Goal: Obtain resource: Download file/media

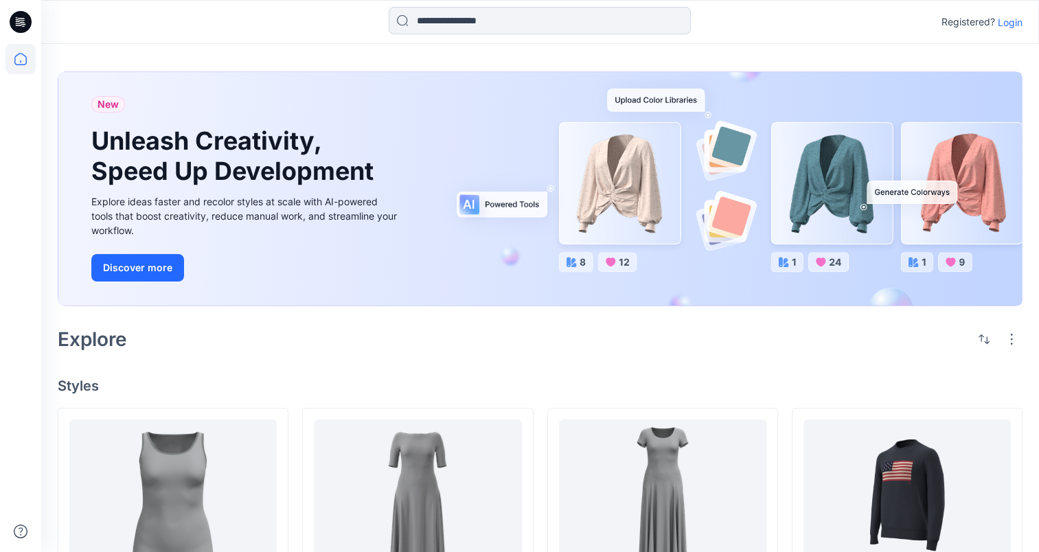
click at [32, 93] on div at bounding box center [20, 298] width 30 height 508
click at [501, 13] on input at bounding box center [540, 20] width 302 height 27
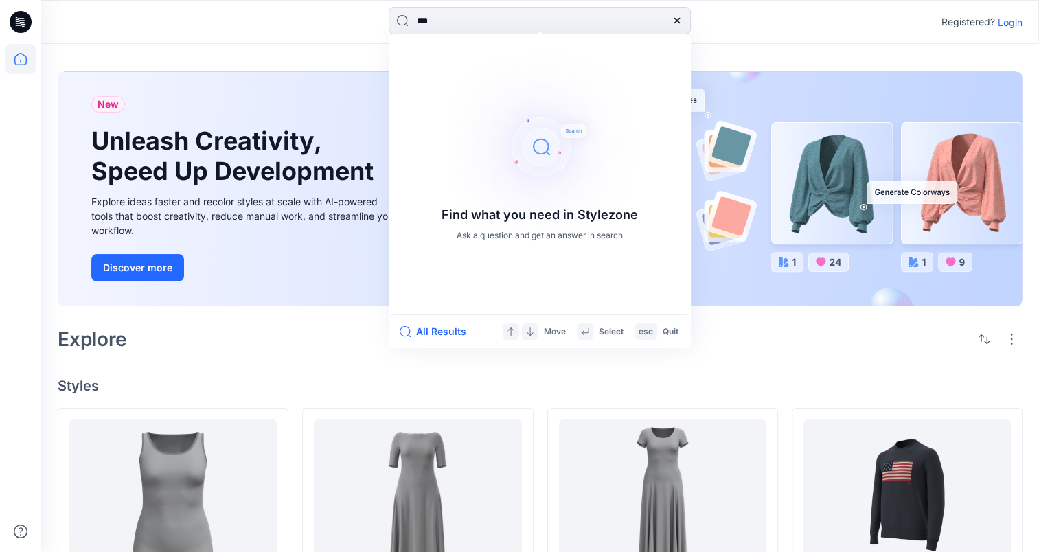
type input "***"
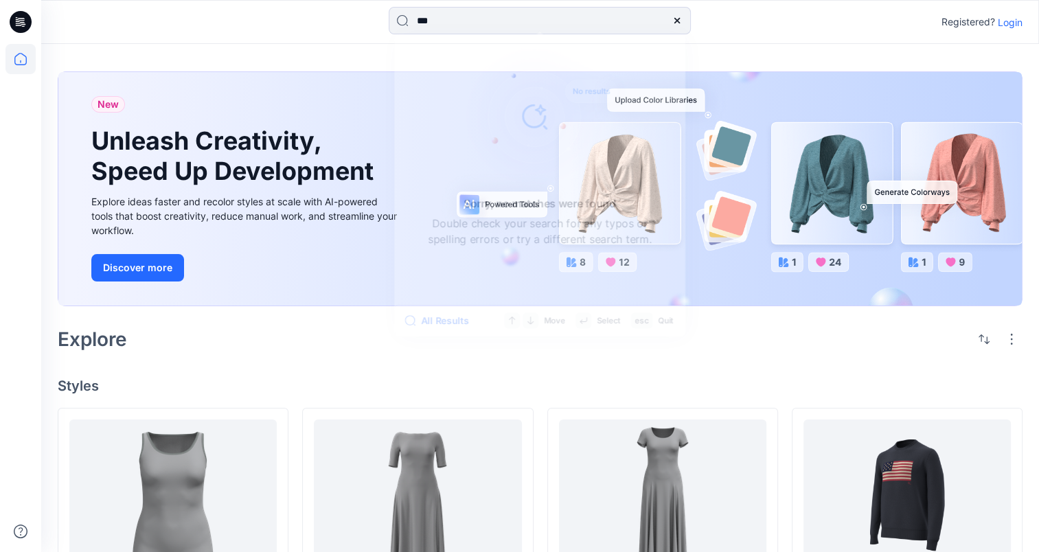
click at [19, 33] on icon at bounding box center [21, 22] width 22 height 44
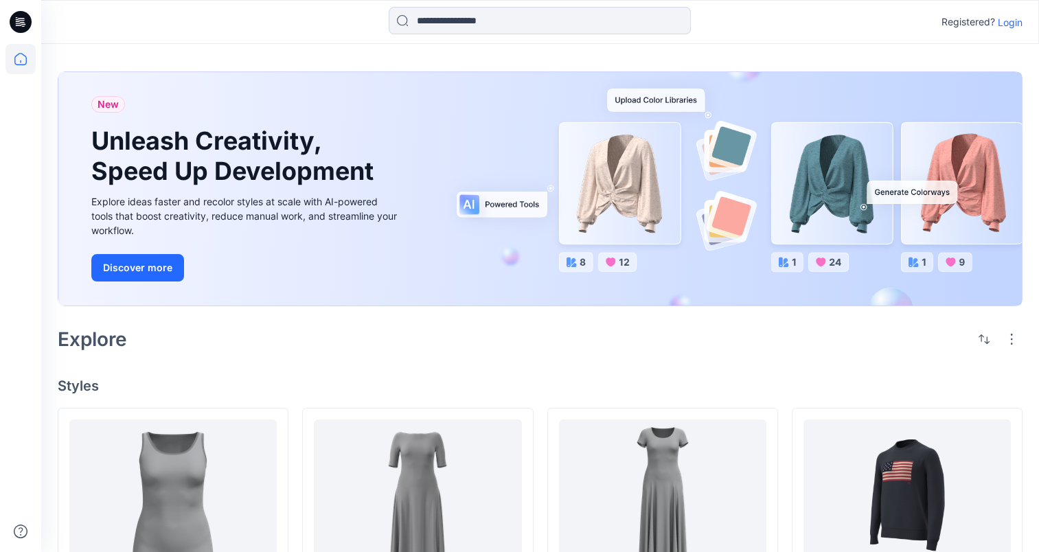
click at [1019, 23] on p "Login" at bounding box center [1010, 22] width 25 height 14
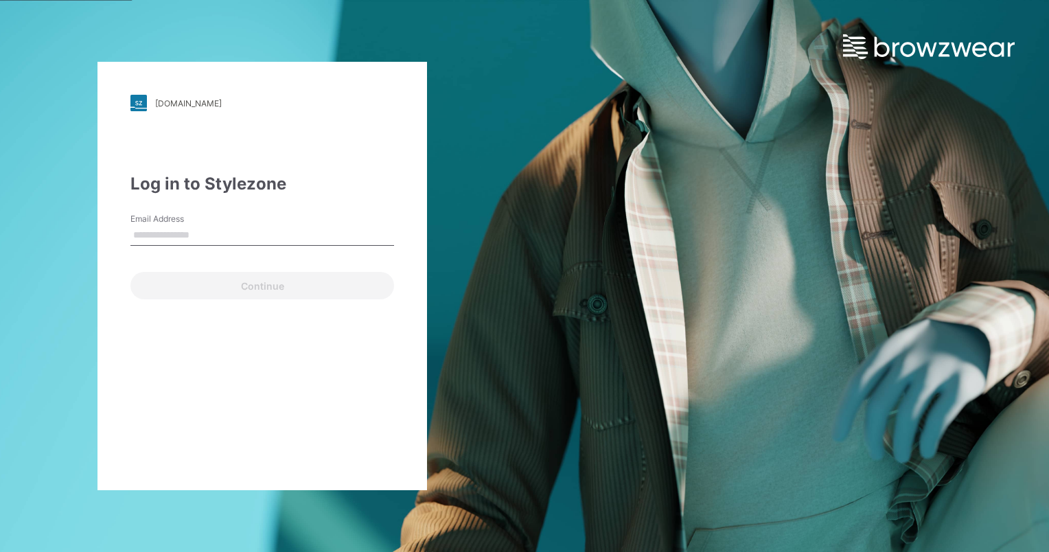
click at [196, 235] on input "Email Address" at bounding box center [262, 235] width 264 height 21
type input "**********"
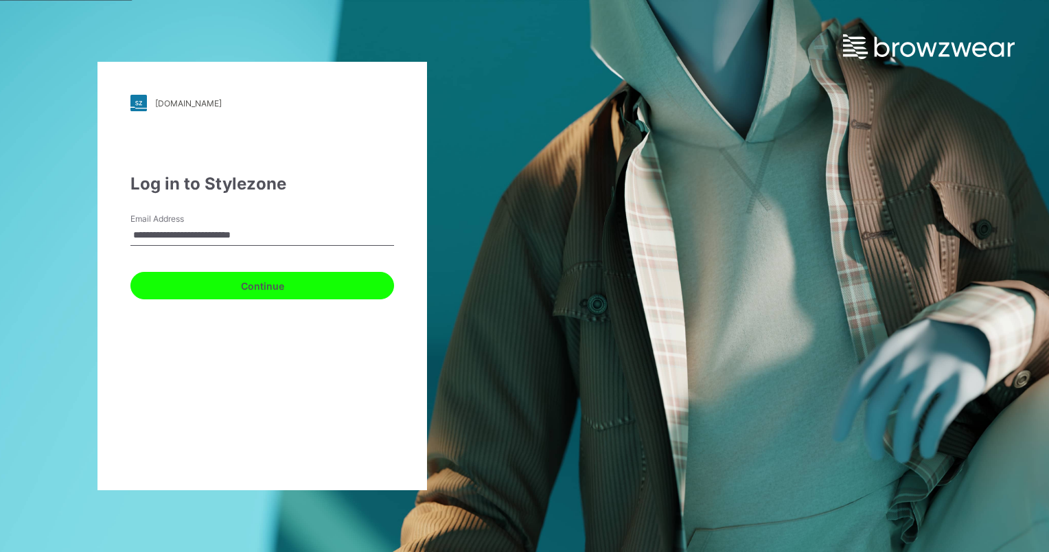
click at [248, 293] on button "Continue" at bounding box center [262, 285] width 264 height 27
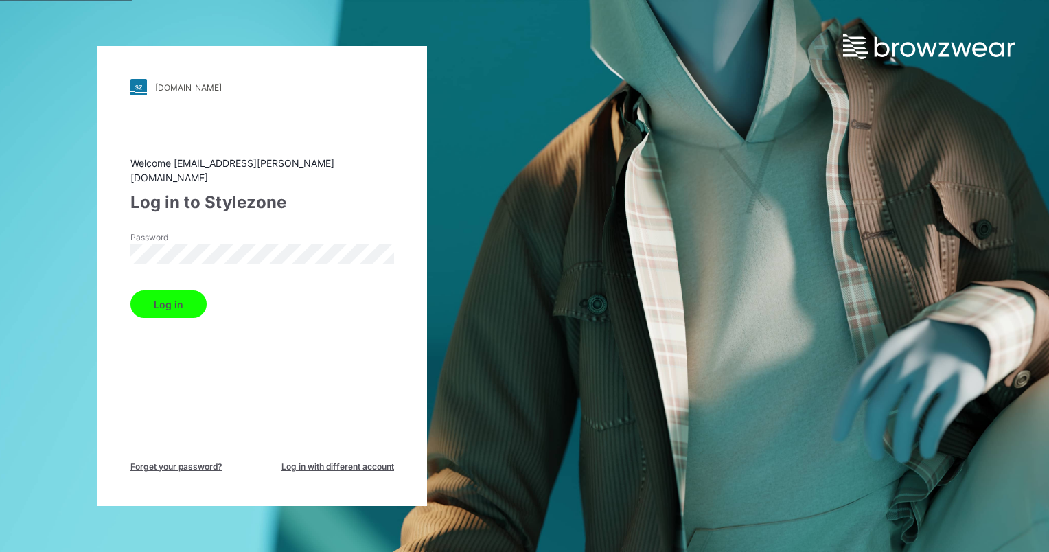
click at [130, 290] on button "Log in" at bounding box center [168, 303] width 76 height 27
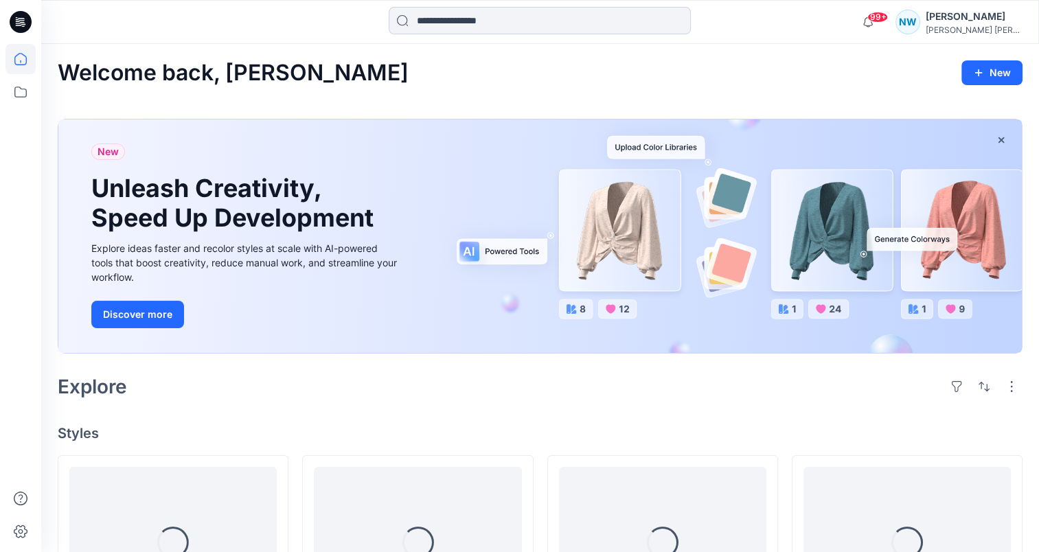
click at [563, 16] on input at bounding box center [540, 20] width 302 height 27
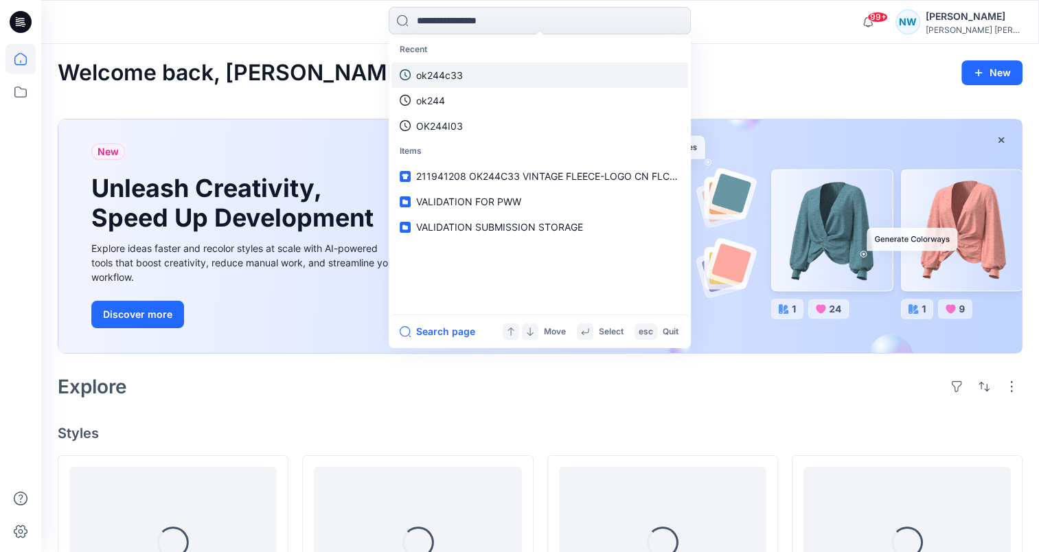
click at [496, 82] on link "ok244c33" at bounding box center [539, 74] width 297 height 25
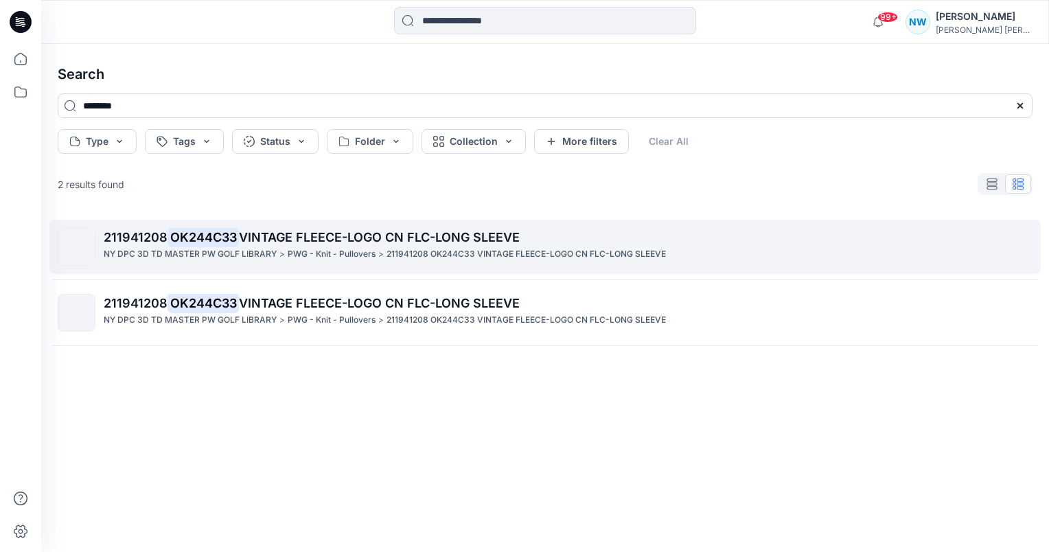
click at [387, 254] on p "211941208 OK244C33 VINTAGE FLEECE-LOGO CN FLC-LONG SLEEVE" at bounding box center [526, 254] width 279 height 14
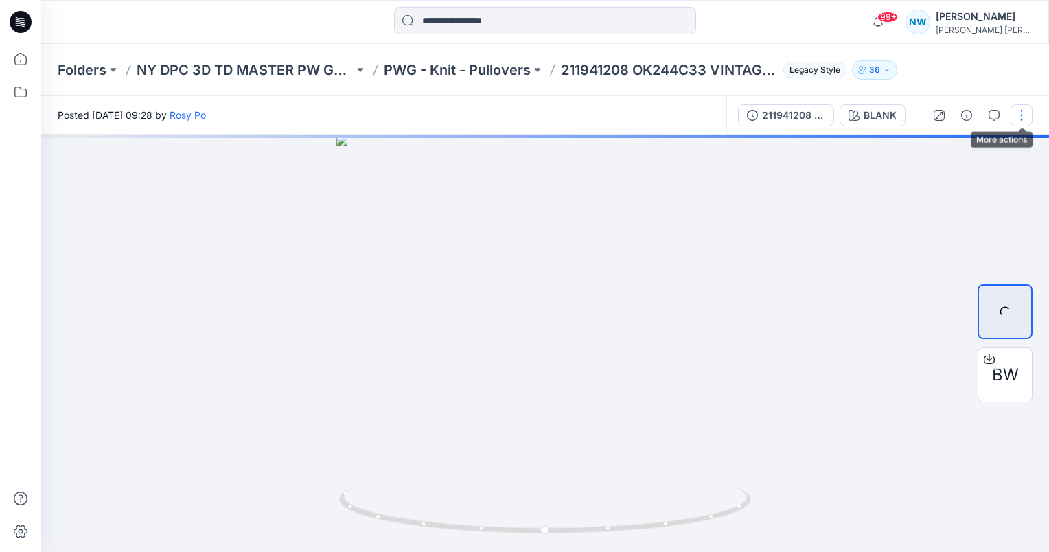
click at [1026, 122] on button "button" at bounding box center [1022, 115] width 22 height 22
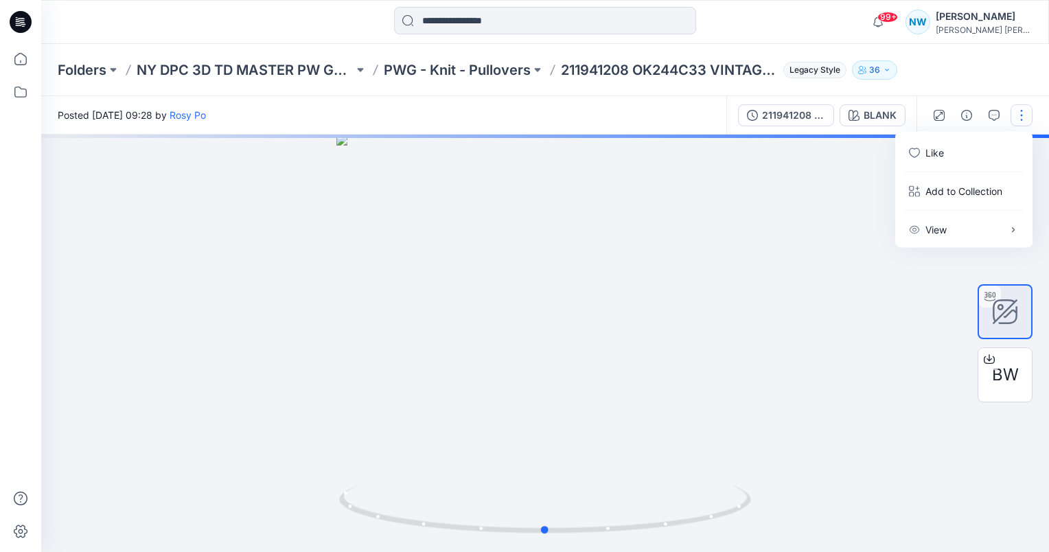
click at [877, 301] on div at bounding box center [545, 343] width 1008 height 417
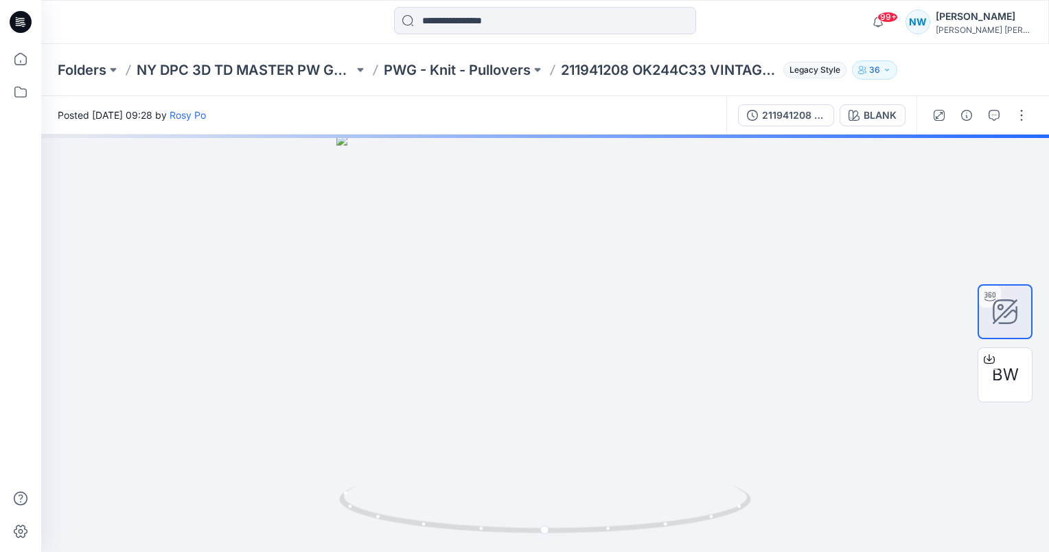
click at [881, 76] on button "36" at bounding box center [874, 69] width 45 height 19
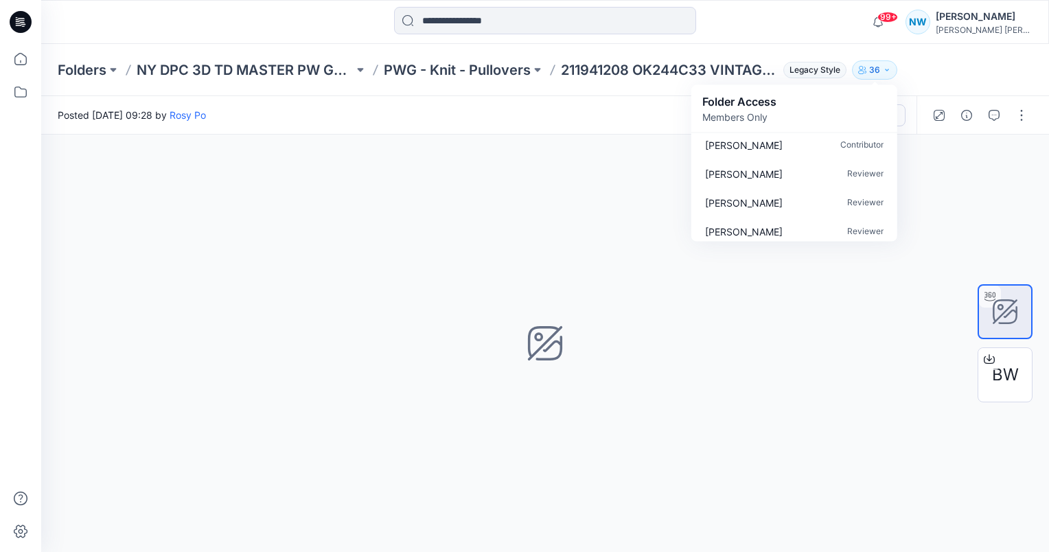
scroll to position [935, 0]
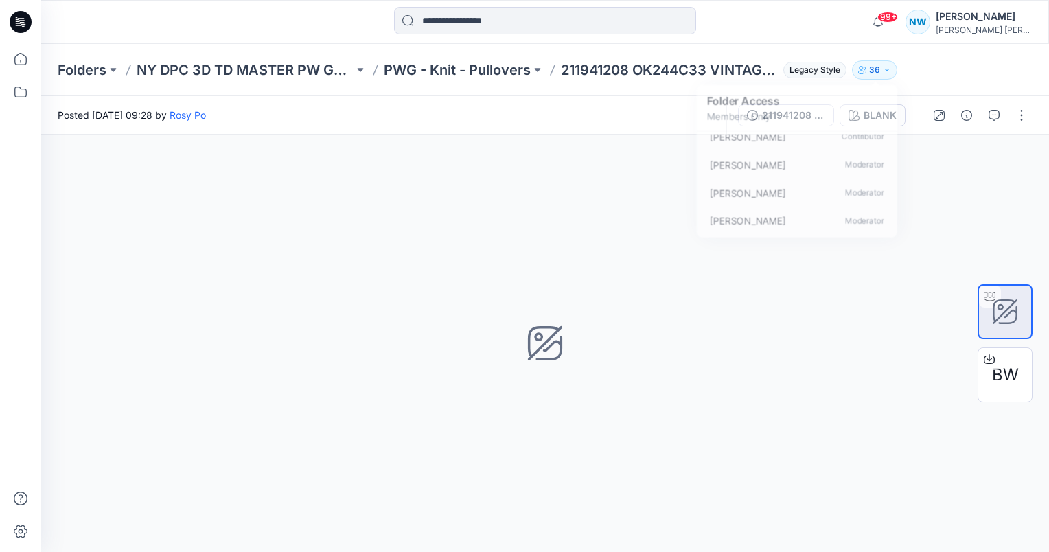
click at [960, 78] on div "Folders NY DPC 3D TD MASTER PW GOLF LIBRARY PWG - Knit - Pullovers 211941208 OK…" at bounding box center [545, 70] width 1008 height 52
click at [886, 76] on button "36" at bounding box center [874, 69] width 45 height 19
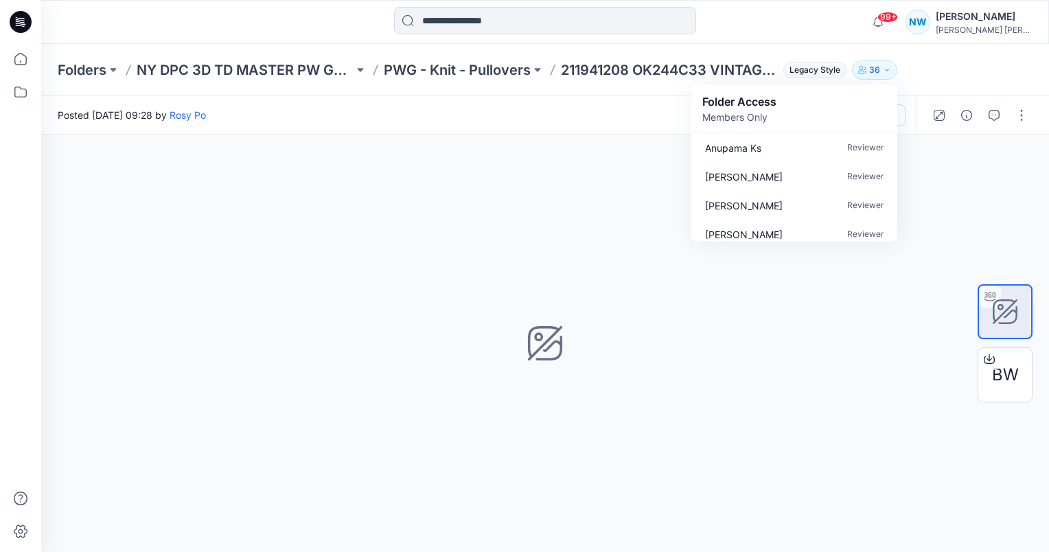
scroll to position [531, 0]
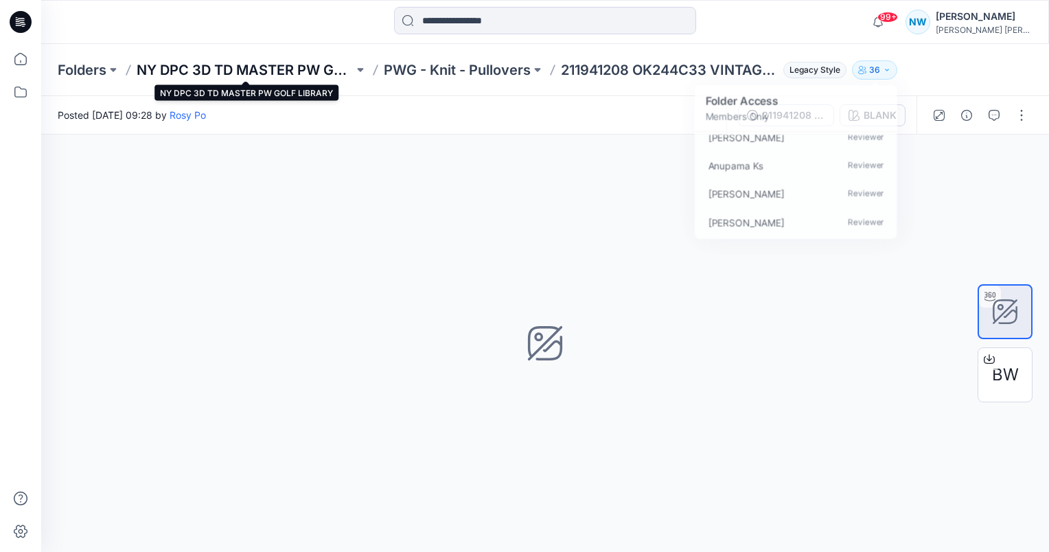
click at [233, 70] on p "NY DPC 3D TD MASTER PW GOLF LIBRARY" at bounding box center [245, 69] width 217 height 19
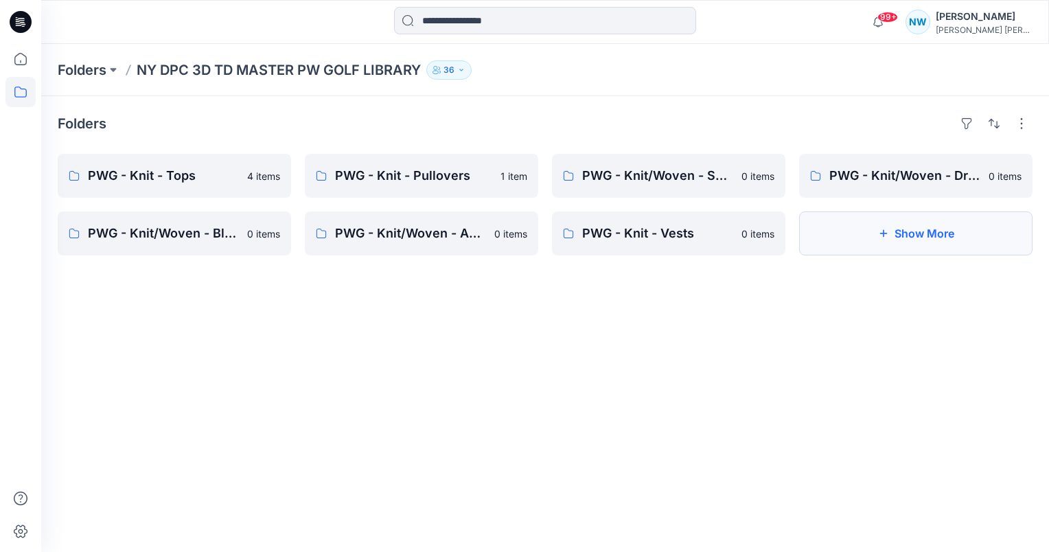
click at [895, 251] on button "Show More" at bounding box center [915, 233] width 233 height 44
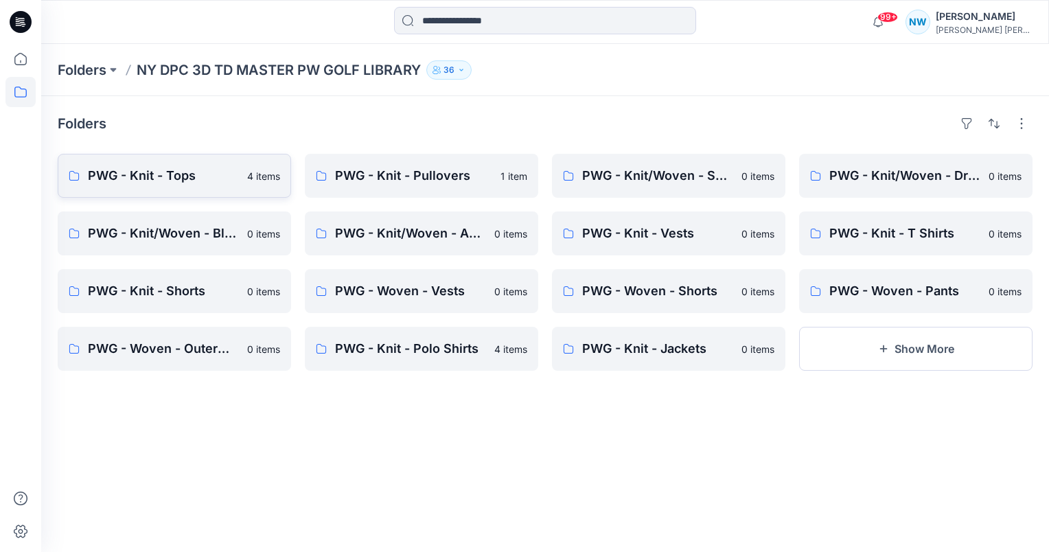
click at [233, 175] on p "PWG - Knit - Tops" at bounding box center [163, 175] width 151 height 19
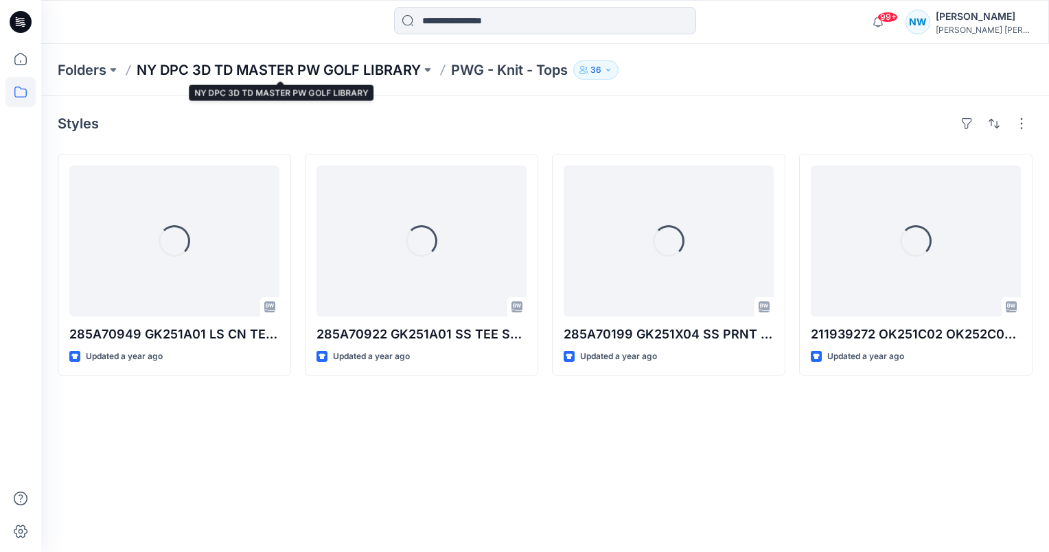
click at [391, 73] on p "NY DPC 3D TD MASTER PW GOLF LIBRARY" at bounding box center [279, 69] width 284 height 19
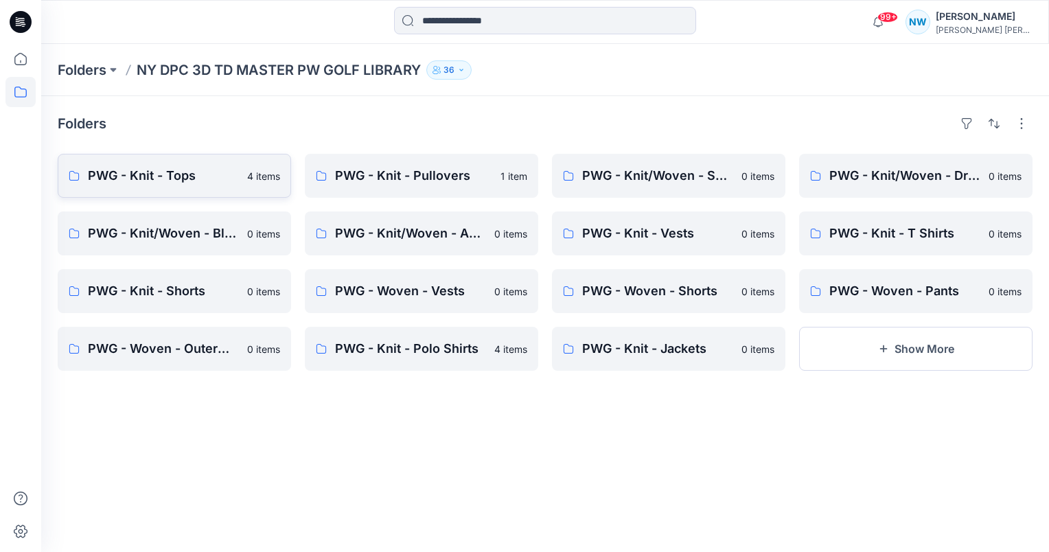
click at [240, 176] on link "PWG - Knit - Tops 4 items" at bounding box center [174, 176] width 233 height 44
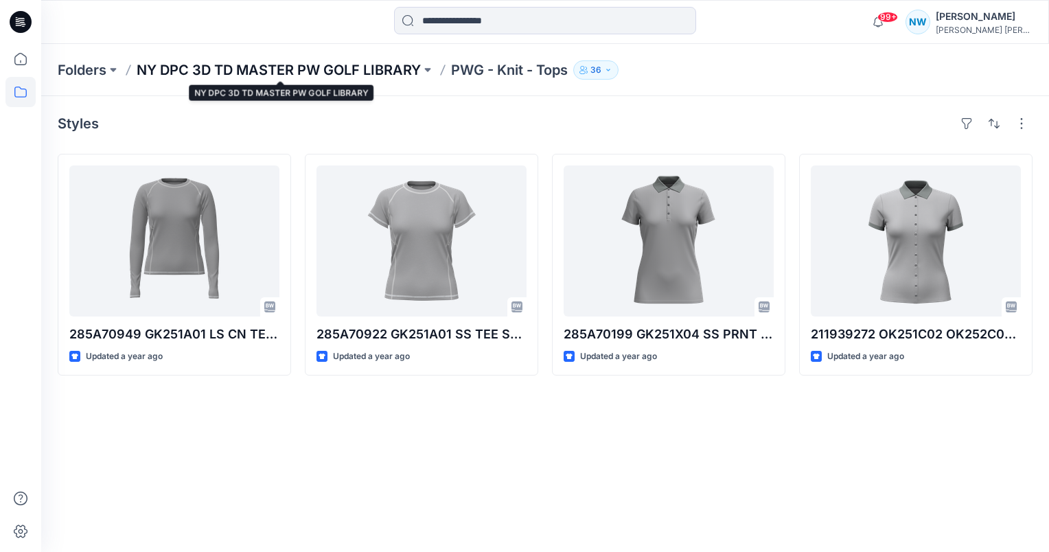
click at [350, 73] on p "NY DPC 3D TD MASTER PW GOLF LIBRARY" at bounding box center [279, 69] width 284 height 19
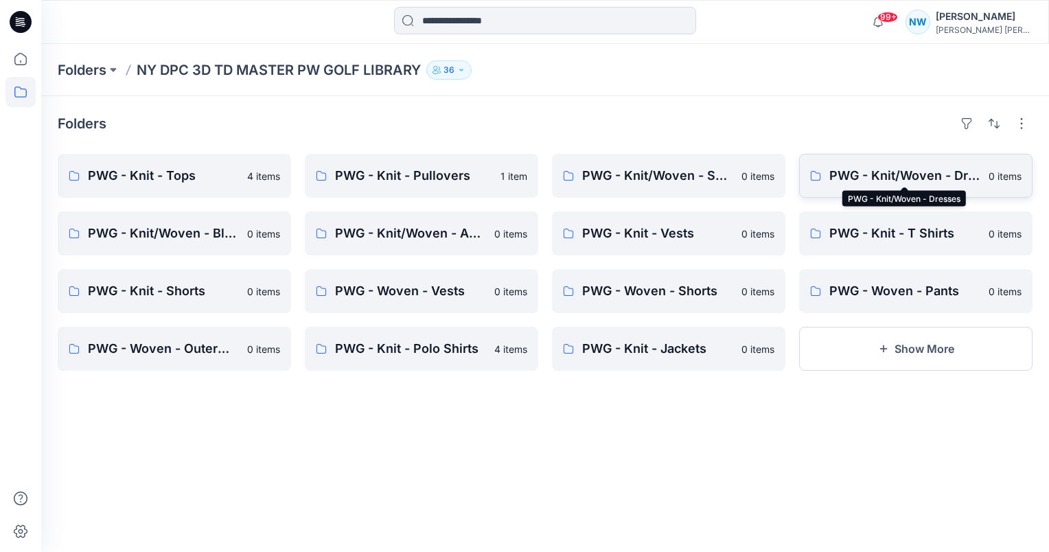
click at [916, 183] on p "PWG - Knit/Woven - Dresses" at bounding box center [904, 175] width 151 height 19
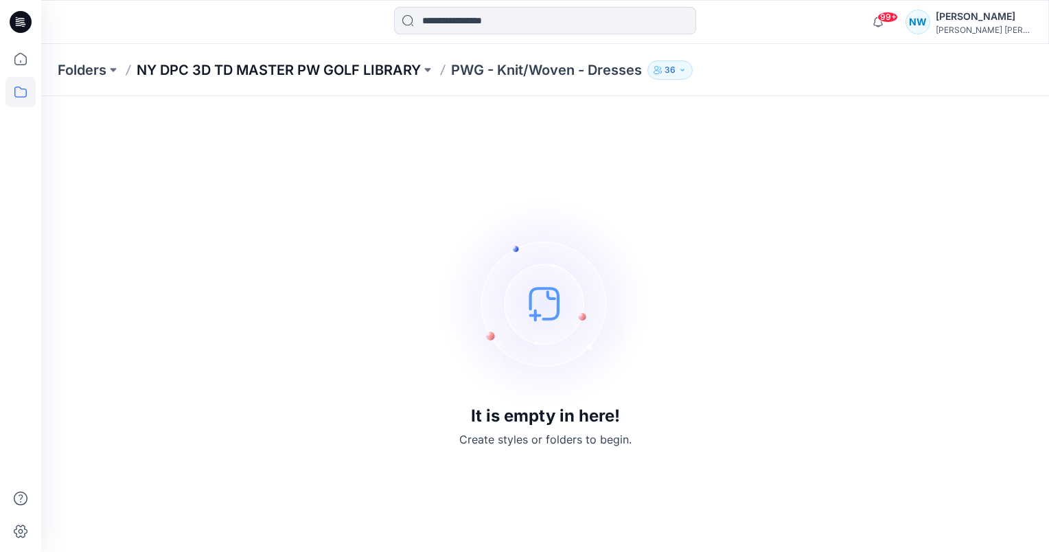
click at [398, 65] on p "NY DPC 3D TD MASTER PW GOLF LIBRARY" at bounding box center [279, 69] width 284 height 19
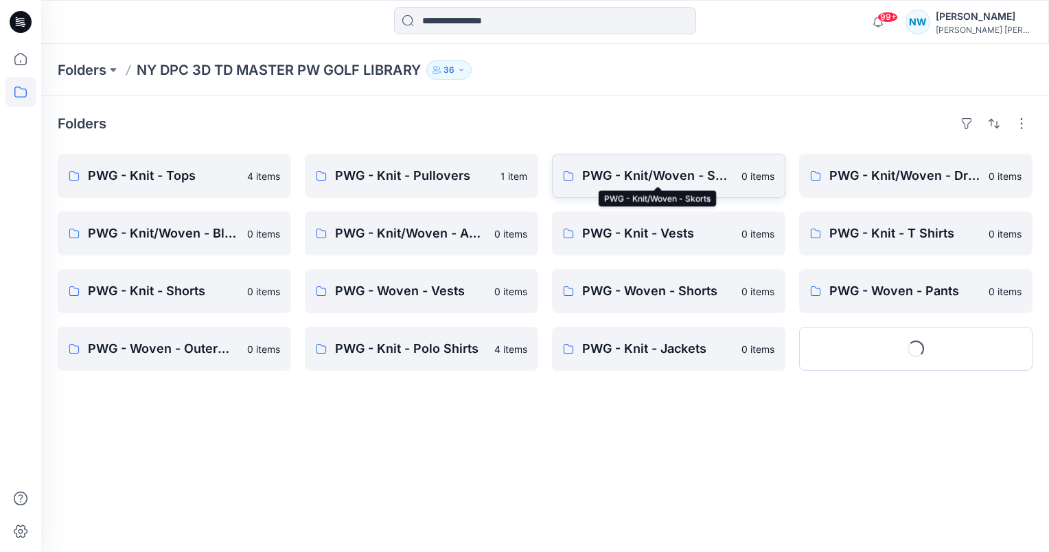
click at [627, 181] on p "PWG - Knit/Woven - Skorts" at bounding box center [657, 175] width 151 height 19
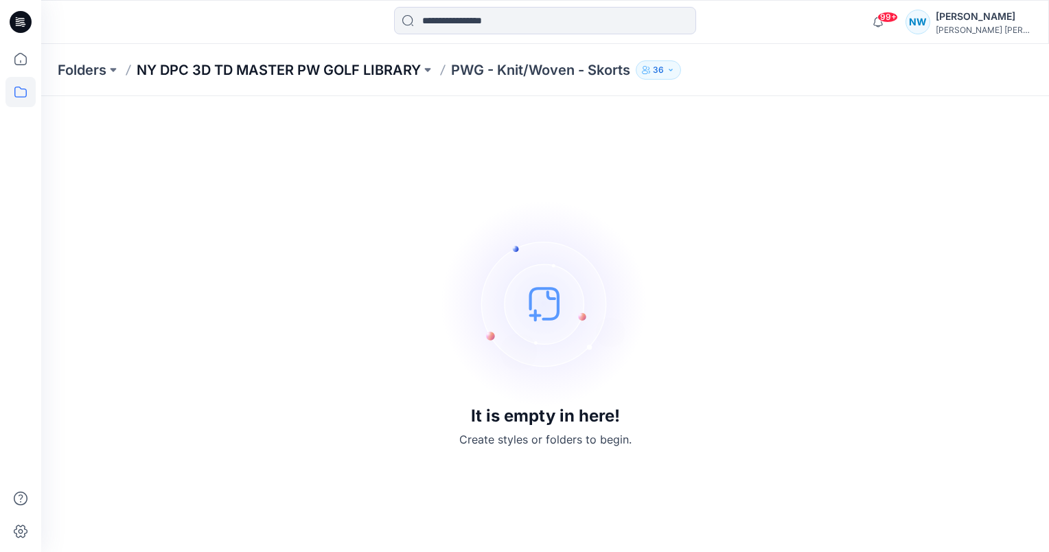
click at [277, 72] on p "NY DPC 3D TD MASTER PW GOLF LIBRARY" at bounding box center [279, 69] width 284 height 19
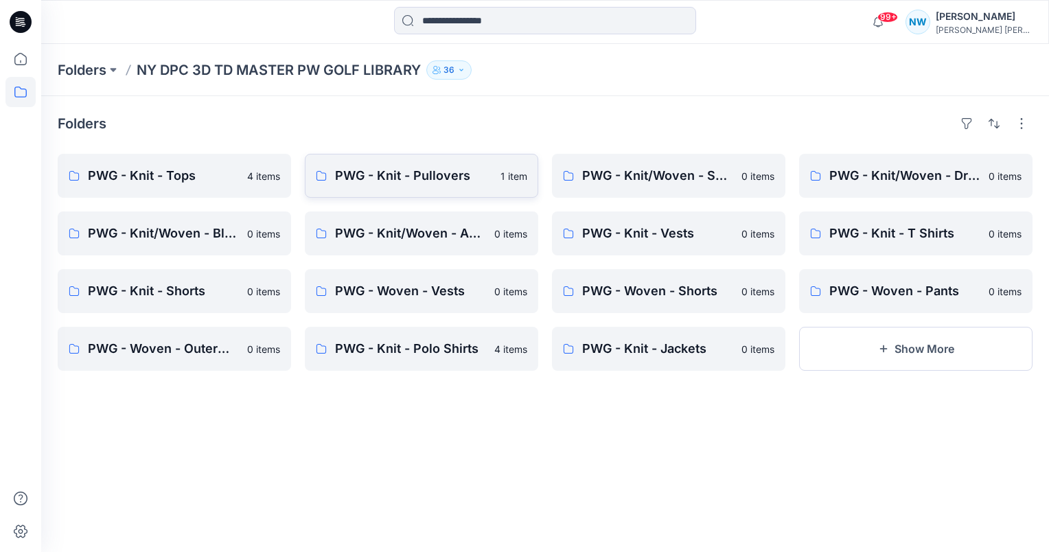
click at [452, 189] on link "PWG - Knit - Pullovers 1 item" at bounding box center [421, 176] width 233 height 44
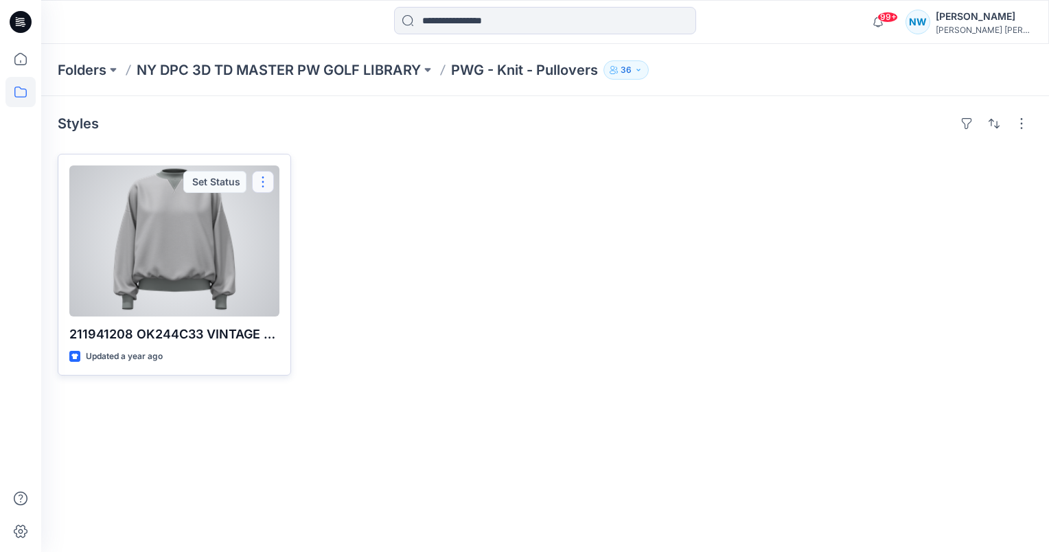
click at [264, 179] on button "button" at bounding box center [263, 182] width 22 height 22
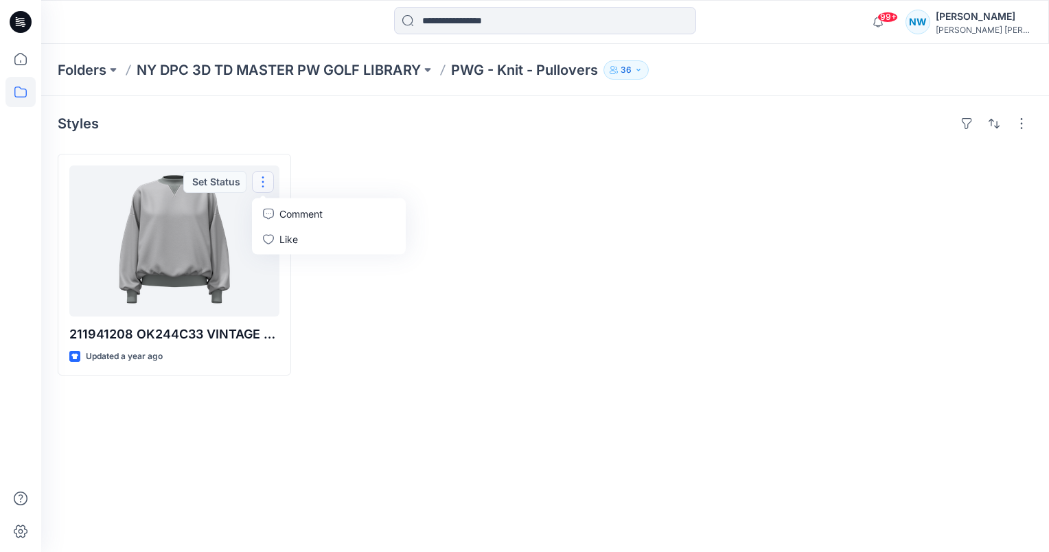
click at [327, 171] on div at bounding box center [421, 265] width 233 height 222
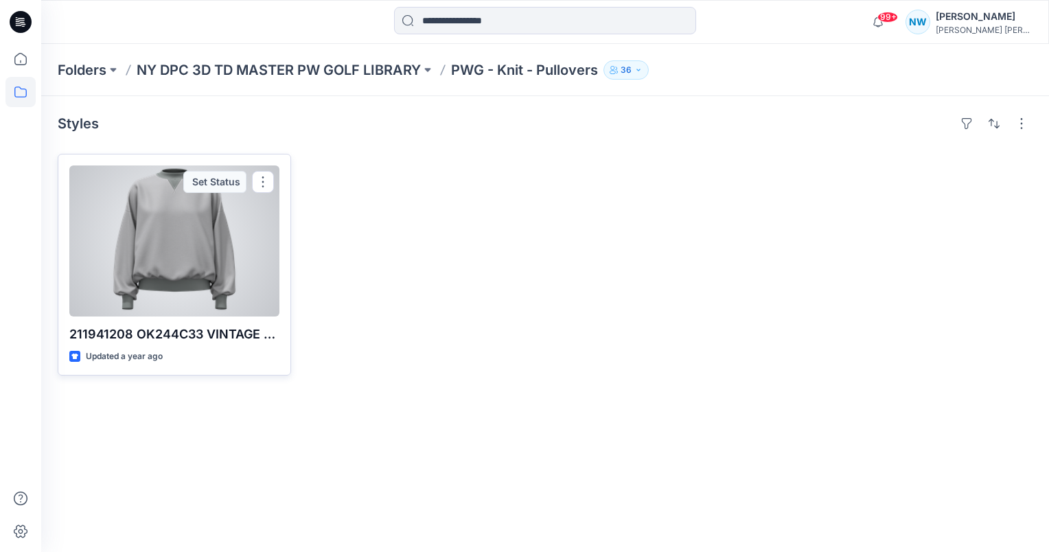
click at [163, 245] on div at bounding box center [174, 240] width 210 height 151
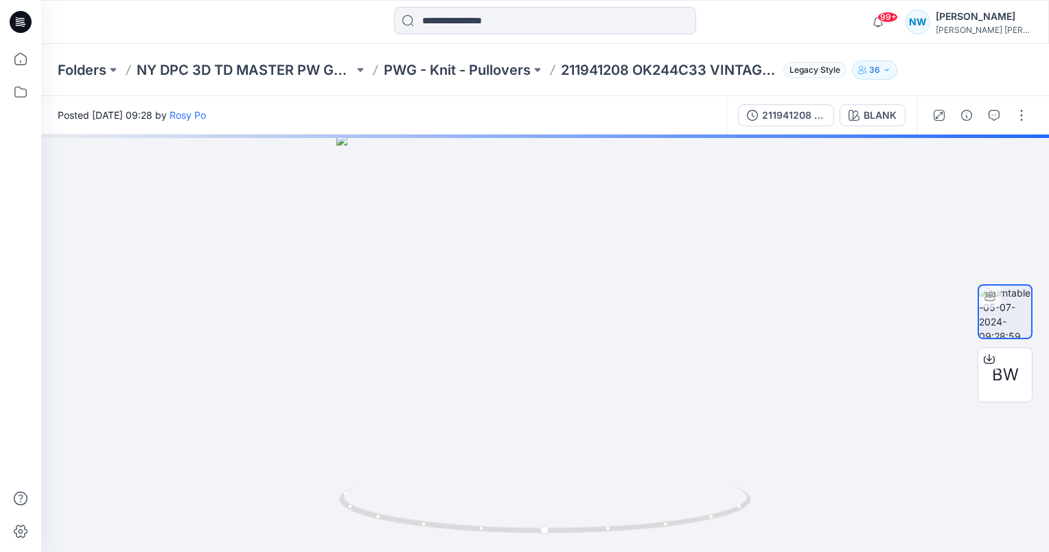
click at [872, 74] on p "36" at bounding box center [874, 69] width 11 height 15
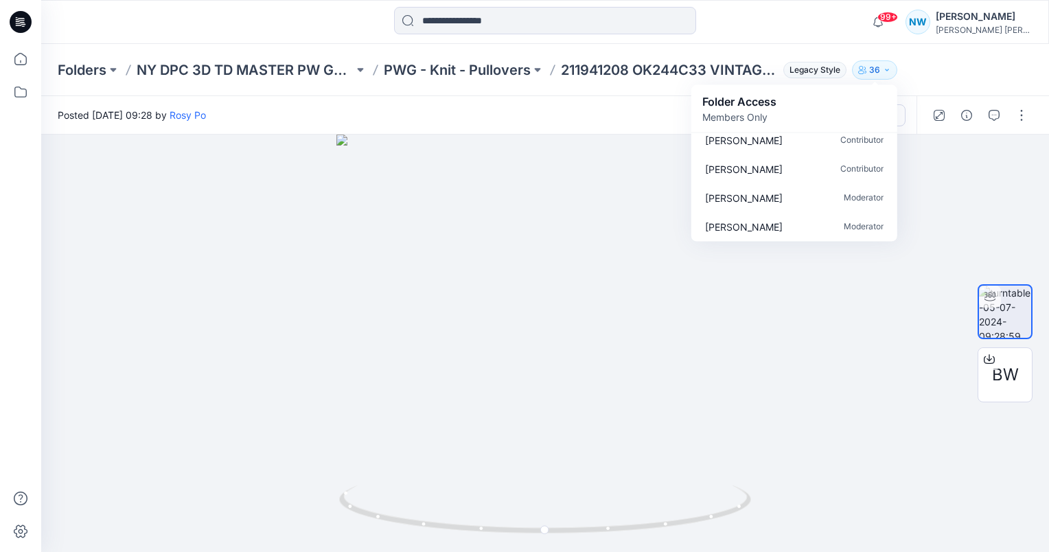
scroll to position [935, 0]
click at [976, 71] on div "Folders NY DPC 3D TD MASTER PW GOLF LIBRARY PWG - Knit - Pullovers 211941208 OK…" at bounding box center [545, 70] width 1008 height 52
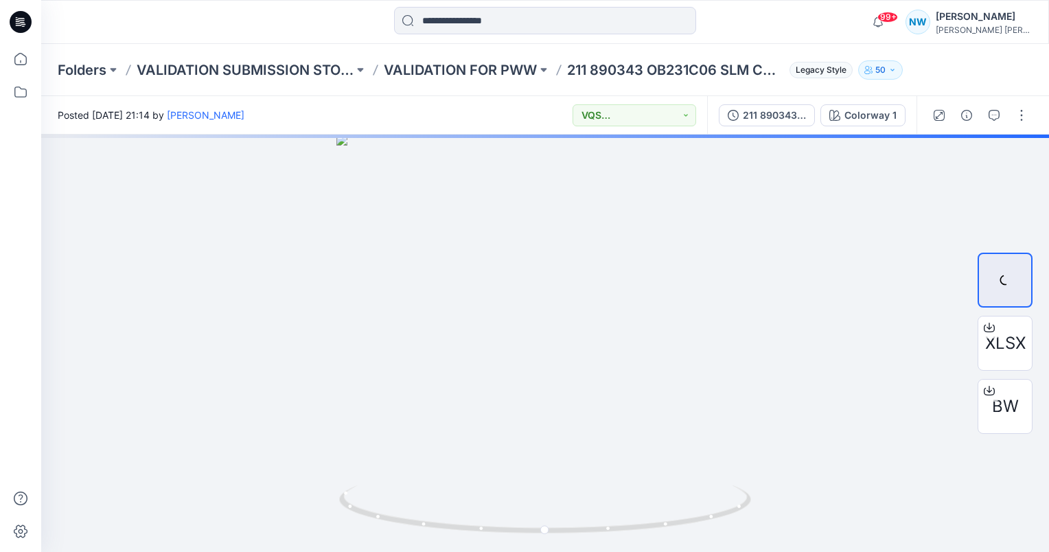
click at [17, 23] on icon at bounding box center [18, 23] width 5 height 1
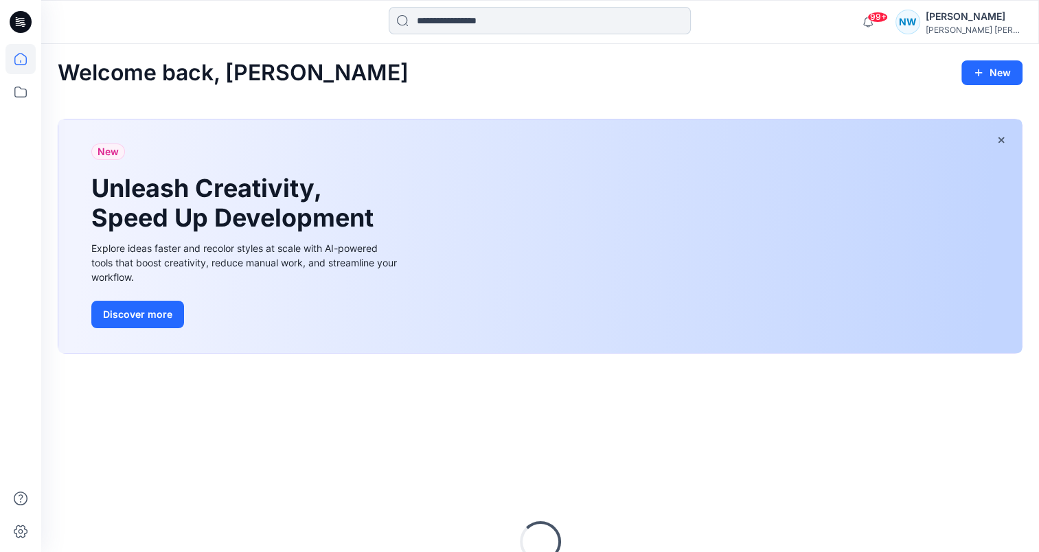
click at [463, 23] on input at bounding box center [540, 20] width 302 height 27
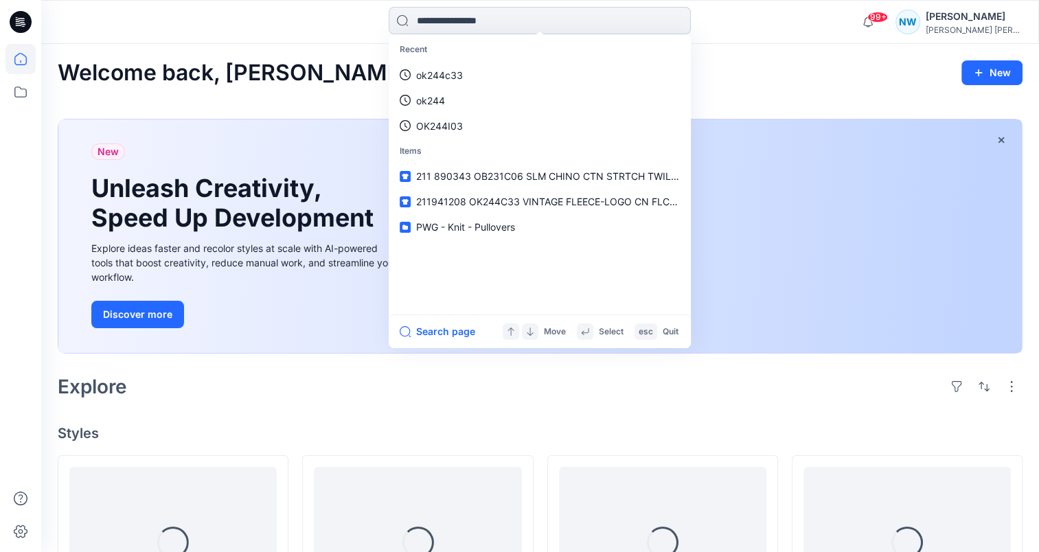
paste input "**********"
type input "**********"
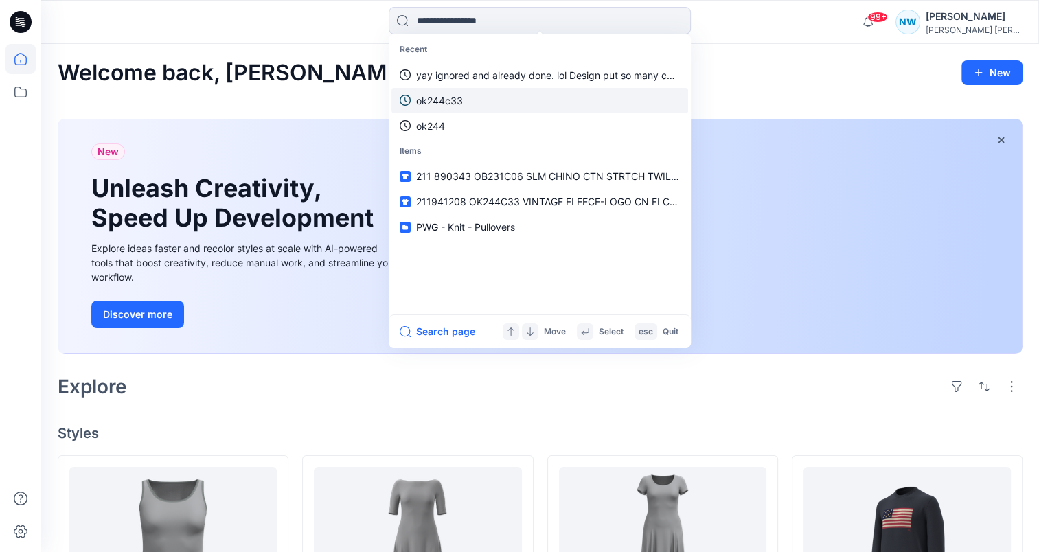
click at [449, 101] on p "ok244c33" at bounding box center [439, 100] width 47 height 14
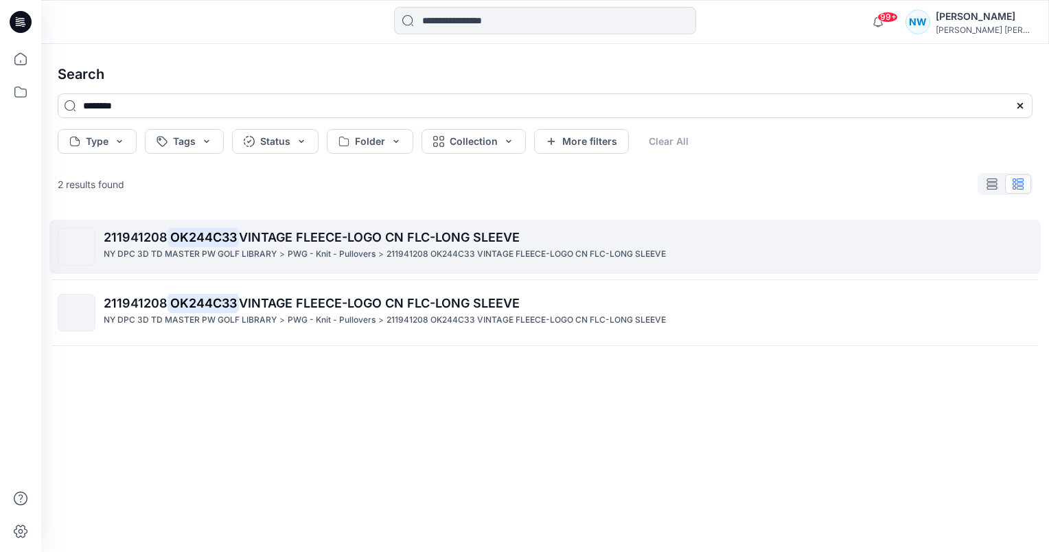
click at [411, 257] on p "211941208 OK244C33 VINTAGE FLEECE-LOGO CN FLC-LONG SLEEVE" at bounding box center [526, 254] width 279 height 14
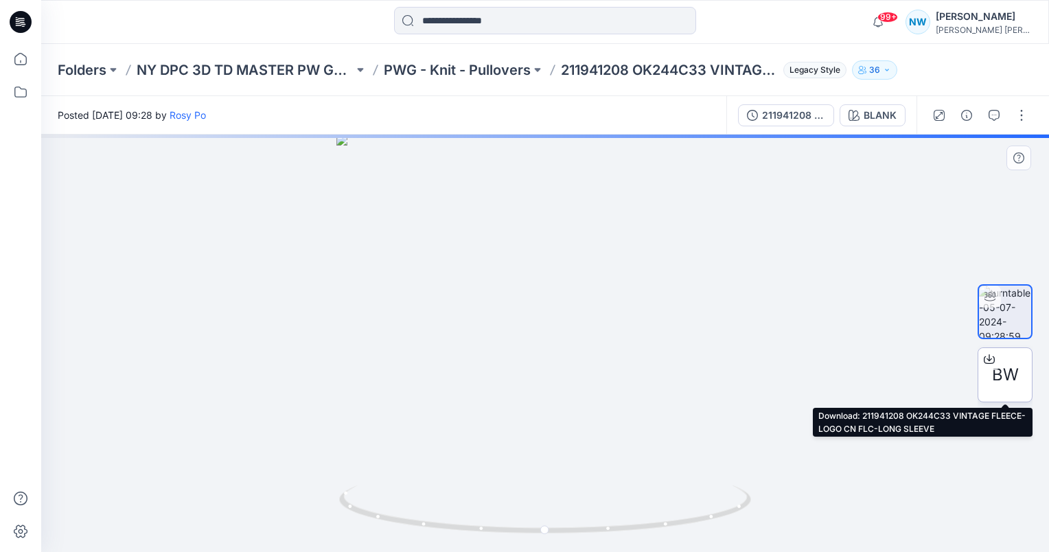
click at [998, 361] on div at bounding box center [989, 359] width 22 height 22
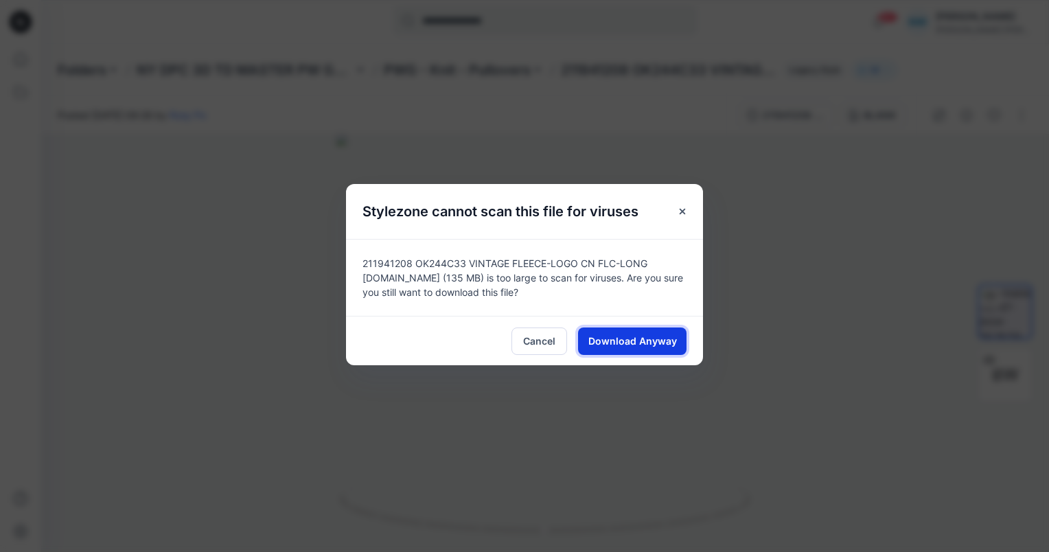
click at [628, 343] on span "Download Anyway" at bounding box center [632, 341] width 89 height 14
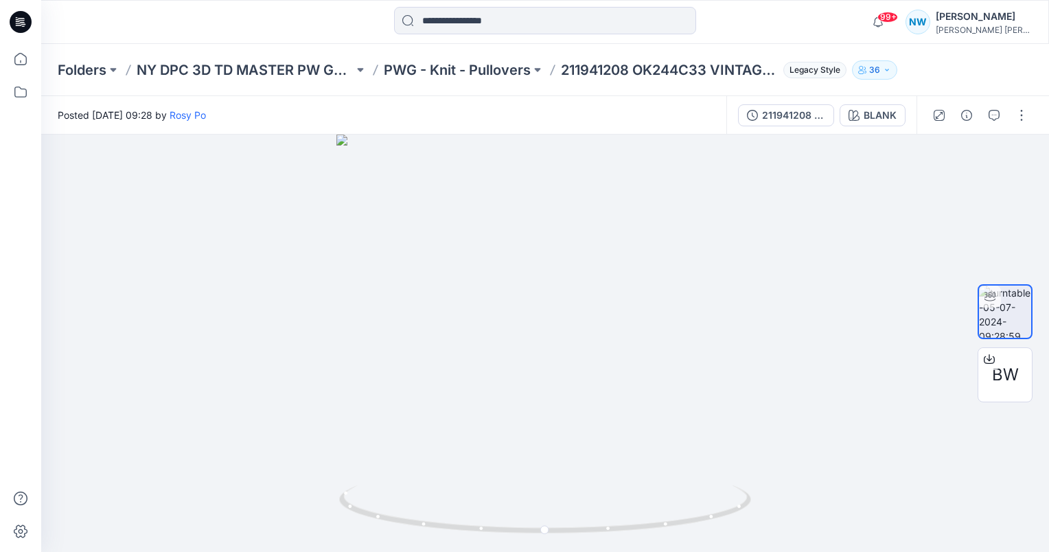
click at [868, 70] on button "36" at bounding box center [874, 69] width 45 height 19
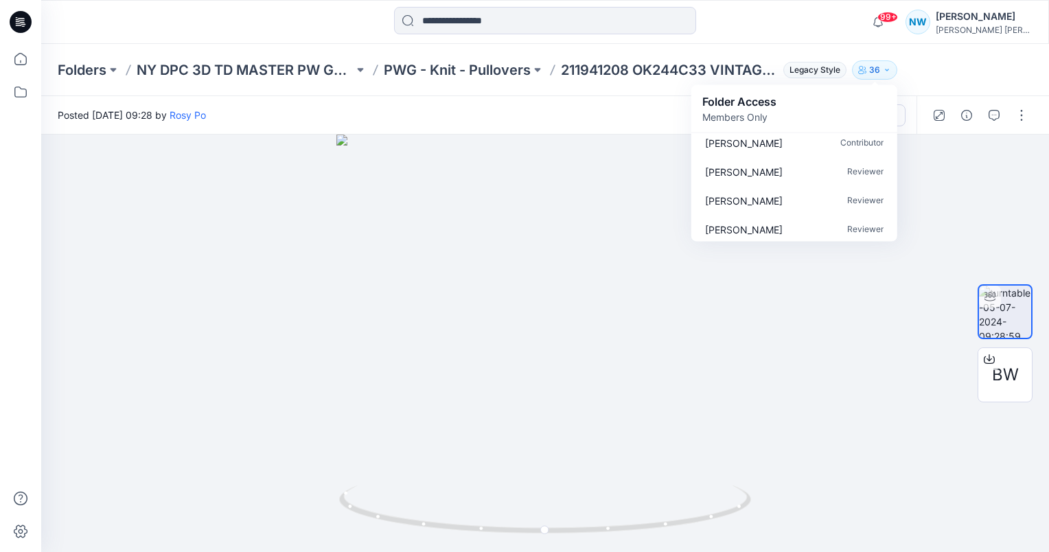
scroll to position [459, 0]
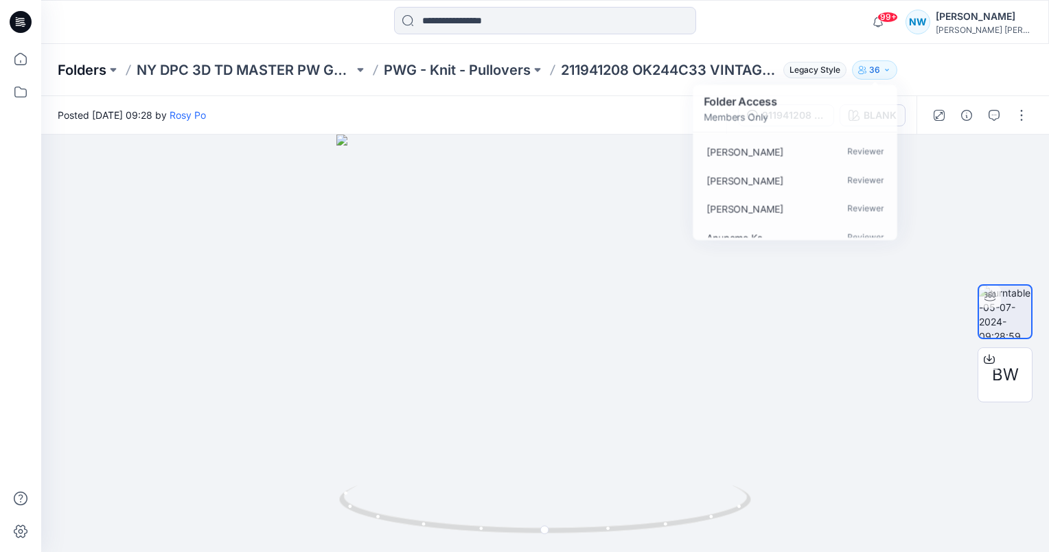
click at [100, 69] on p "Folders" at bounding box center [82, 69] width 49 height 19
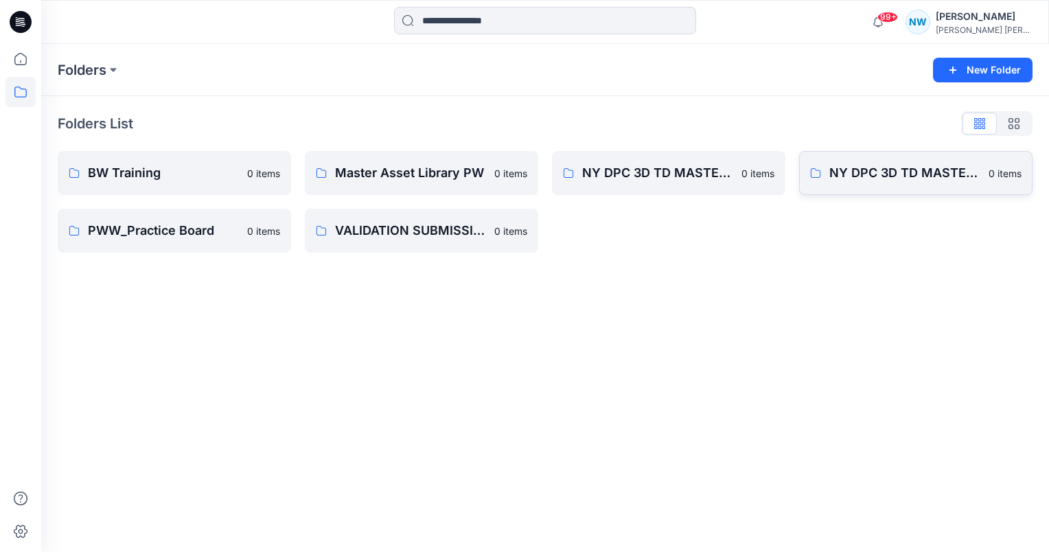
click at [889, 184] on link "NY DPC 3D TD MASTER PW LIBRARY 0 items" at bounding box center [915, 173] width 233 height 44
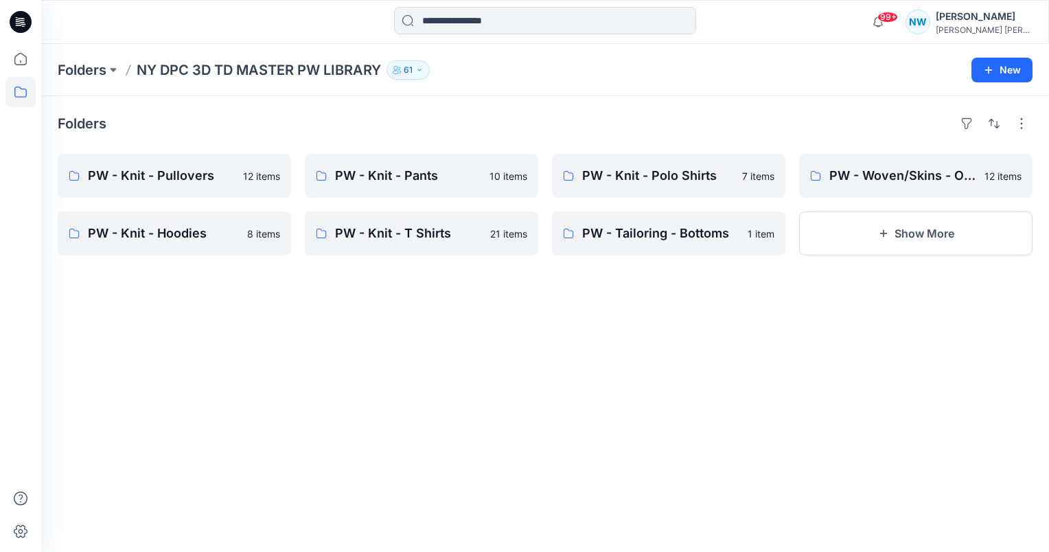
click at [398, 76] on button "61" at bounding box center [408, 69] width 43 height 19
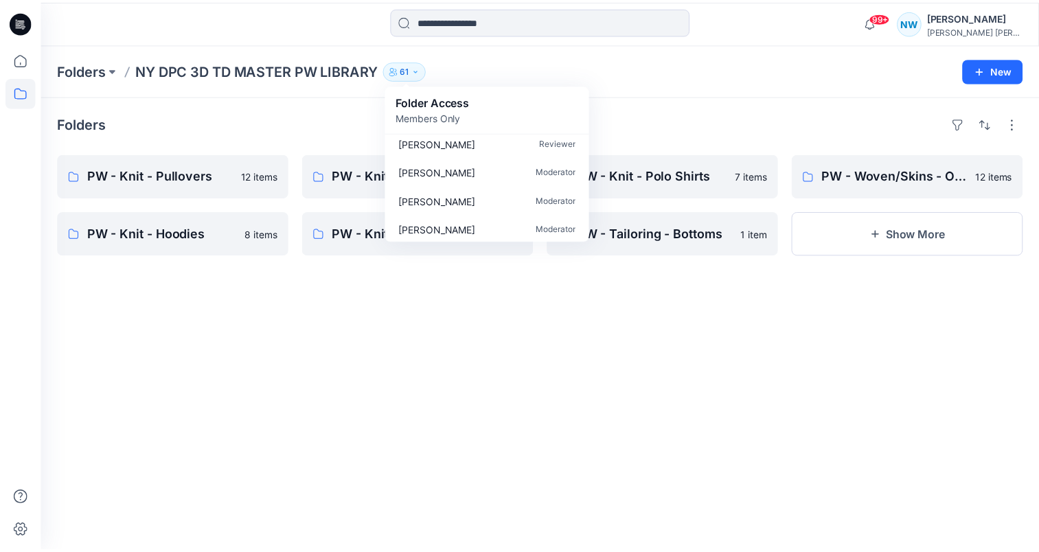
scroll to position [1656, 0]
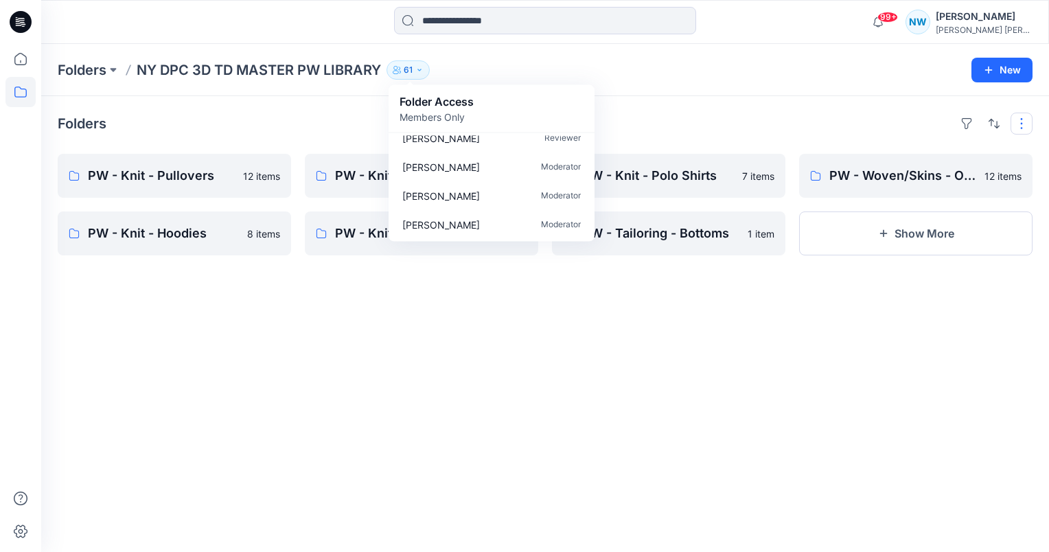
click at [1018, 131] on button "button" at bounding box center [1022, 124] width 22 height 22
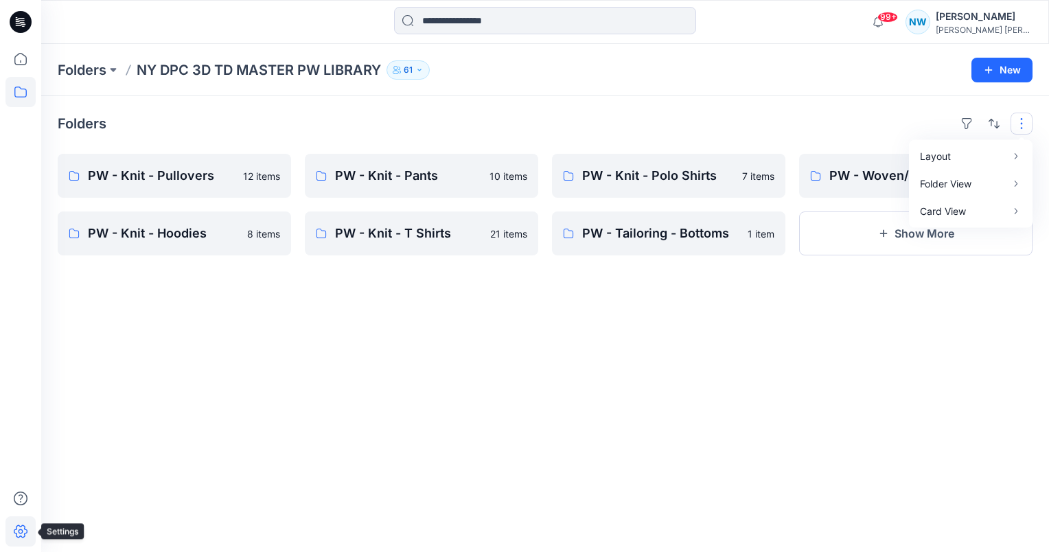
click at [14, 534] on icon at bounding box center [20, 531] width 30 height 30
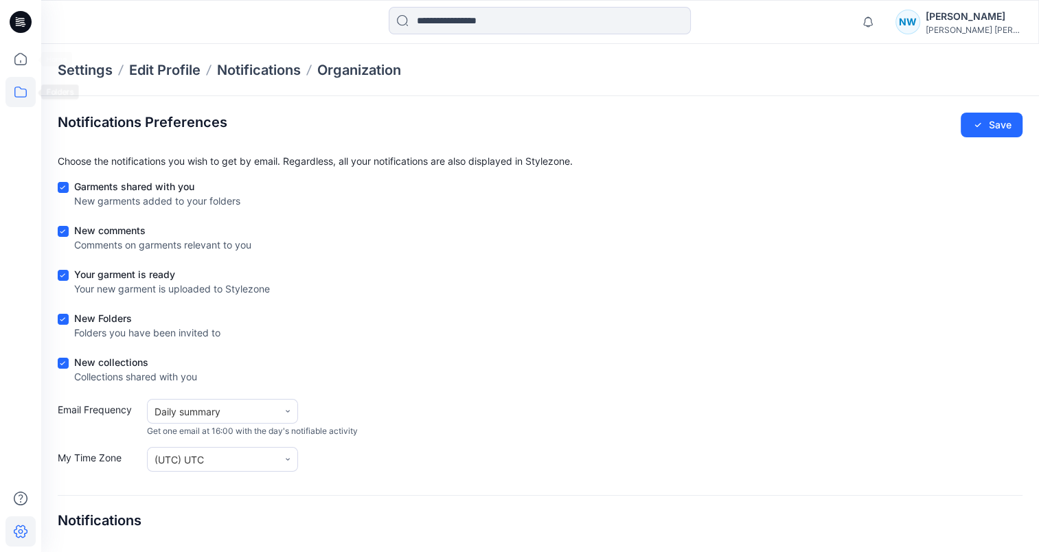
click at [19, 91] on icon at bounding box center [20, 92] width 30 height 30
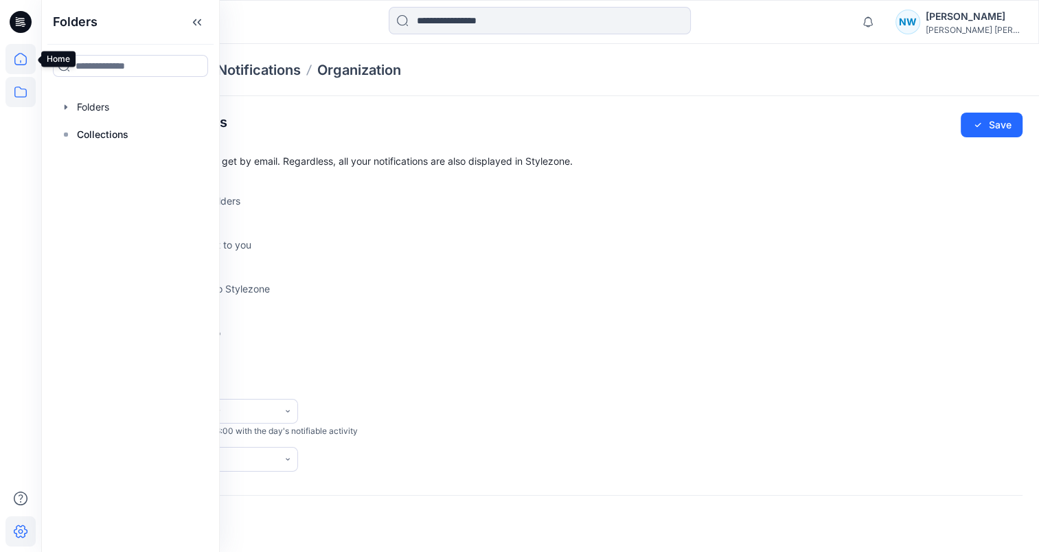
click at [21, 61] on icon at bounding box center [20, 59] width 30 height 30
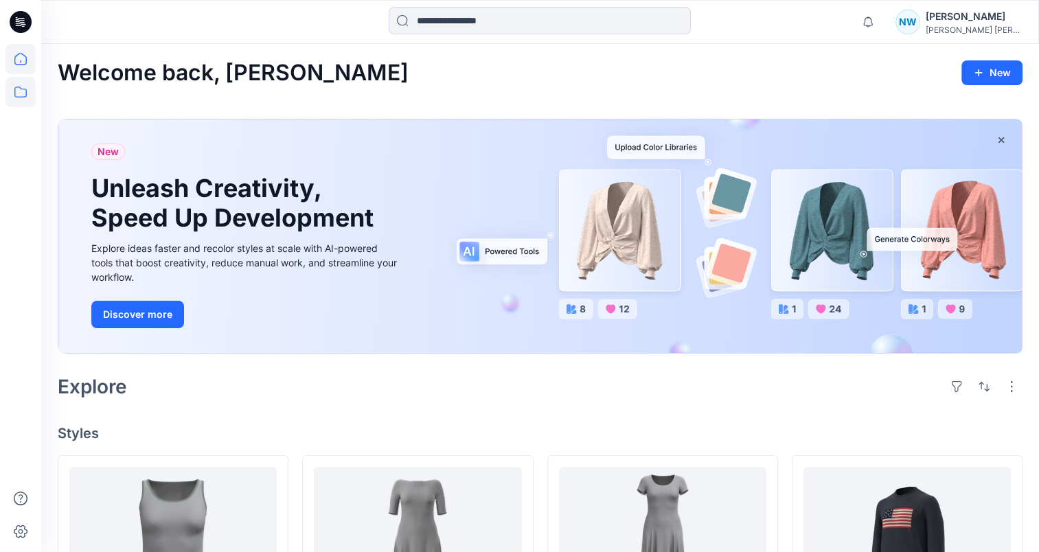
click at [19, 96] on icon at bounding box center [20, 92] width 12 height 11
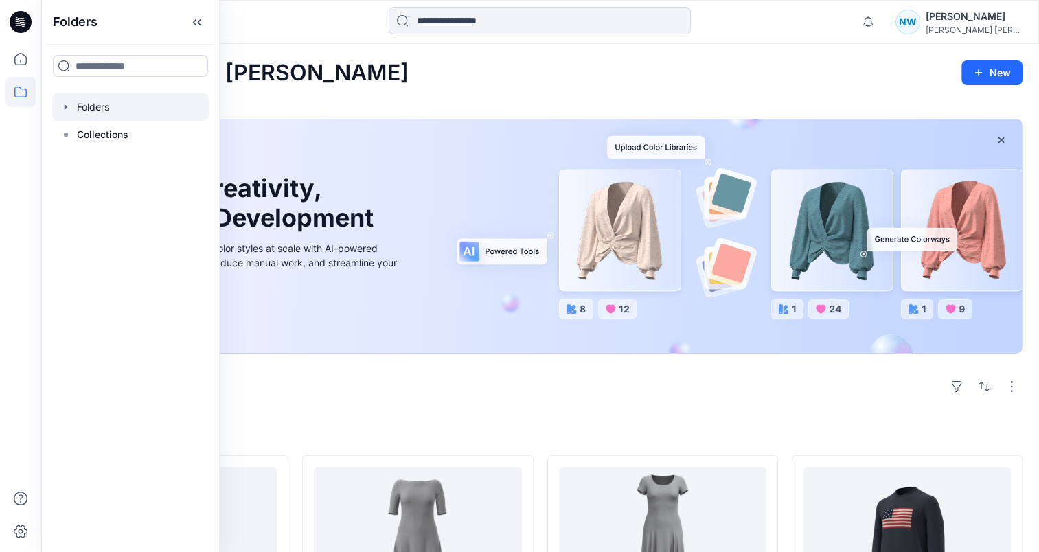
click at [117, 107] on div at bounding box center [130, 106] width 157 height 27
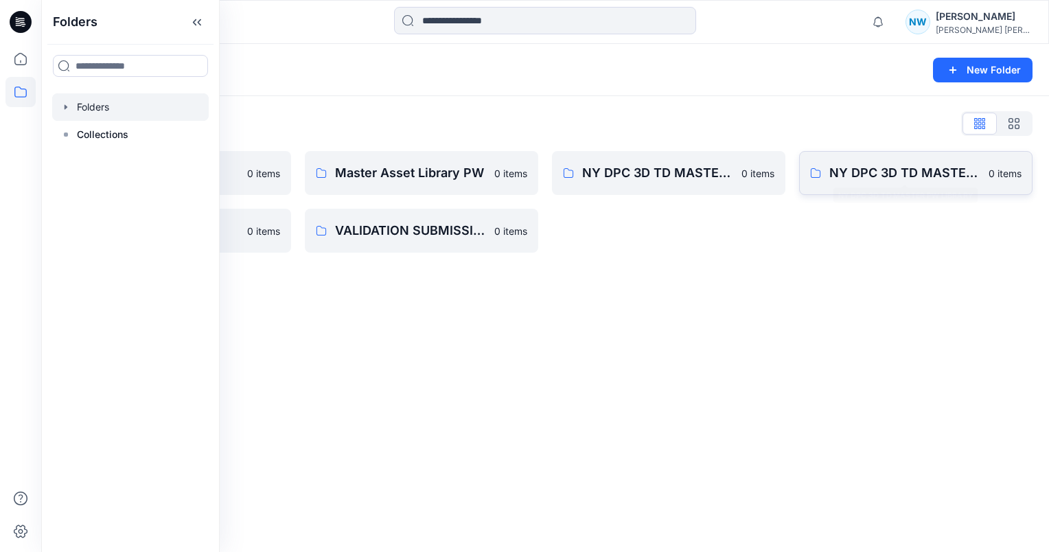
click at [919, 172] on p "NY DPC 3D TD MASTER PW LIBRARY" at bounding box center [904, 172] width 151 height 19
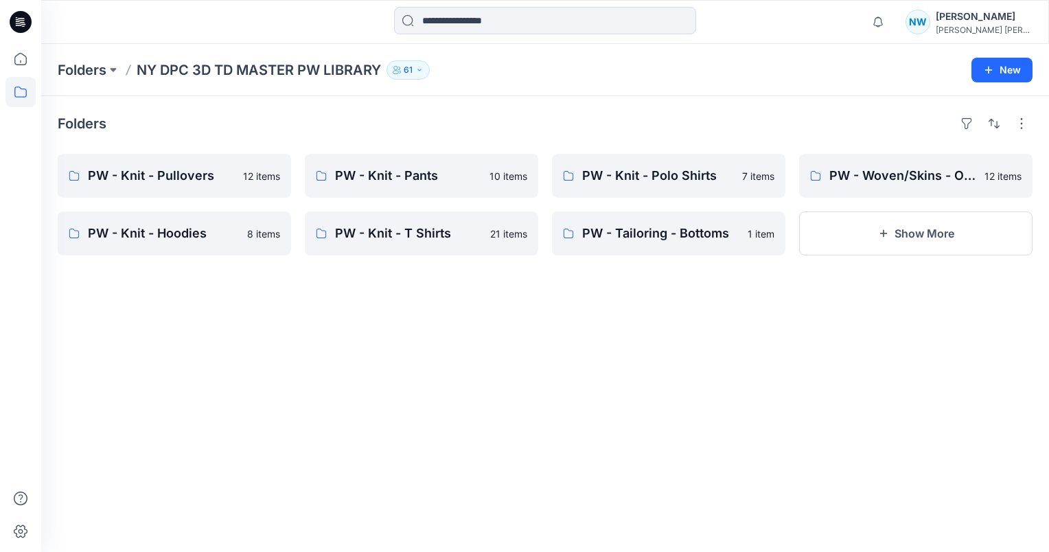
click at [415, 73] on button "61" at bounding box center [408, 69] width 43 height 19
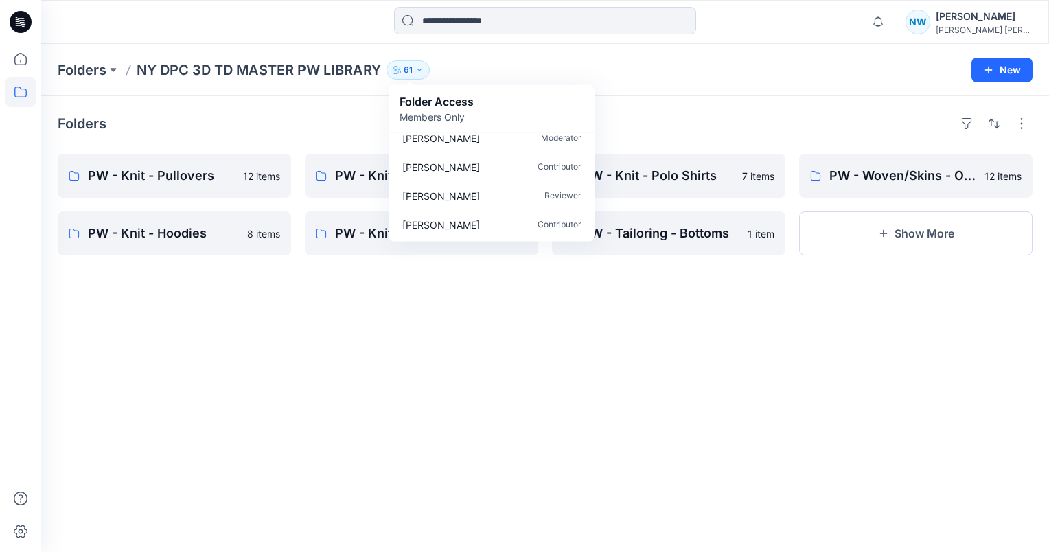
scroll to position [1656, 0]
click at [217, 128] on div "Folders" at bounding box center [545, 124] width 975 height 22
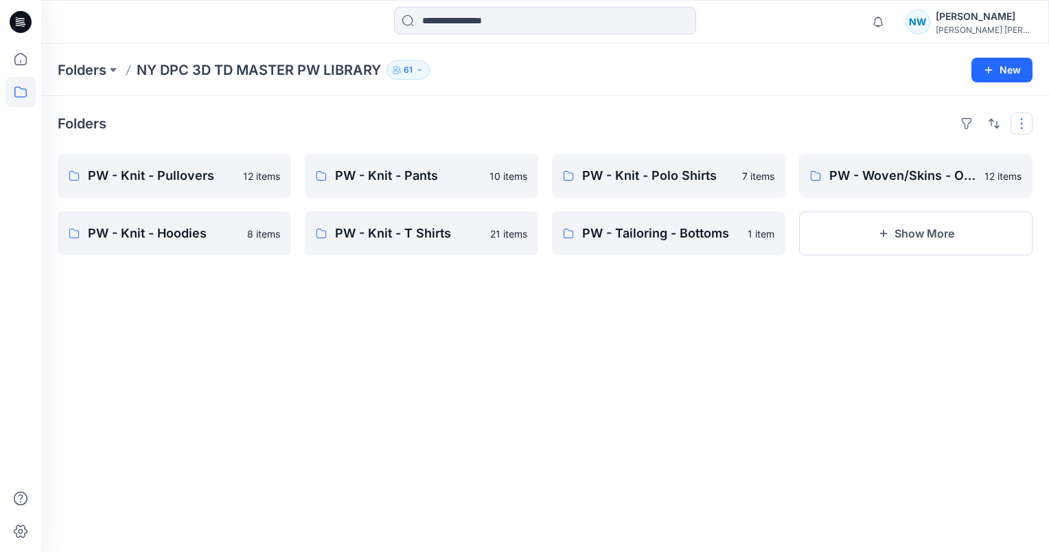
click at [1027, 126] on button "button" at bounding box center [1022, 124] width 22 height 22
click at [835, 255] on div "Folders Layout Grid Large Grid Folder View Compact Card Card View Card Info Tag…" at bounding box center [545, 324] width 1008 height 456
click at [883, 242] on button "Show More" at bounding box center [915, 233] width 233 height 44
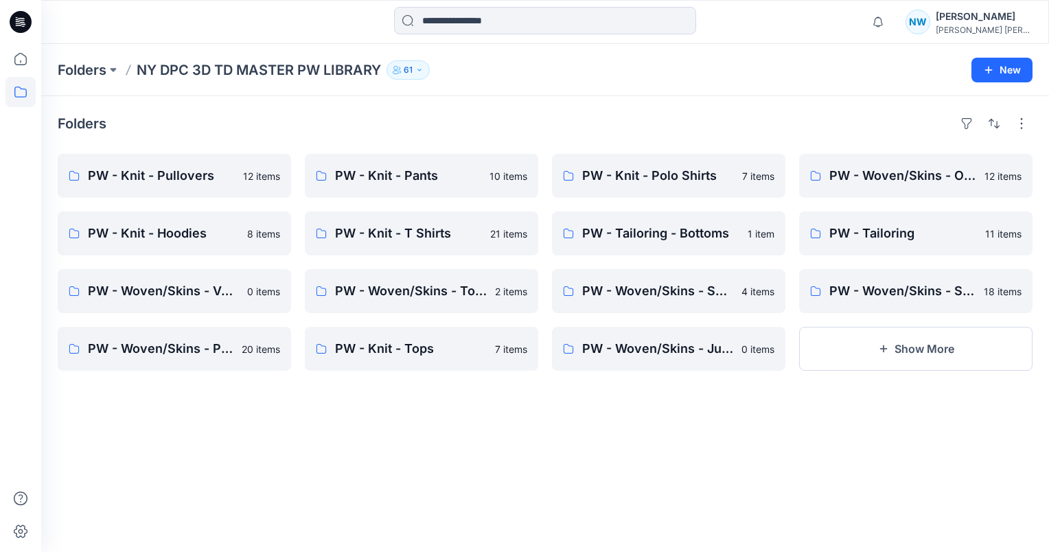
click at [413, 65] on p "61" at bounding box center [408, 69] width 9 height 15
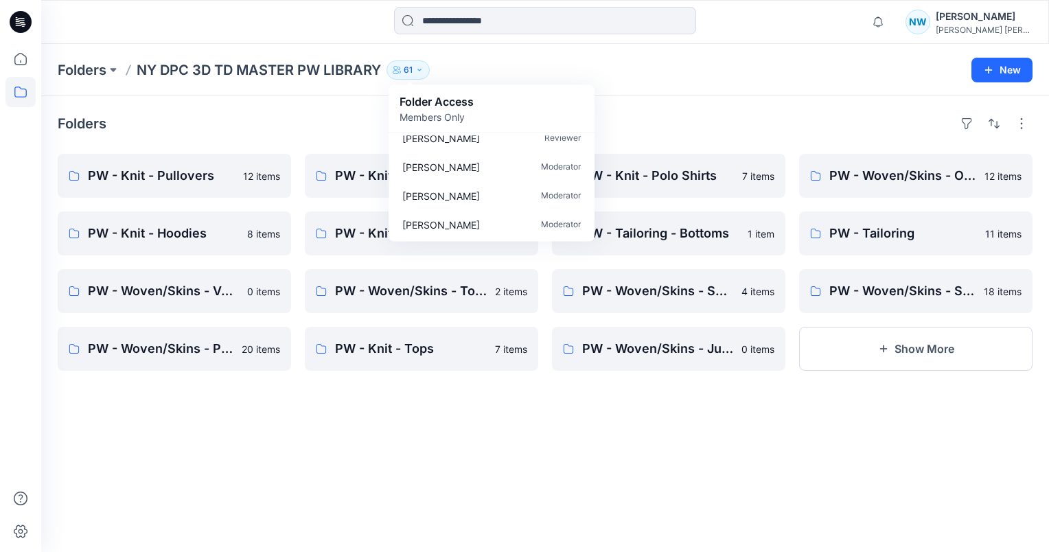
click at [773, 108] on div "Folders PW - Knit - Pullovers 12 items PW - Knit - Hoodies 8 items PW - Woven/S…" at bounding box center [545, 324] width 1008 height 456
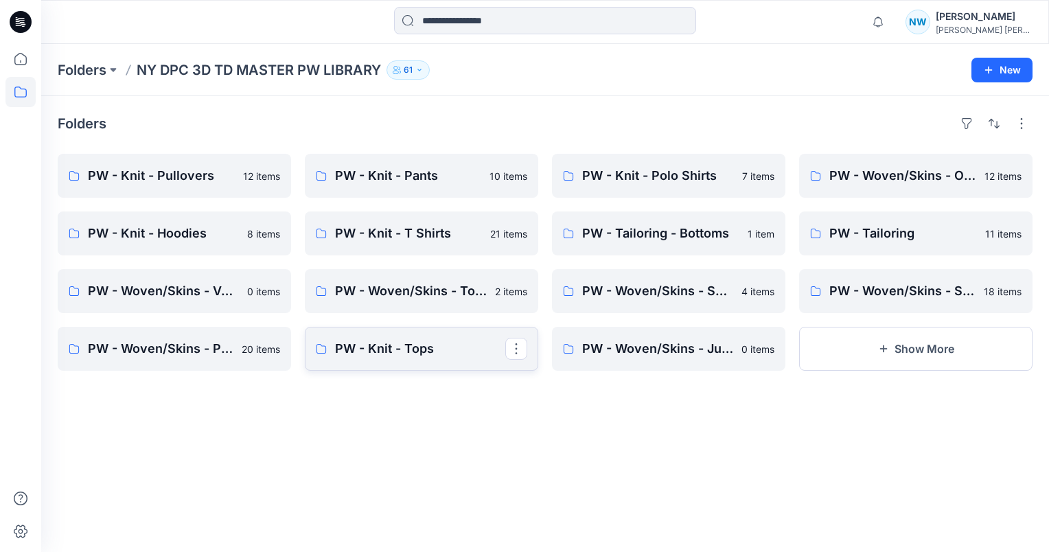
click at [428, 343] on p "PW - Knit - Tops" at bounding box center [420, 348] width 170 height 19
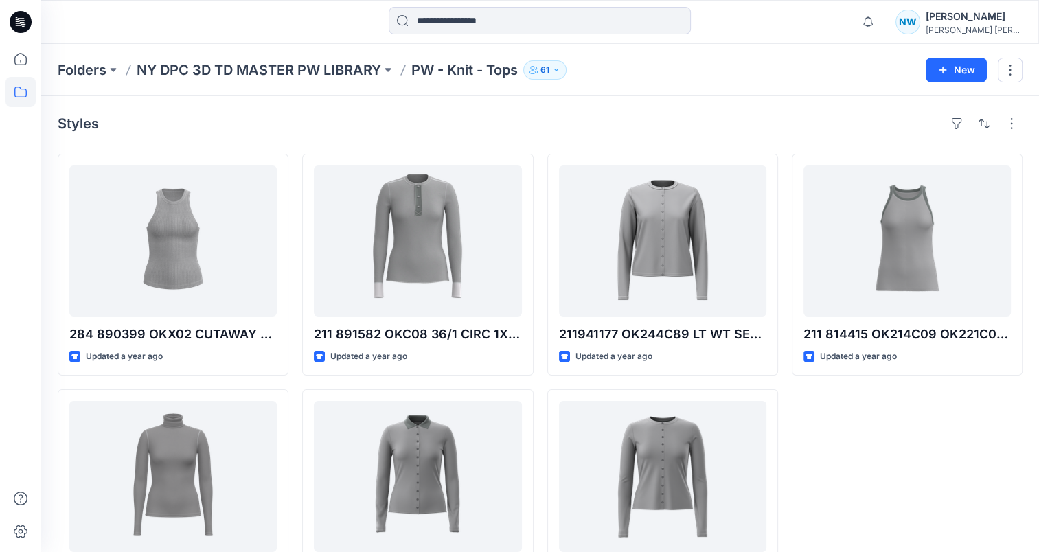
click at [636, 77] on div "Folders NY DPC 3D TD MASTER PW LIBRARY PW - Knit - Tops 61" at bounding box center [487, 69] width 858 height 19
click at [539, 15] on input at bounding box center [540, 20] width 302 height 27
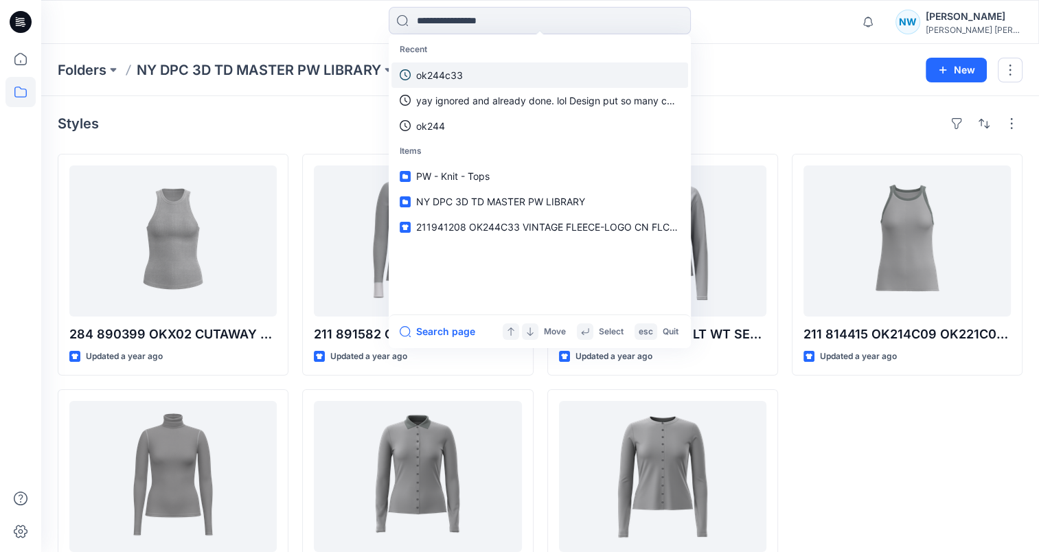
click at [492, 75] on link "ok244c33" at bounding box center [539, 74] width 297 height 25
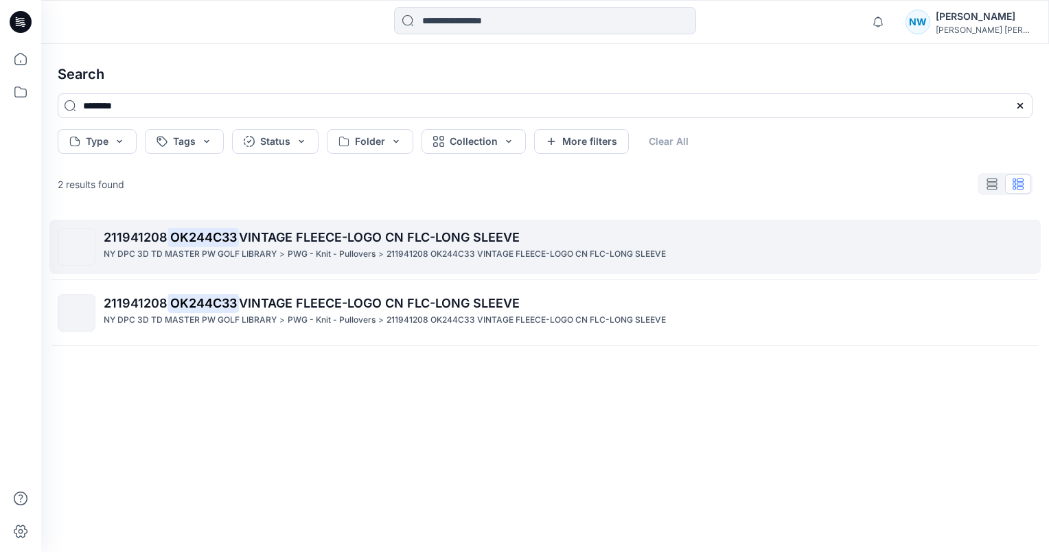
click at [474, 247] on p "211941208 OK244C33 VINTAGE FLEECE-LOGO CN FLC-LONG SLEEVE" at bounding box center [526, 254] width 279 height 14
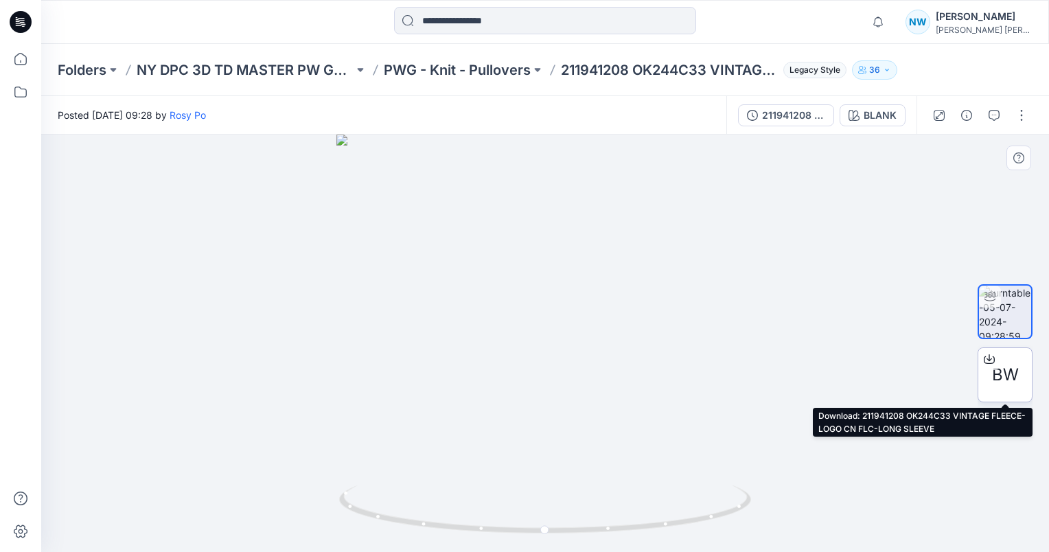
click at [996, 371] on span "BW" at bounding box center [1005, 375] width 27 height 25
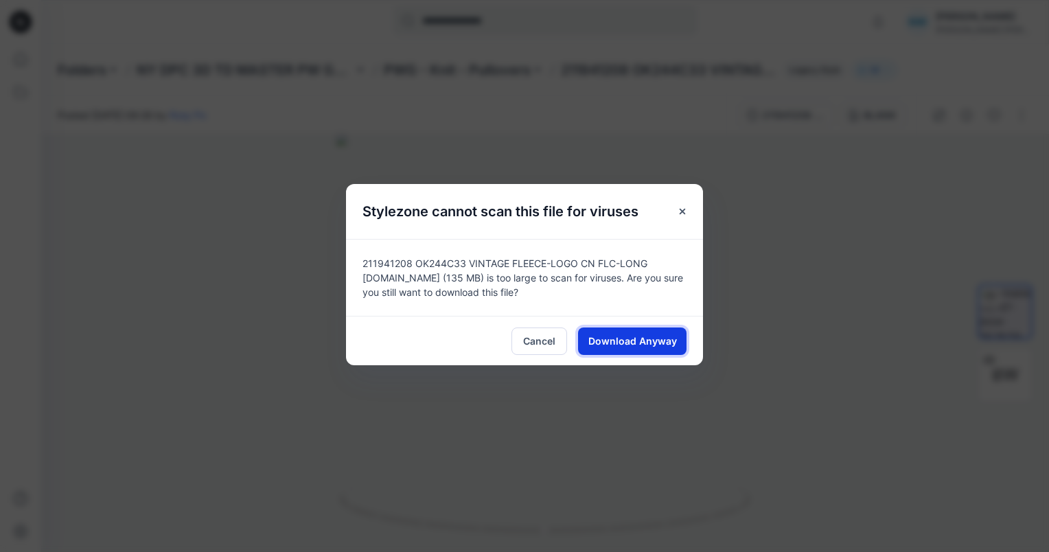
click at [642, 334] on span "Download Anyway" at bounding box center [632, 341] width 89 height 14
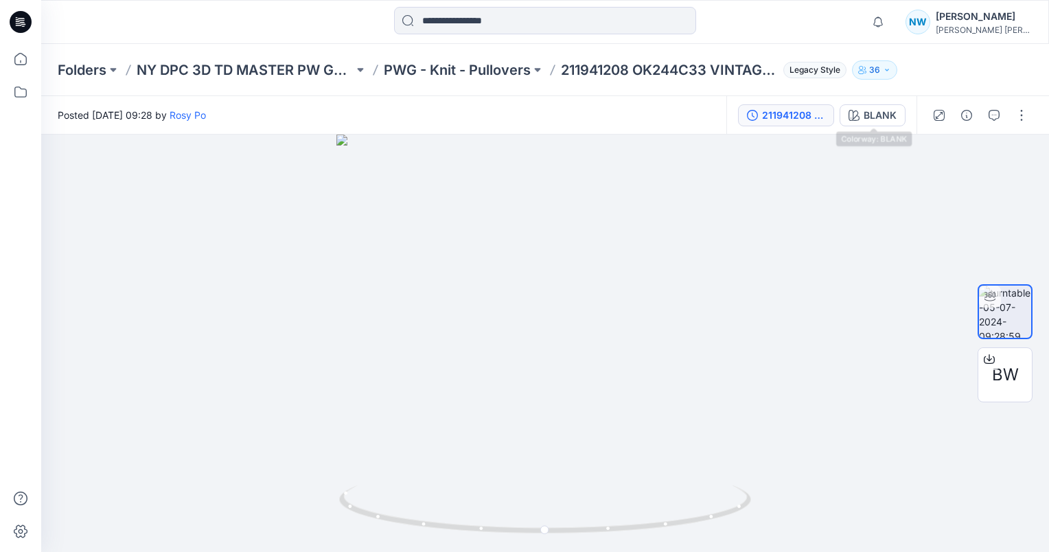
click at [814, 117] on div "211941208 OK244C33 VINTAGE FLEECE-LOGO CN FLC-LONG SLEEVE" at bounding box center [793, 115] width 63 height 15
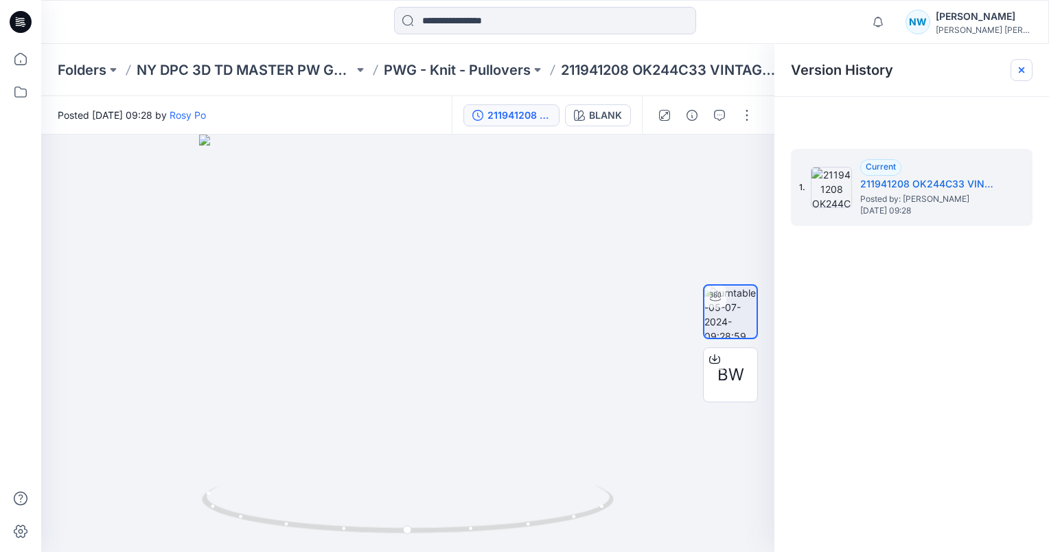
click at [1022, 70] on icon at bounding box center [1021, 70] width 11 height 11
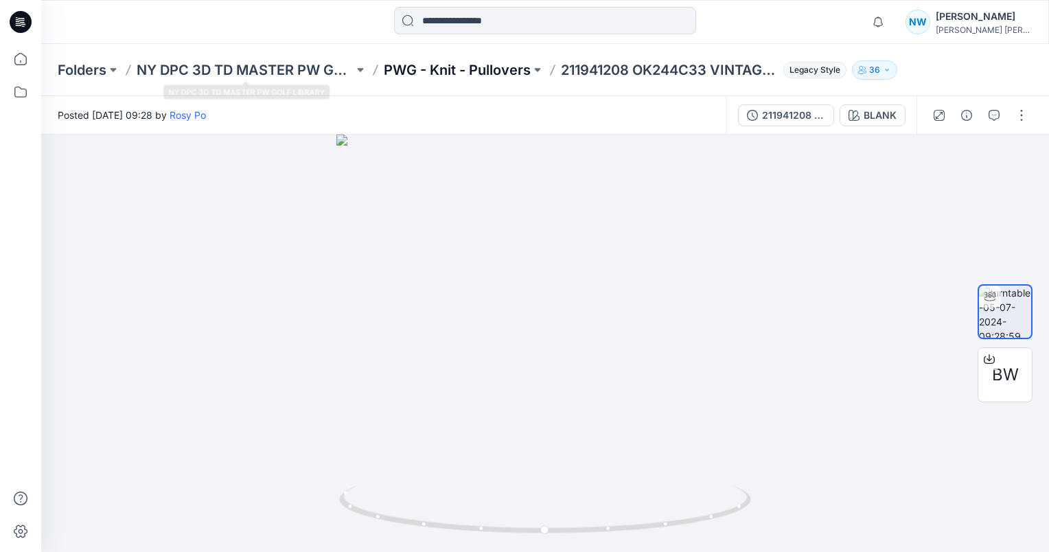
click at [440, 74] on p "PWG - Knit - Pullovers" at bounding box center [457, 69] width 147 height 19
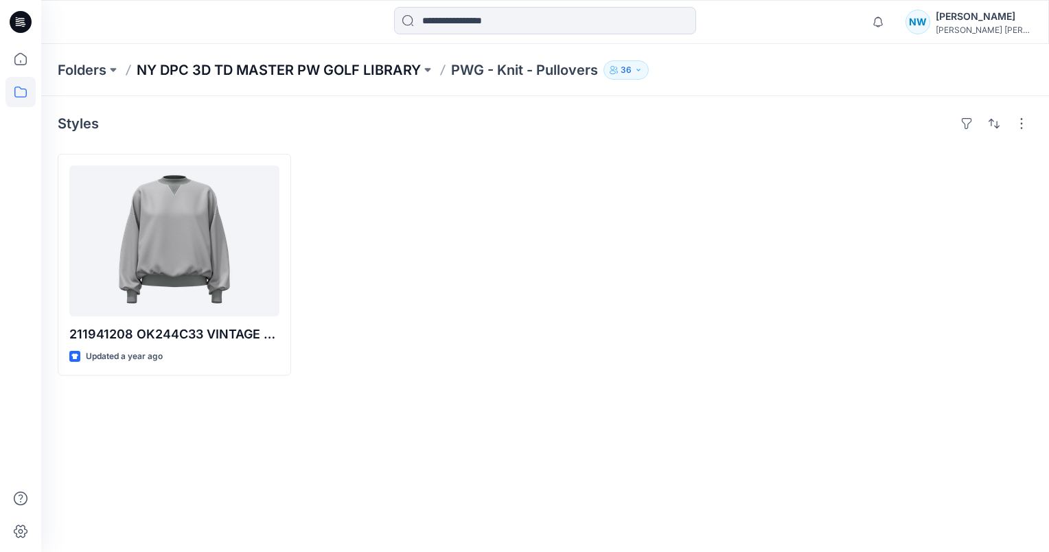
click at [382, 63] on p "NY DPC 3D TD MASTER PW GOLF LIBRARY" at bounding box center [279, 69] width 284 height 19
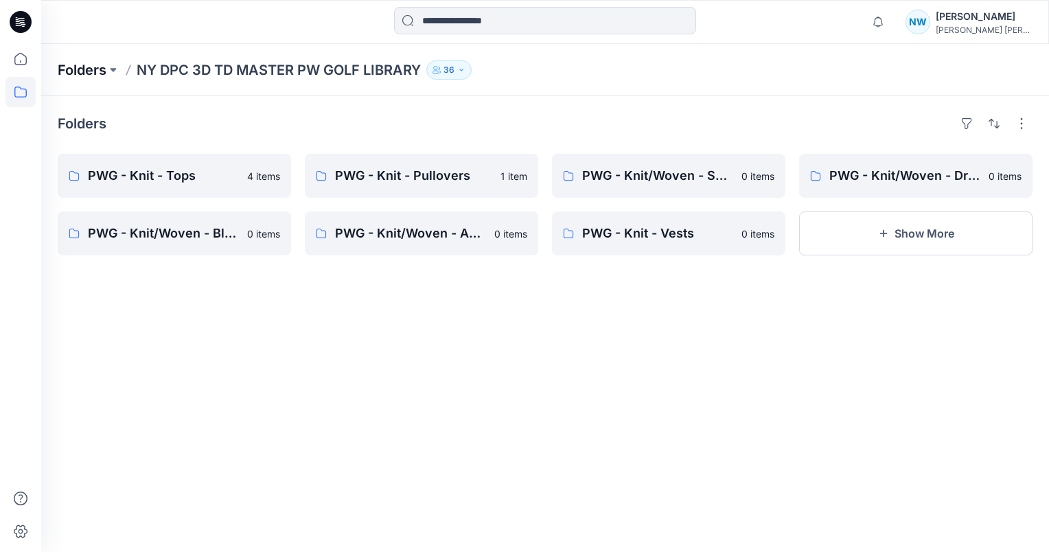
click at [95, 74] on p "Folders" at bounding box center [82, 69] width 49 height 19
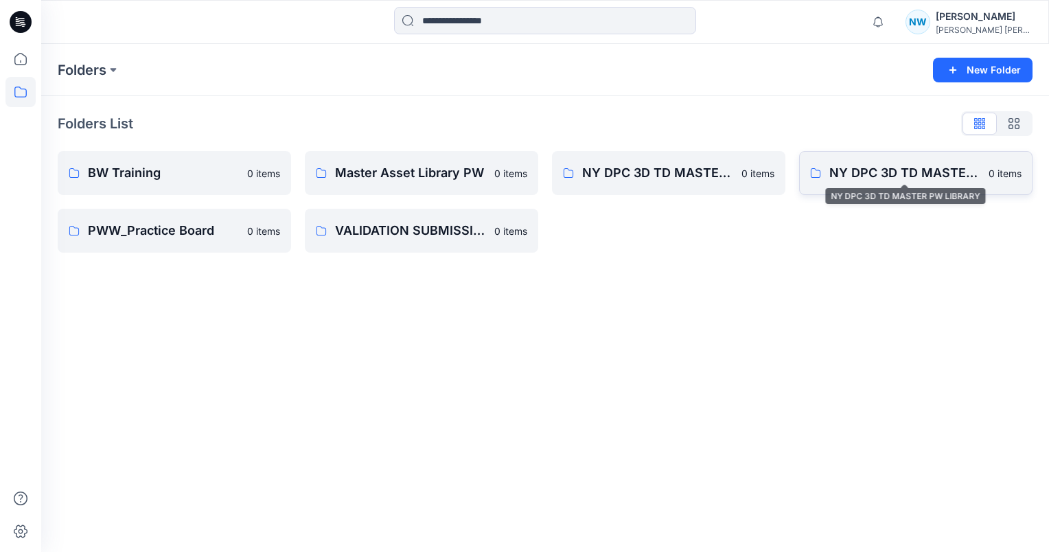
click at [890, 177] on p "NY DPC 3D TD MASTER PW LIBRARY" at bounding box center [904, 172] width 151 height 19
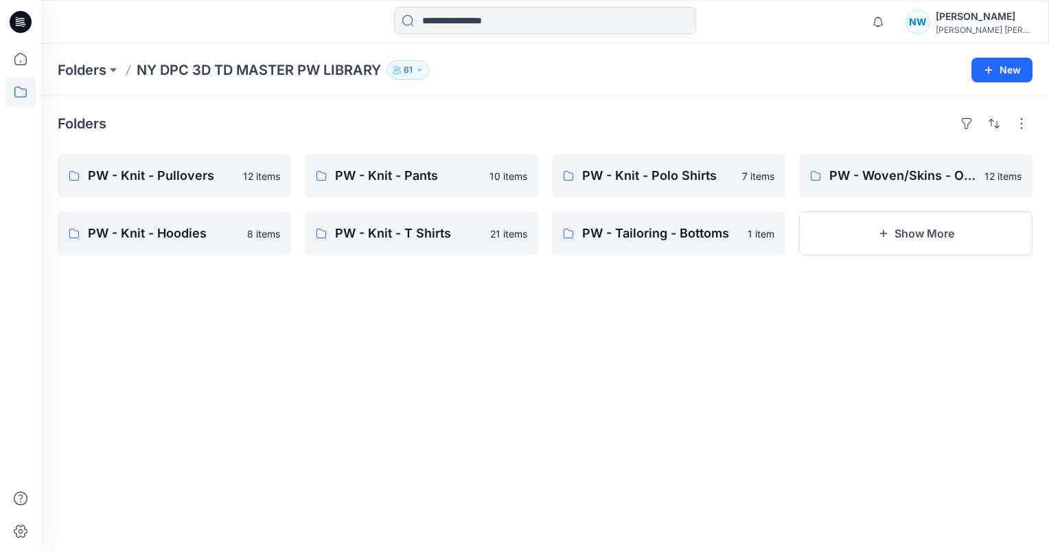
click at [413, 76] on p "61" at bounding box center [408, 69] width 9 height 15
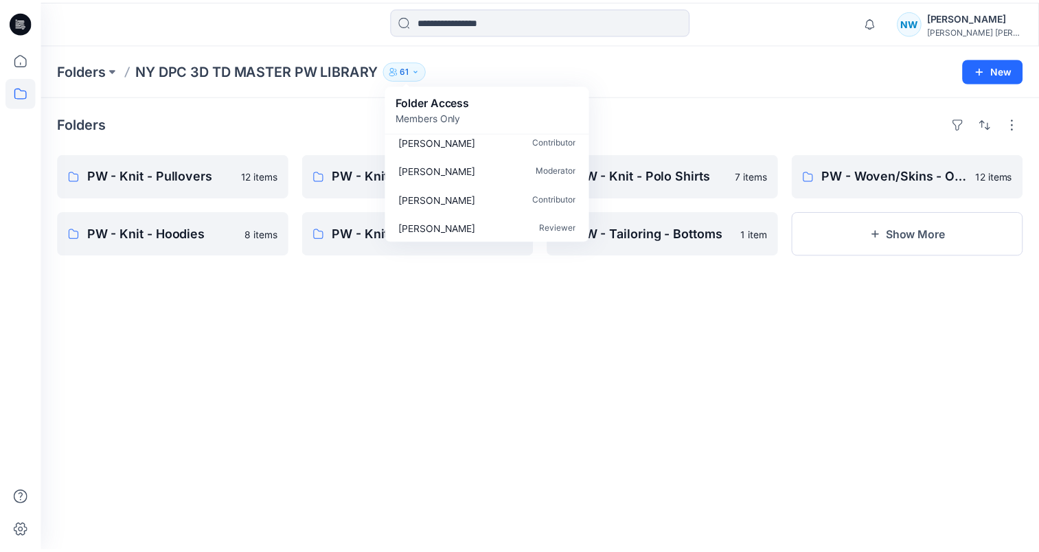
scroll to position [1509, 0]
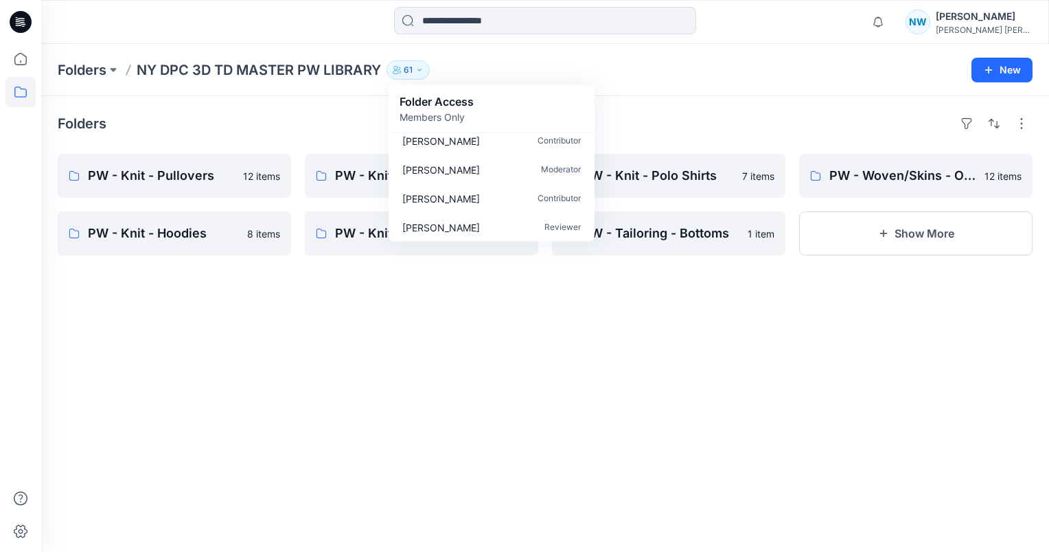
click at [225, 115] on div "Folders" at bounding box center [545, 124] width 975 height 22
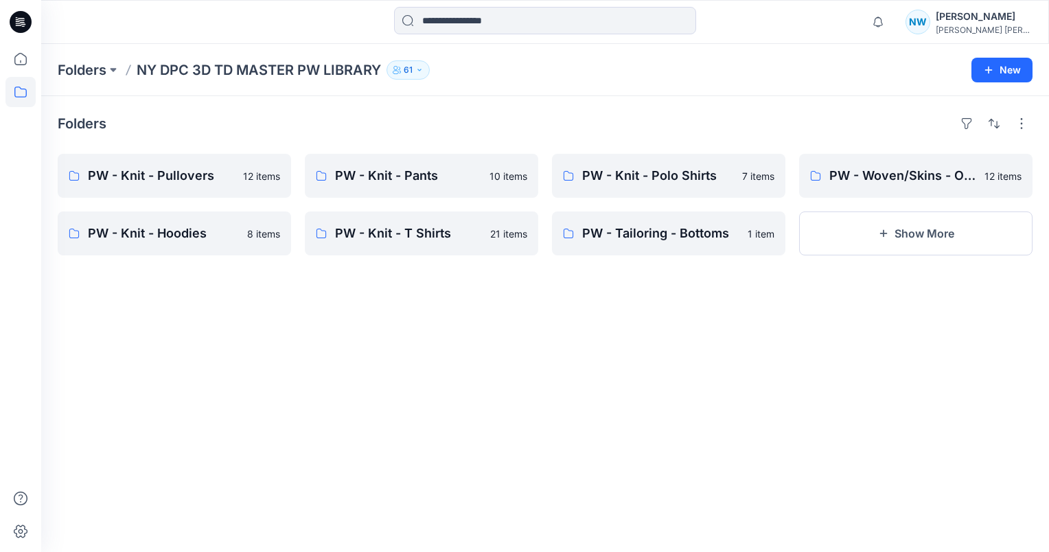
click at [409, 64] on p "61" at bounding box center [408, 69] width 9 height 15
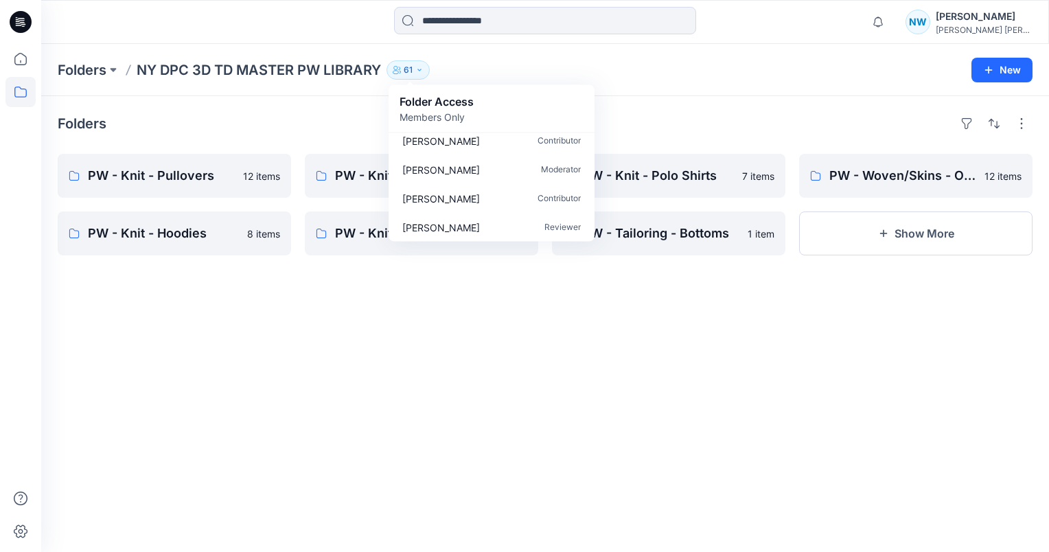
click at [305, 102] on div "Folders PW - Knit - Pullovers 12 items PW - Knit - Hoodies 8 items PW - Knit - …" at bounding box center [545, 324] width 1008 height 456
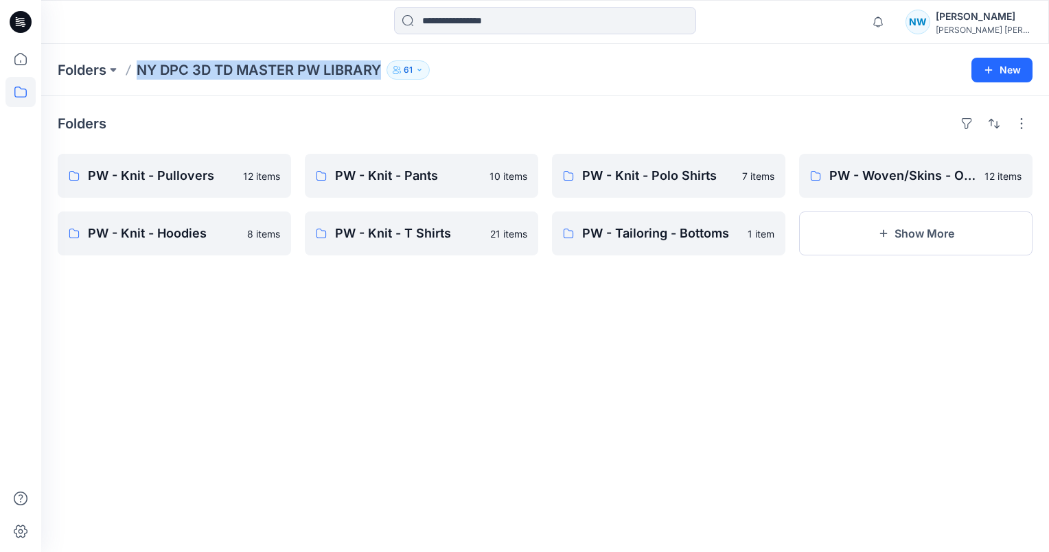
drag, startPoint x: 133, startPoint y: 73, endPoint x: 385, endPoint y: 76, distance: 252.0
click at [385, 76] on div "Folders NY DPC 3D TD MASTER PW LIBRARY 61 Folder Access Members Only Browzwear …" at bounding box center [492, 69] width 868 height 19
copy p "NY DPC 3D TD MASTER PW LIBRARY"
click at [102, 290] on div "Folders PW - Knit - Pullovers 12 items PW - Knit - Hoodies 8 items PW - Knit - …" at bounding box center [545, 324] width 1008 height 456
click at [415, 71] on button "61" at bounding box center [408, 69] width 43 height 19
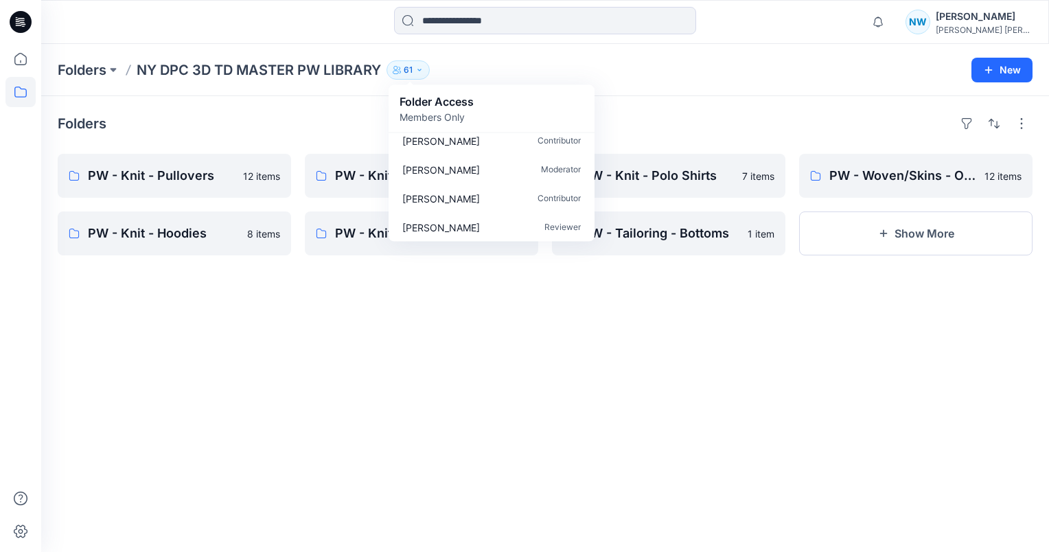
click at [338, 112] on div "Folders PW - Knit - Pullovers 12 items PW - Knit - Hoodies 8 items PW - Knit - …" at bounding box center [545, 324] width 1008 height 456
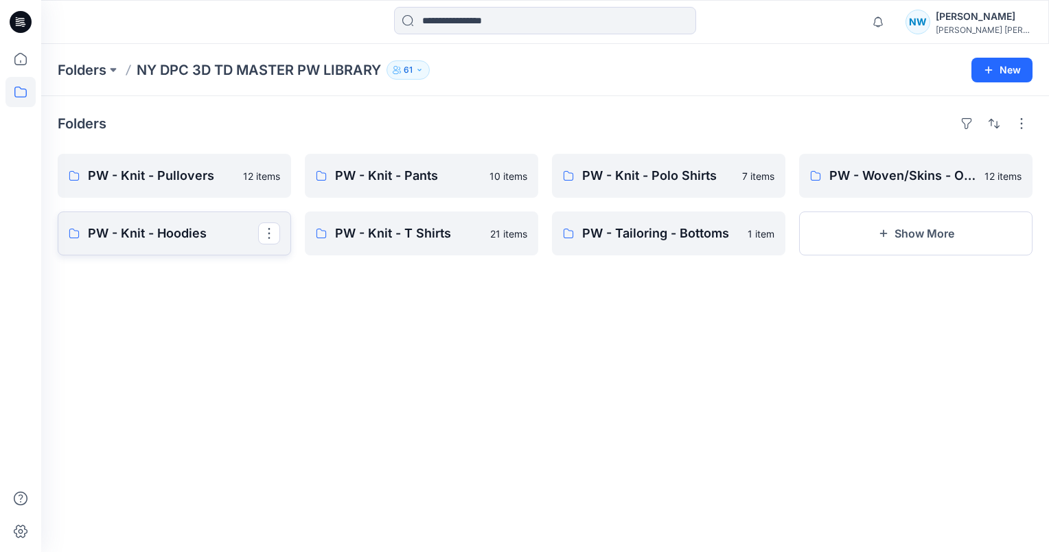
click at [192, 228] on p "PW - Knit - Hoodies" at bounding box center [173, 233] width 170 height 19
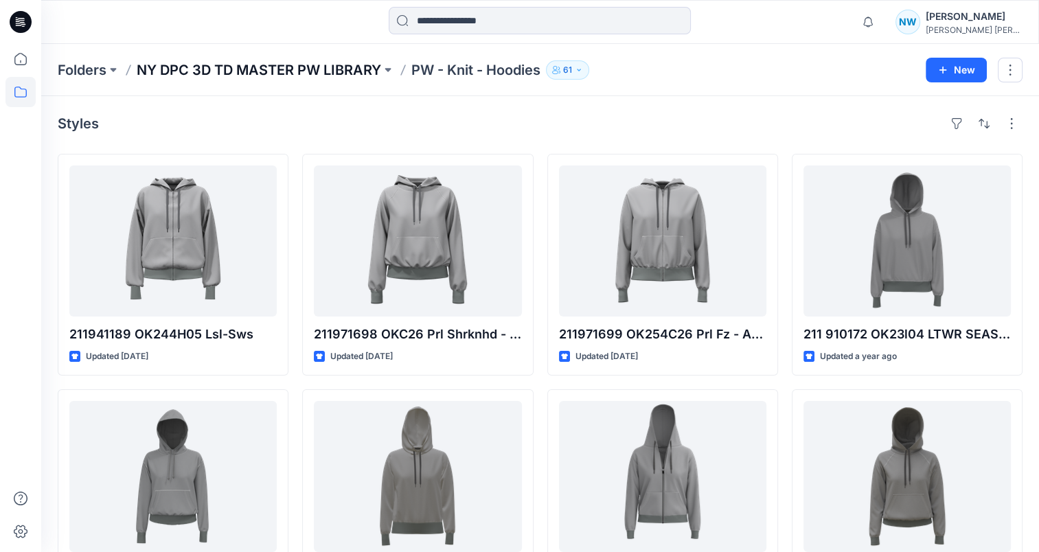
click at [340, 67] on p "NY DPC 3D TD MASTER PW LIBRARY" at bounding box center [259, 69] width 244 height 19
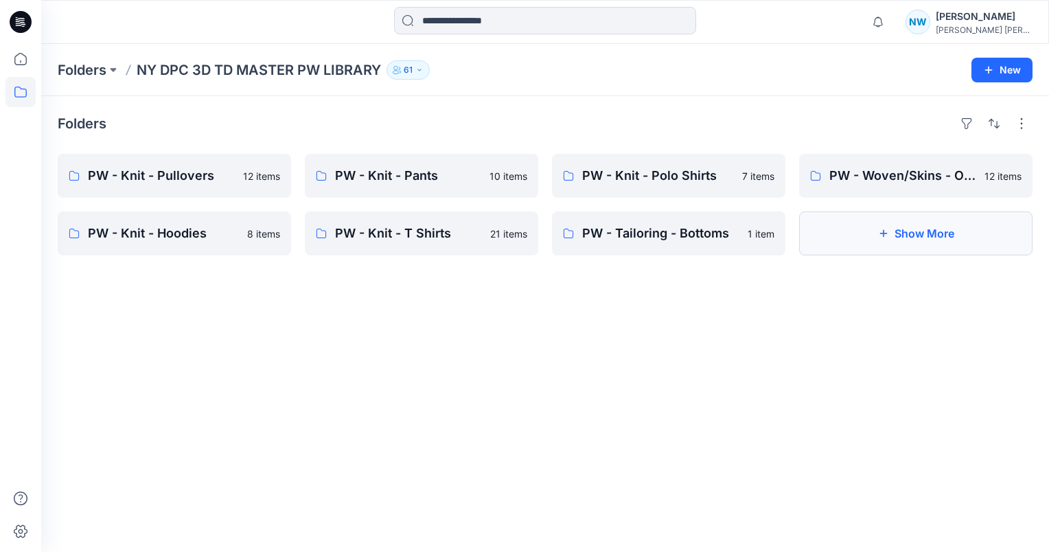
click at [891, 252] on button "Show More" at bounding box center [915, 233] width 233 height 44
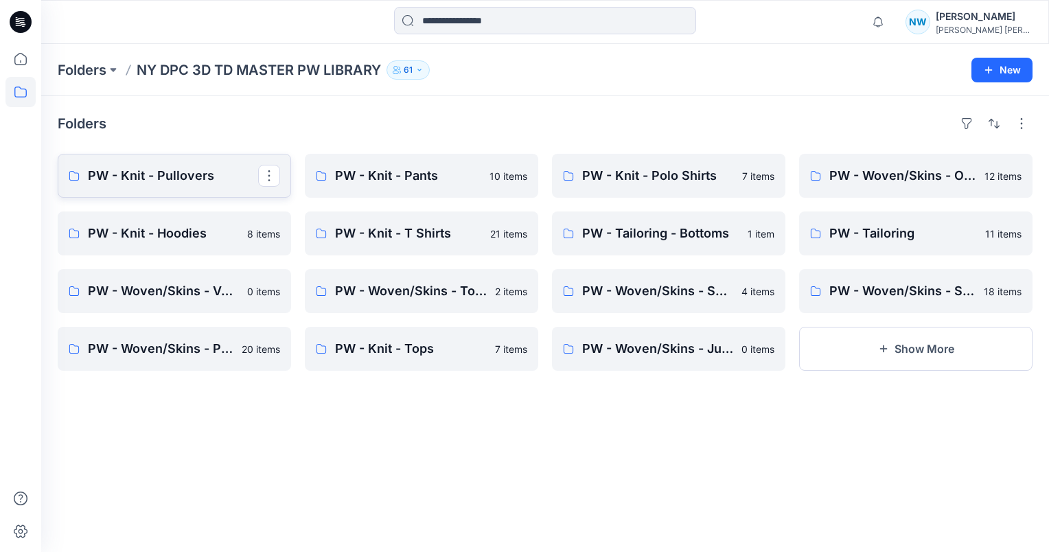
click at [227, 182] on p "PW - Knit - Pullovers" at bounding box center [173, 175] width 170 height 19
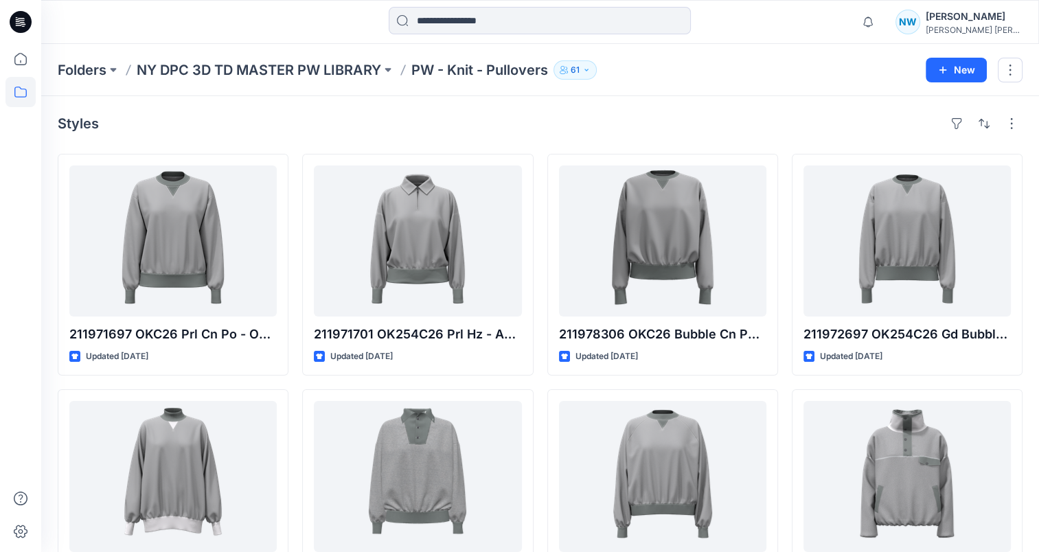
click at [326, 56] on div "Folders NY DPC 3D TD MASTER PW LIBRARY PW - Knit - Pullovers 61 New" at bounding box center [540, 70] width 998 height 52
click at [323, 82] on div "Folders NY DPC 3D TD MASTER PW LIBRARY PW - Knit - Pullovers 61 New" at bounding box center [540, 70] width 998 height 52
click at [328, 77] on p "NY DPC 3D TD MASTER PW LIBRARY" at bounding box center [259, 69] width 244 height 19
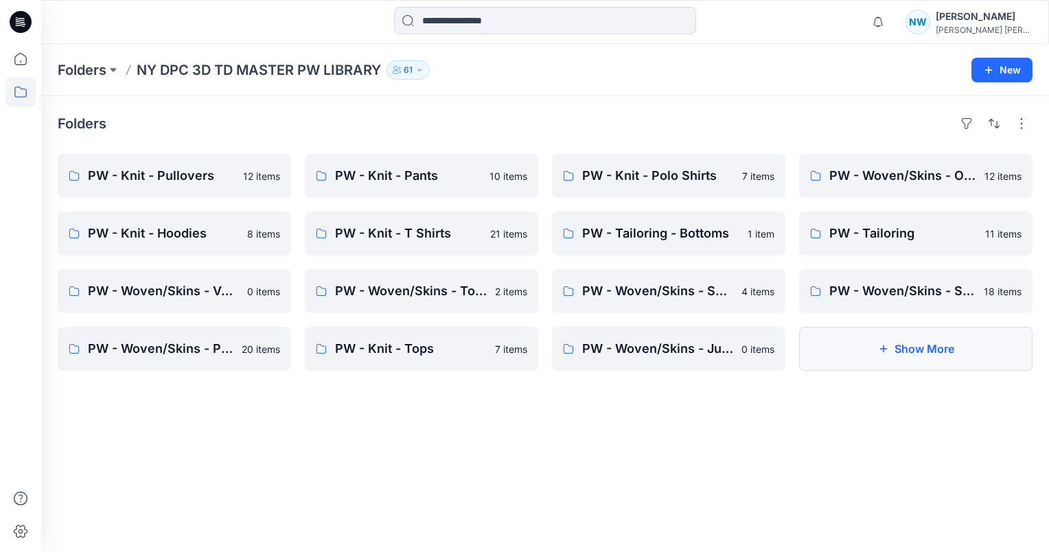
click at [931, 347] on button "Show More" at bounding box center [915, 349] width 233 height 44
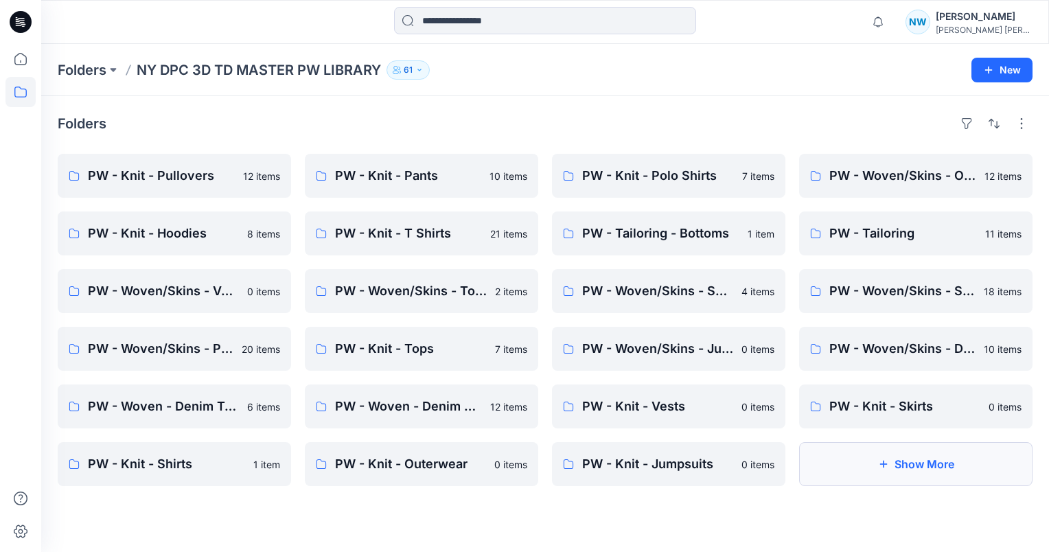
click at [869, 459] on button "Show More" at bounding box center [915, 464] width 233 height 44
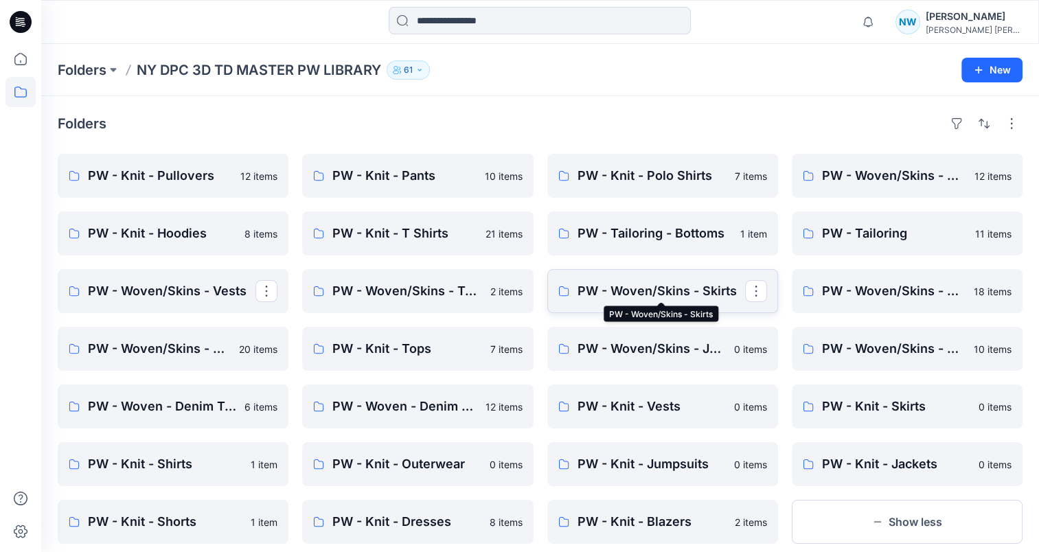
scroll to position [30, 0]
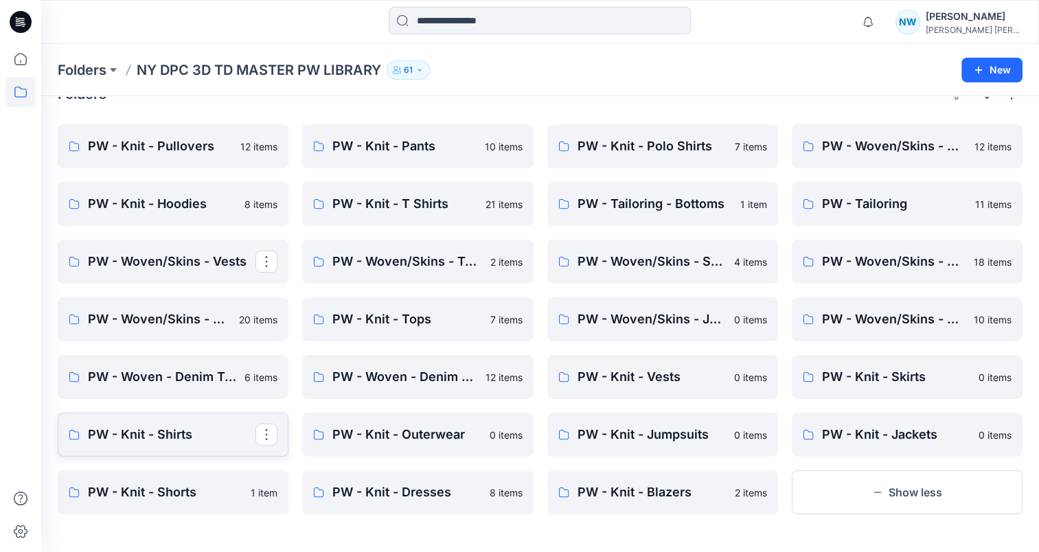
click at [194, 444] on link "PW - Knit - Shirts" at bounding box center [173, 435] width 231 height 44
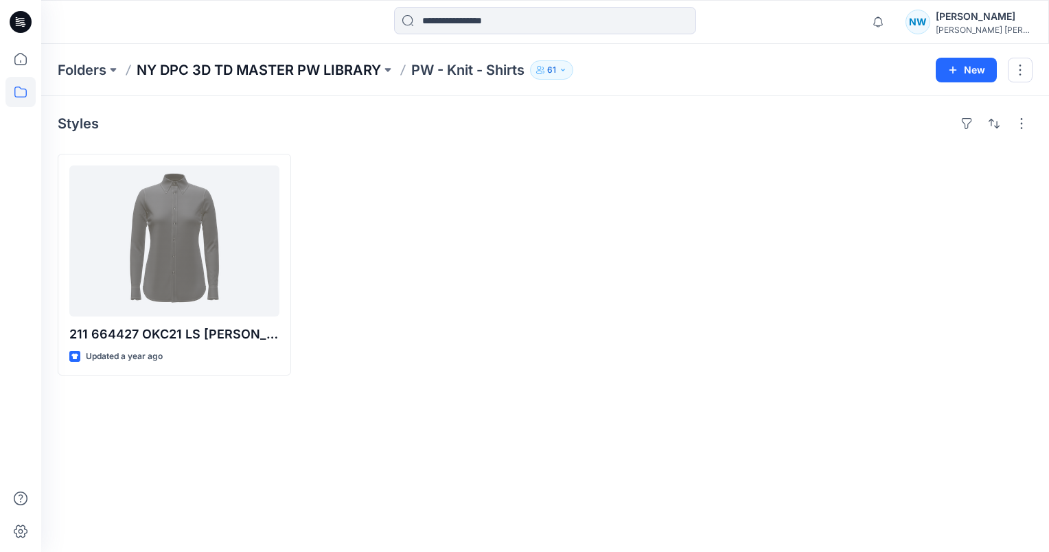
click at [324, 76] on p "NY DPC 3D TD MASTER PW LIBRARY" at bounding box center [259, 69] width 244 height 19
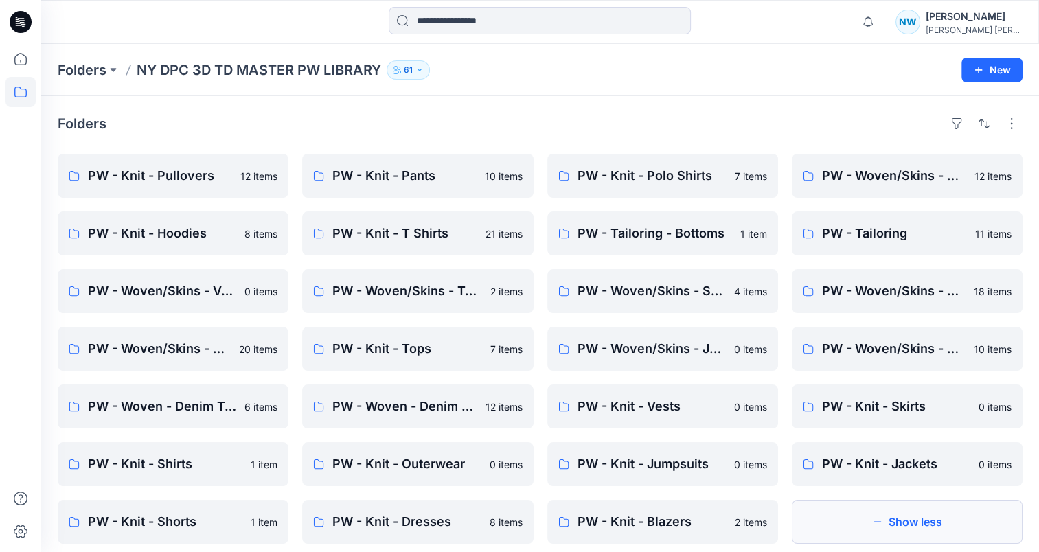
click at [861, 523] on button "Show less" at bounding box center [907, 522] width 231 height 44
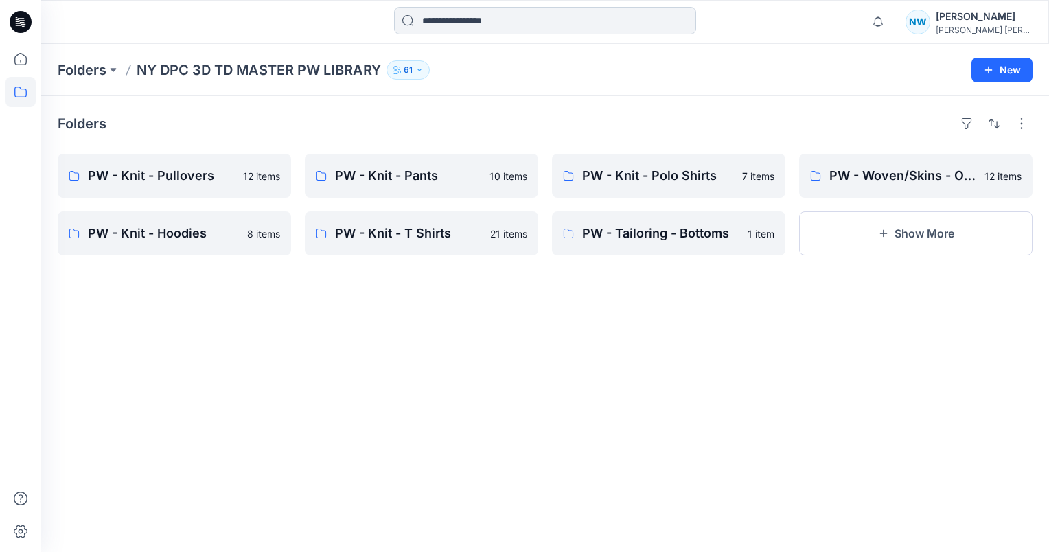
click at [426, 12] on input at bounding box center [545, 20] width 302 height 27
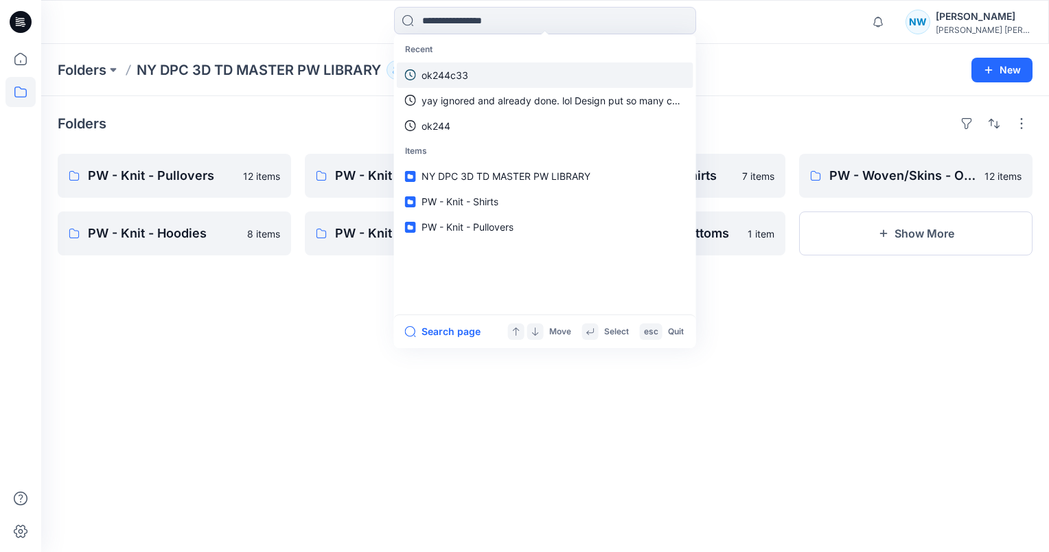
click at [488, 71] on link "ok244c33" at bounding box center [545, 74] width 297 height 25
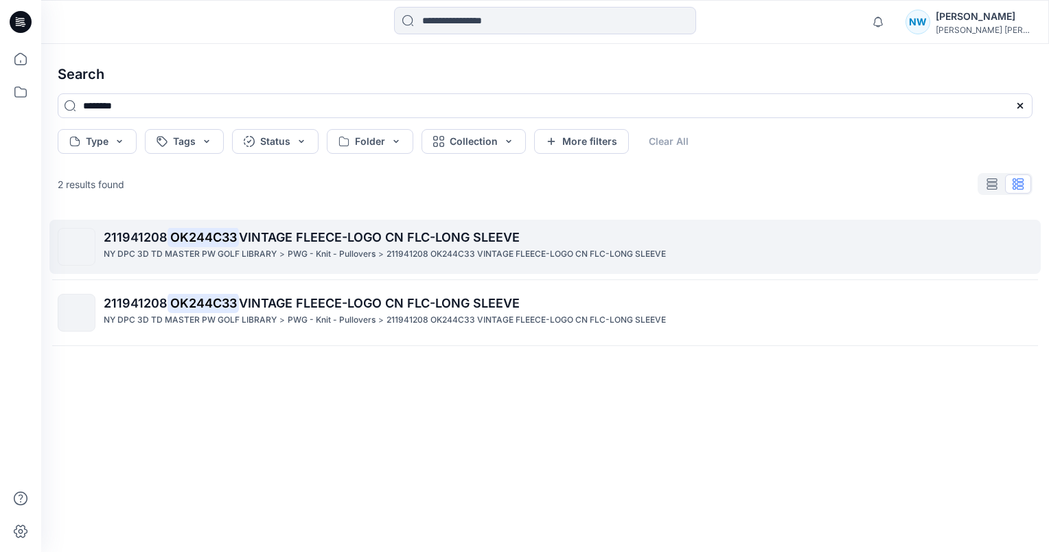
click at [461, 246] on p "211941208 OK244C33 VINTAGE FLEECE-LOGO CN FLC-LONG SLEEVE" at bounding box center [568, 237] width 928 height 19
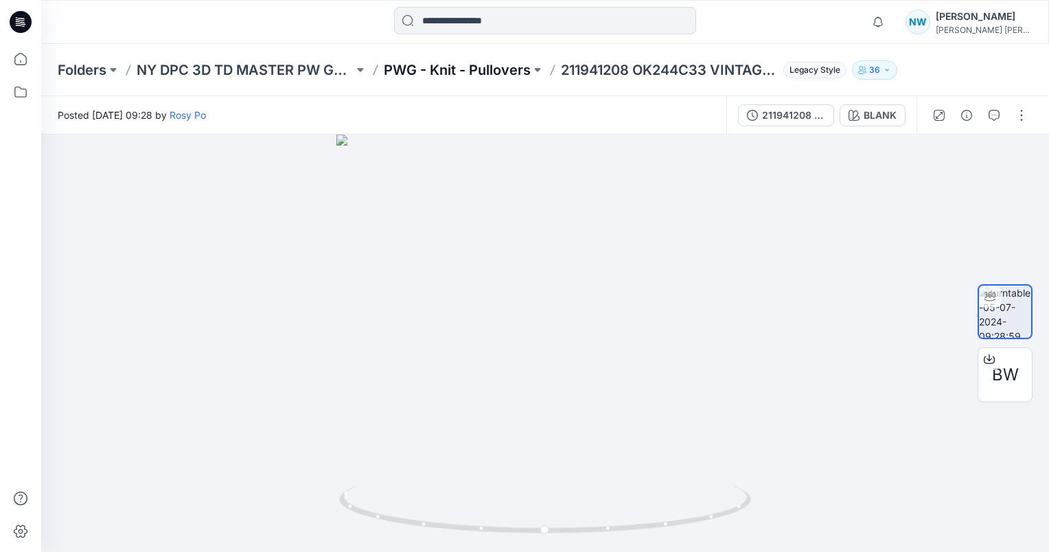
click at [445, 71] on p "PWG - Knit - Pullovers" at bounding box center [457, 69] width 147 height 19
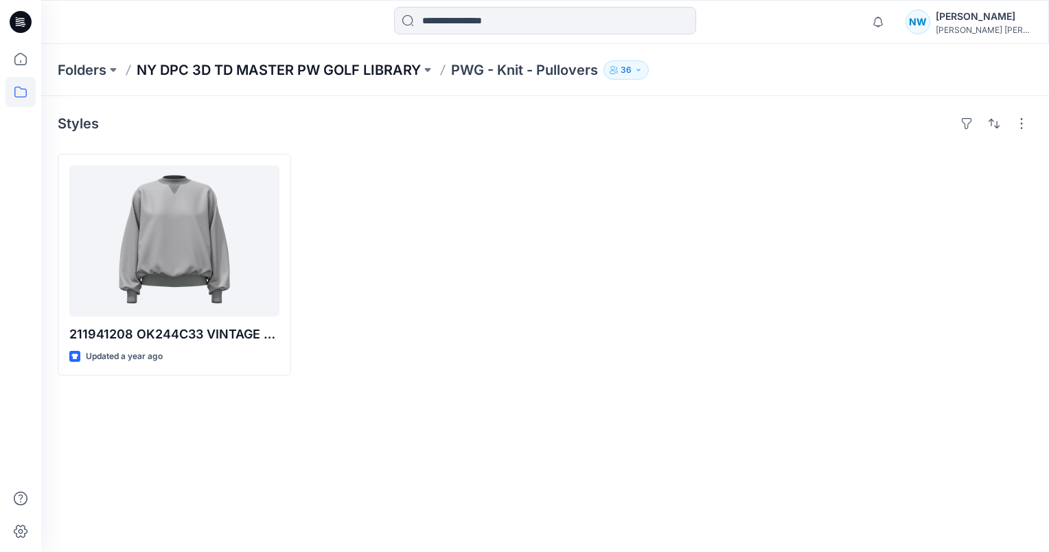
click at [365, 73] on p "NY DPC 3D TD MASTER PW GOLF LIBRARY" at bounding box center [279, 69] width 284 height 19
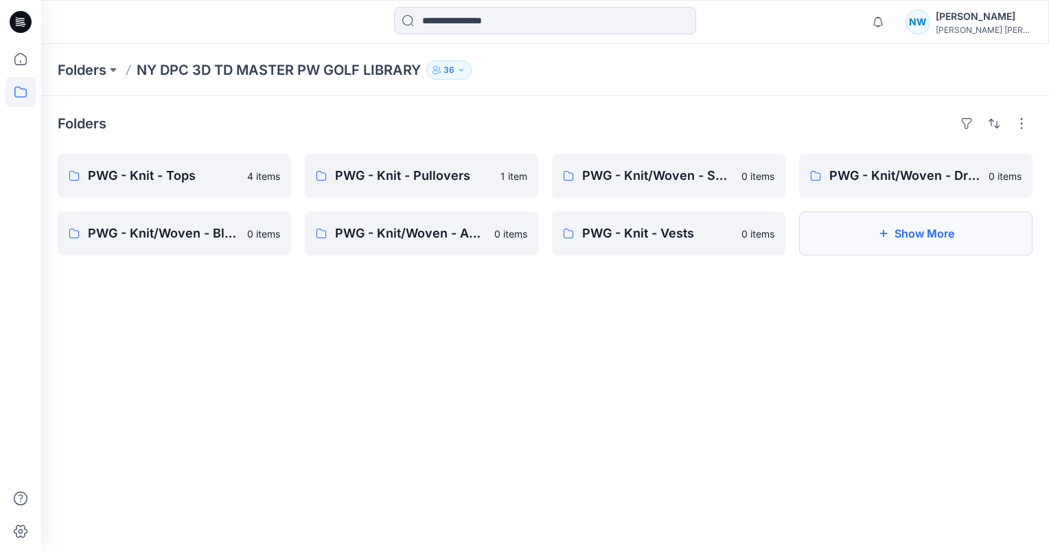
click at [937, 241] on button "Show More" at bounding box center [915, 233] width 233 height 44
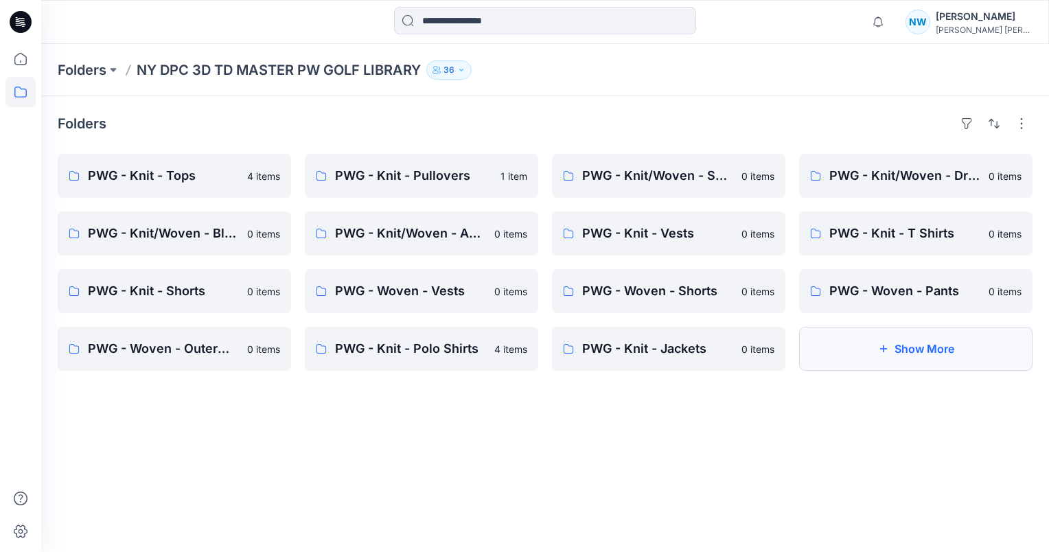
click at [952, 354] on button "Show More" at bounding box center [915, 349] width 233 height 44
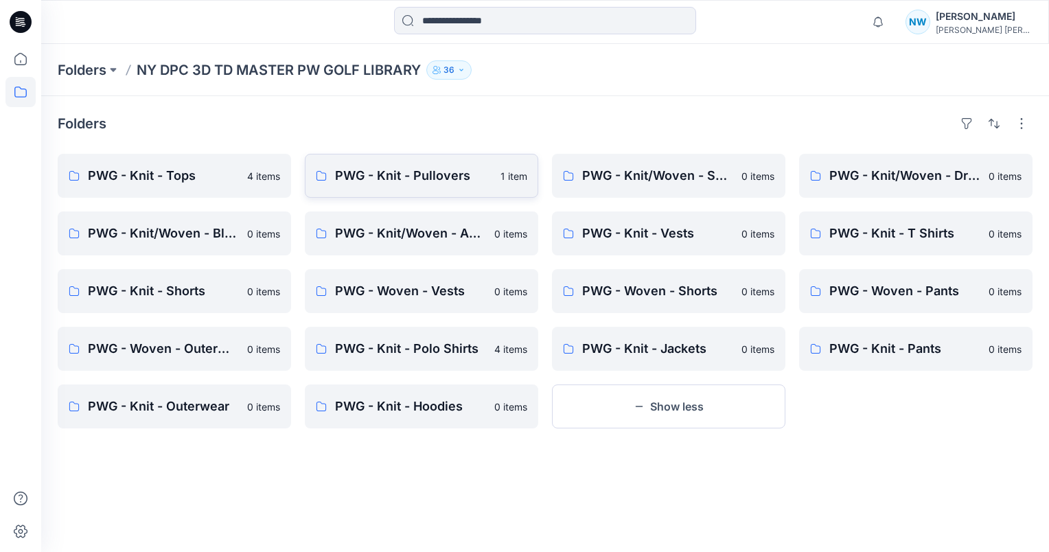
click at [452, 185] on p "PWG - Knit - Pullovers" at bounding box center [413, 175] width 157 height 19
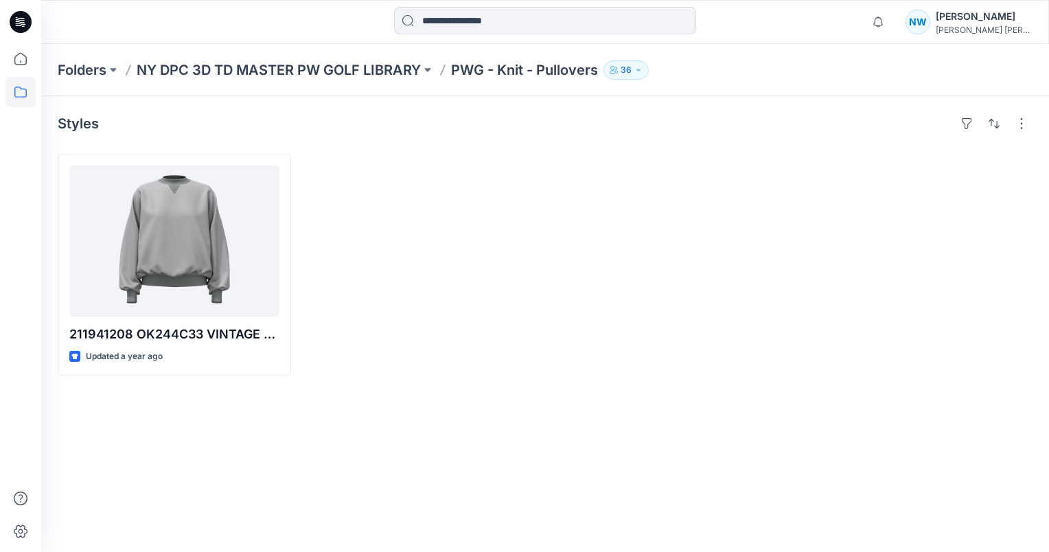
click at [623, 67] on p "36" at bounding box center [626, 69] width 11 height 15
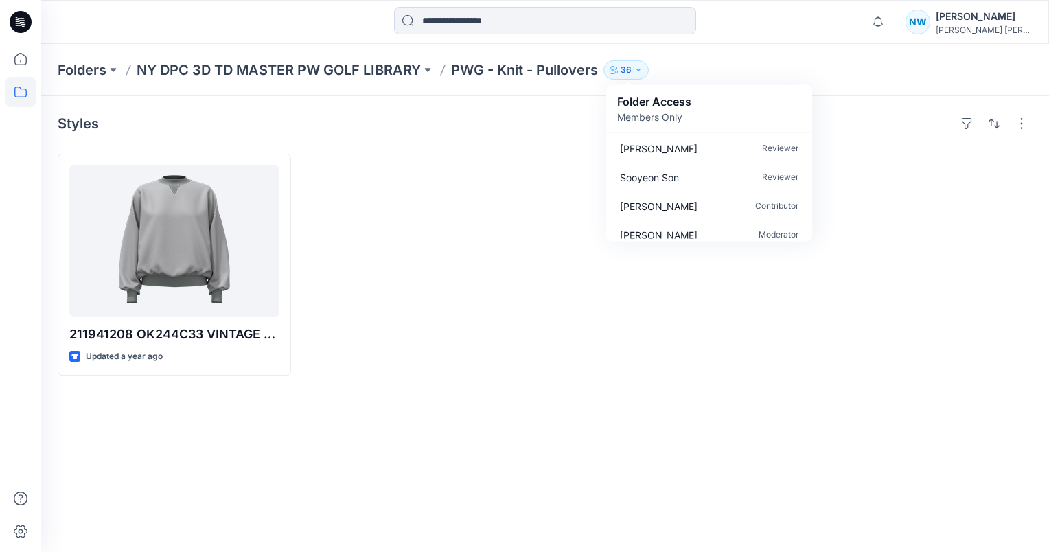
scroll to position [739, 0]
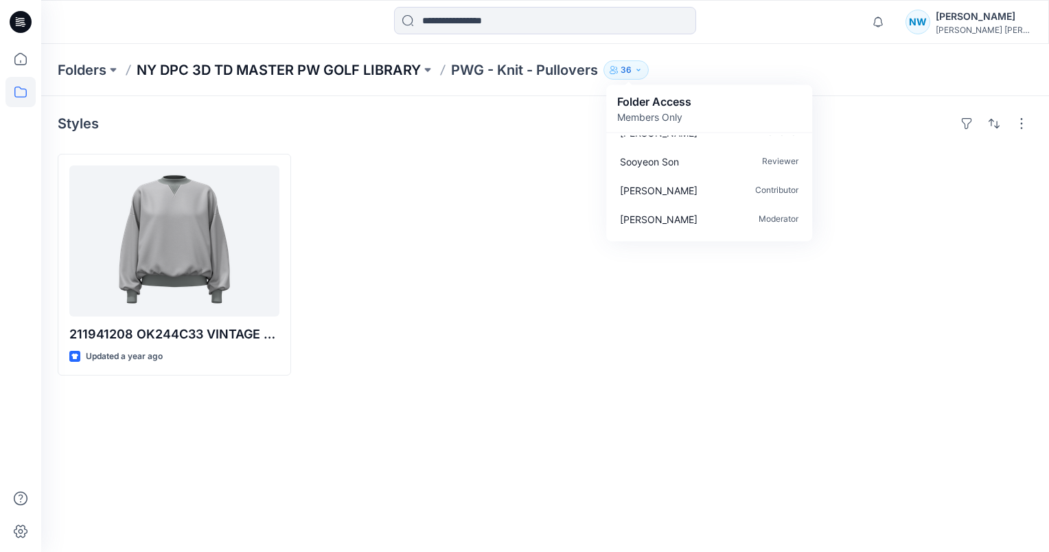
click at [364, 66] on p "NY DPC 3D TD MASTER PW GOLF LIBRARY" at bounding box center [279, 69] width 284 height 19
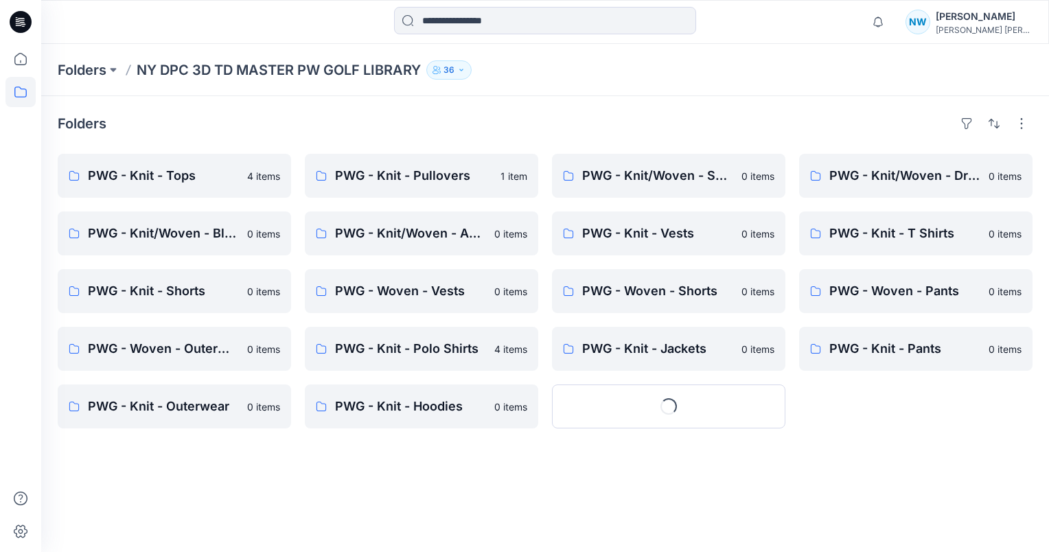
click at [457, 68] on button "36" at bounding box center [448, 69] width 45 height 19
drag, startPoint x: 140, startPoint y: 69, endPoint x: 358, endPoint y: 78, distance: 217.9
click at [358, 78] on p "NY DPC 3D TD MASTER PW GOLF LIBRARY" at bounding box center [279, 69] width 284 height 19
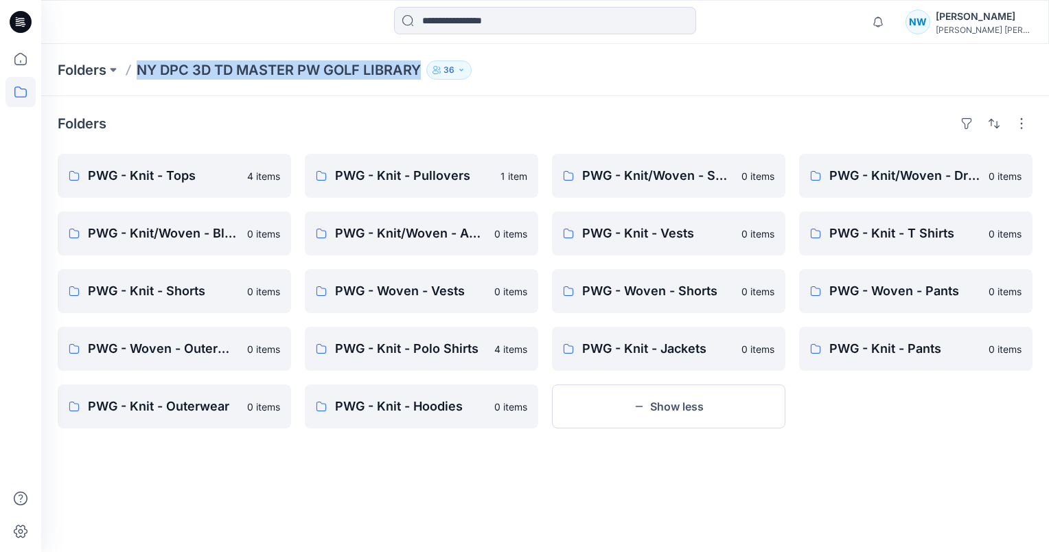
drag, startPoint x: 141, startPoint y: 70, endPoint x: 423, endPoint y: 76, distance: 281.6
click at [421, 76] on p "NY DPC 3D TD MASTER PW GOLF LIBRARY" at bounding box center [279, 69] width 284 height 19
copy p "NY DPC 3D TD MASTER PW GOLF LIBRARY"
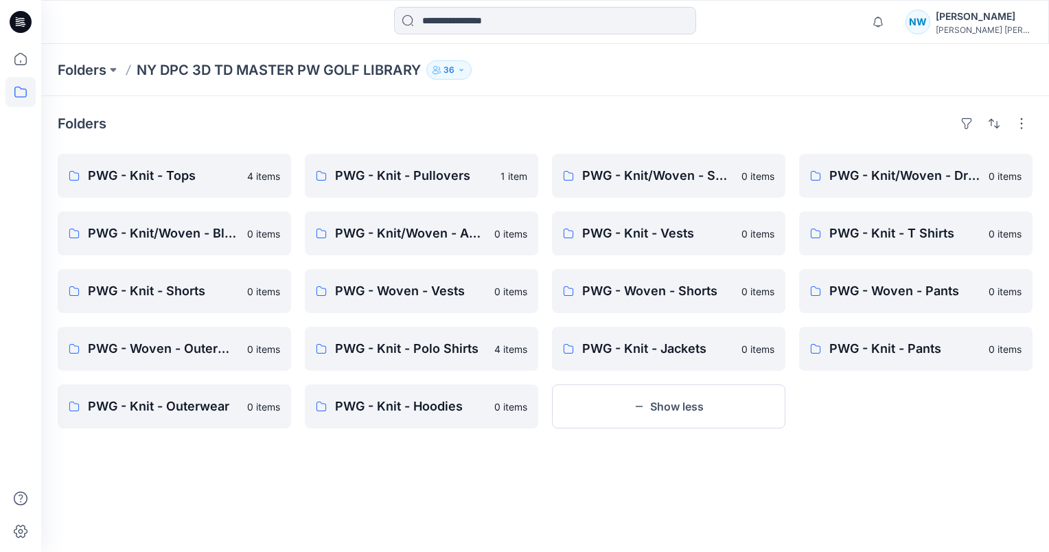
click at [120, 111] on div "Folders PWG - Knit - Tops 4 items PWG - Knit/Woven - Blazers 0 items PWG - Knit…" at bounding box center [545, 324] width 1008 height 456
click at [81, 79] on div "Folders NY DPC 3D TD MASTER PW GOLF LIBRARY 36 Folder Access Members Only Browz…" at bounding box center [545, 70] width 1008 height 52
click at [88, 73] on p "Folders" at bounding box center [82, 69] width 49 height 19
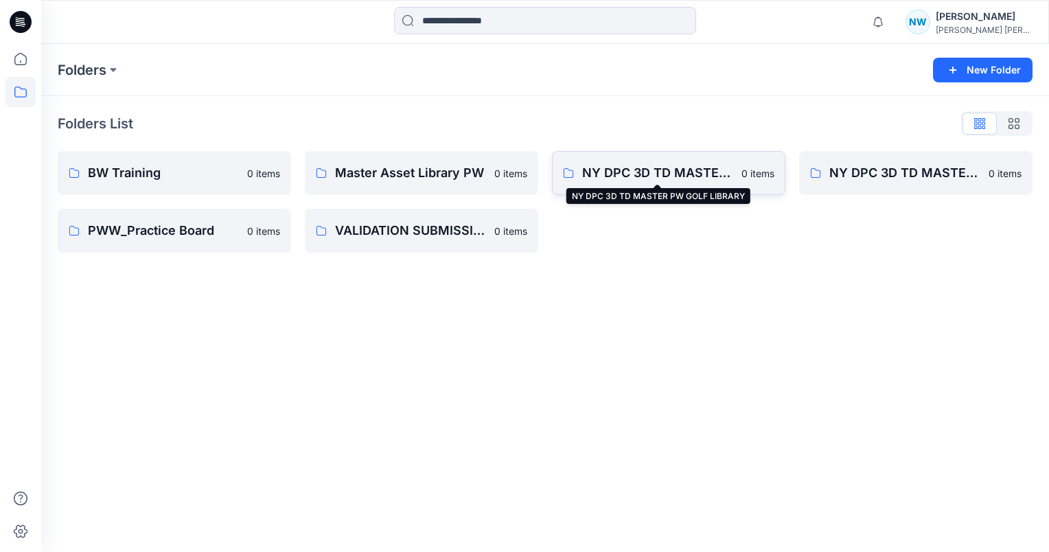
click at [720, 167] on p "NY DPC 3D TD MASTER PW GOLF LIBRARY" at bounding box center [657, 172] width 151 height 19
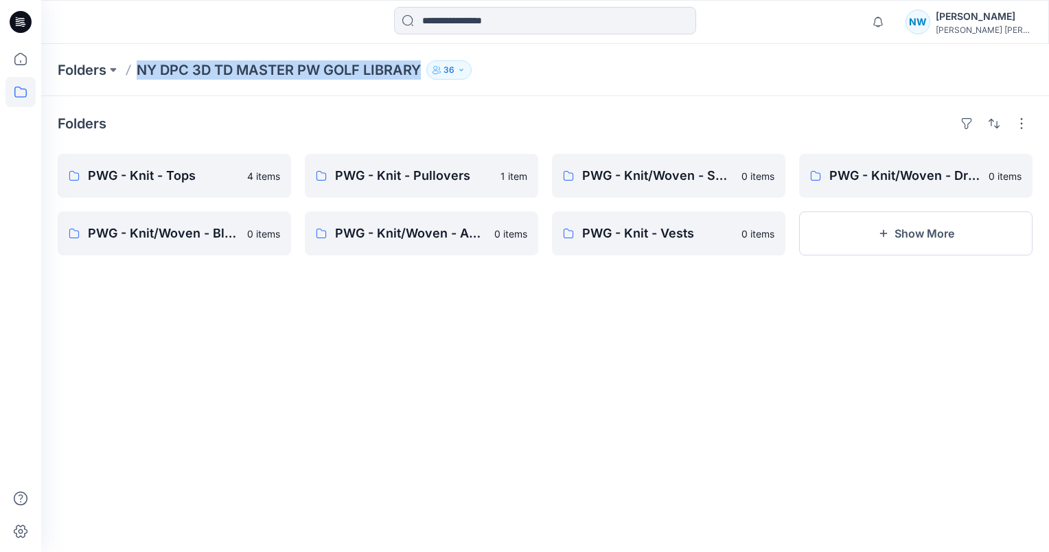
drag, startPoint x: 137, startPoint y: 72, endPoint x: 421, endPoint y: 79, distance: 283.7
click at [421, 79] on p "NY DPC 3D TD MASTER PW GOLF LIBRARY" at bounding box center [279, 69] width 284 height 19
copy p "NY DPC 3D TD MASTER PW GOLF LIBRARY"
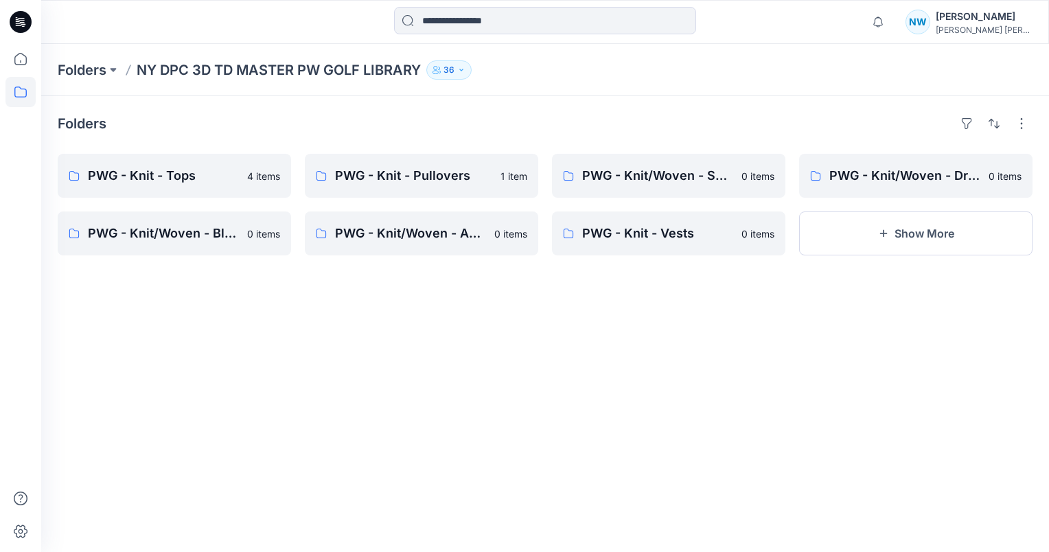
click at [1027, 274] on div "Folders PWG - Knit - Tops 4 items PWG - Knit/Woven - Blazers 0 items PWG - Knit…" at bounding box center [545, 324] width 1008 height 456
click at [919, 233] on button "Show More" at bounding box center [915, 233] width 233 height 44
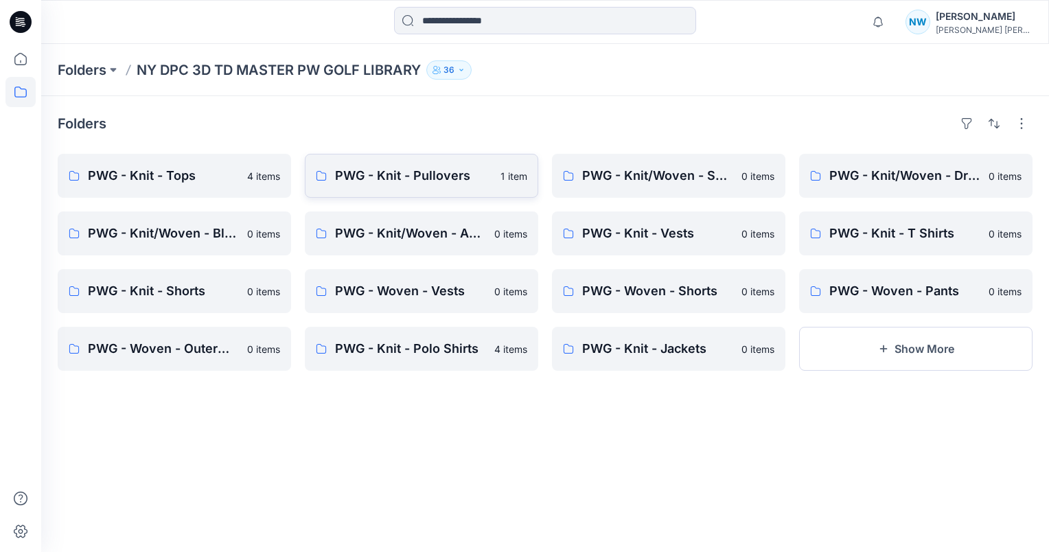
click at [445, 184] on p "PWG - Knit - Pullovers" at bounding box center [413, 175] width 157 height 19
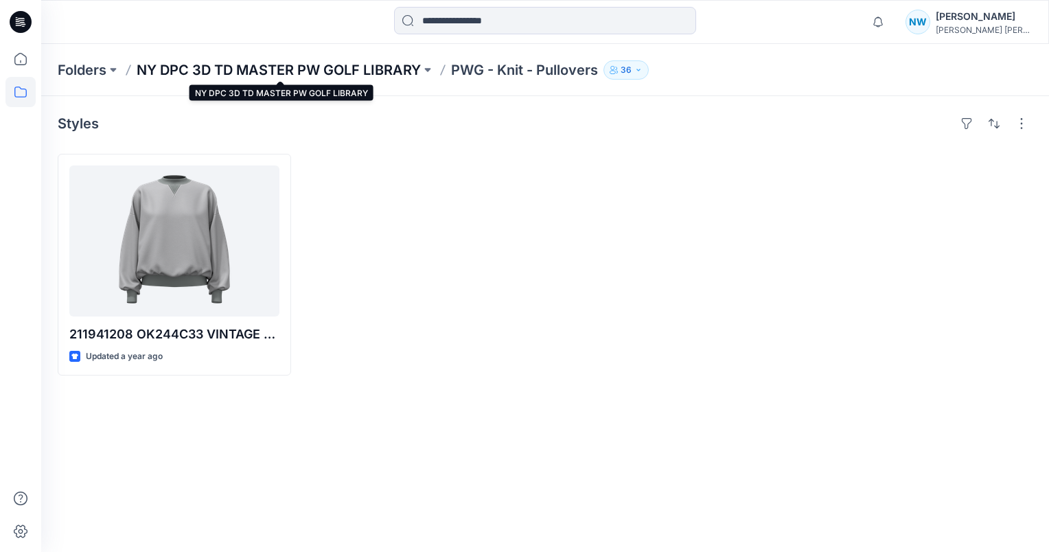
click at [170, 74] on p "NY DPC 3D TD MASTER PW GOLF LIBRARY" at bounding box center [279, 69] width 284 height 19
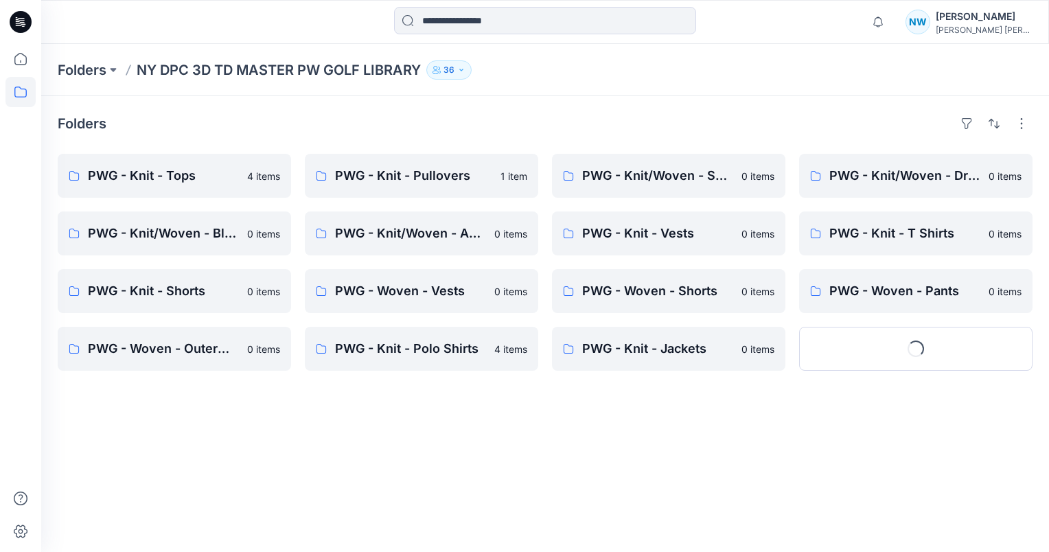
click at [460, 69] on icon "button" at bounding box center [461, 70] width 8 height 8
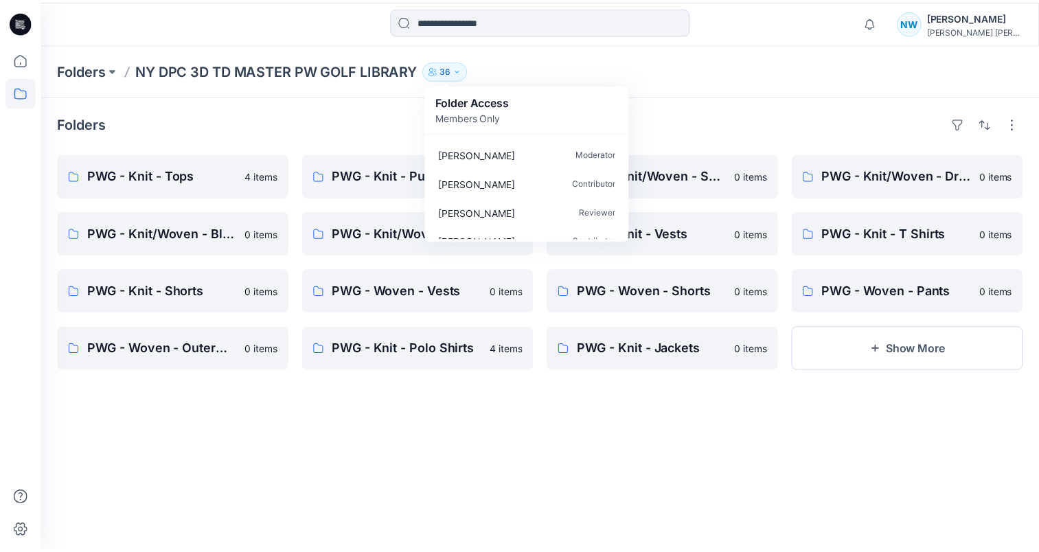
scroll to position [935, 0]
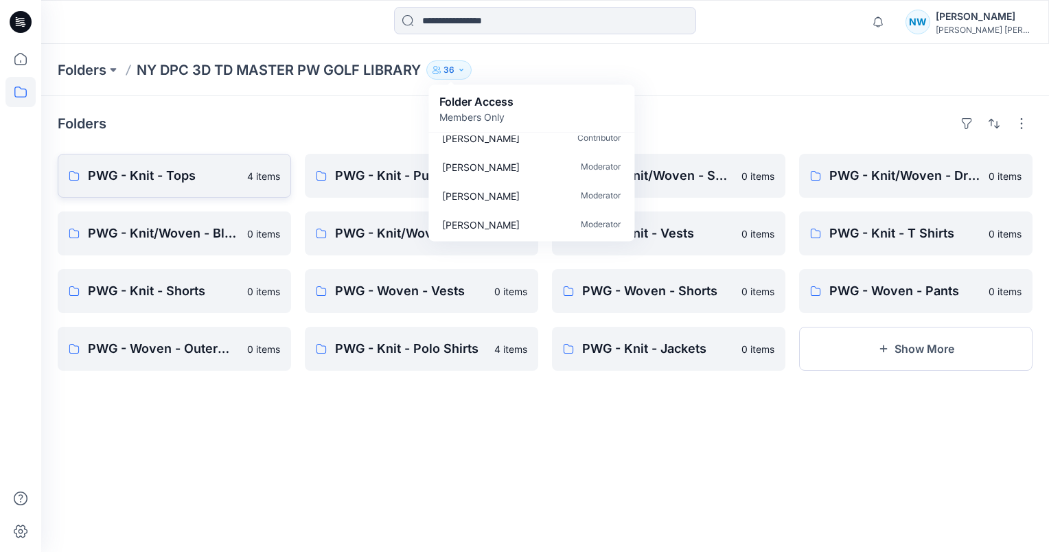
click at [219, 185] on link "PWG - Knit - Tops 4 items" at bounding box center [174, 176] width 233 height 44
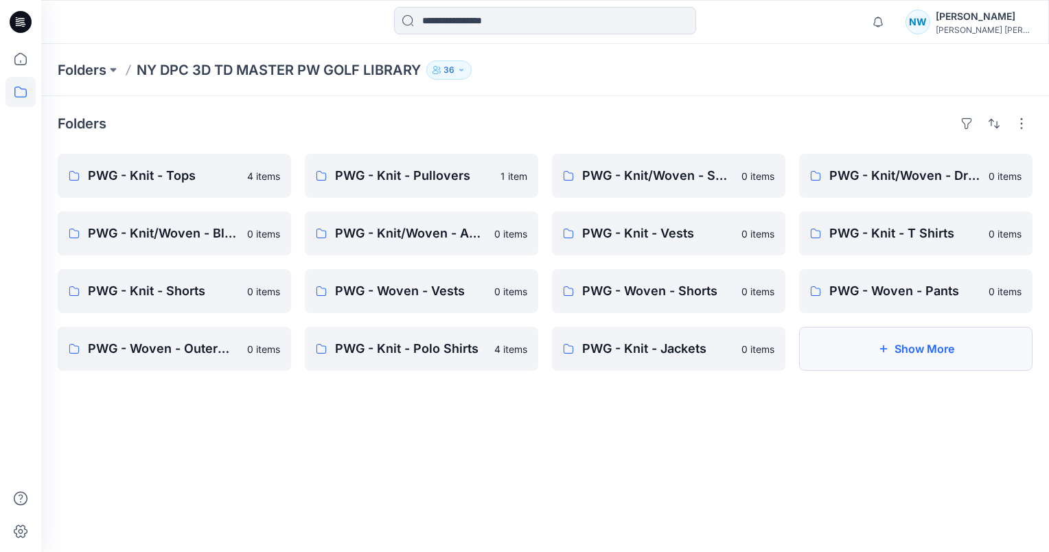
click at [916, 346] on button "Show More" at bounding box center [915, 349] width 233 height 44
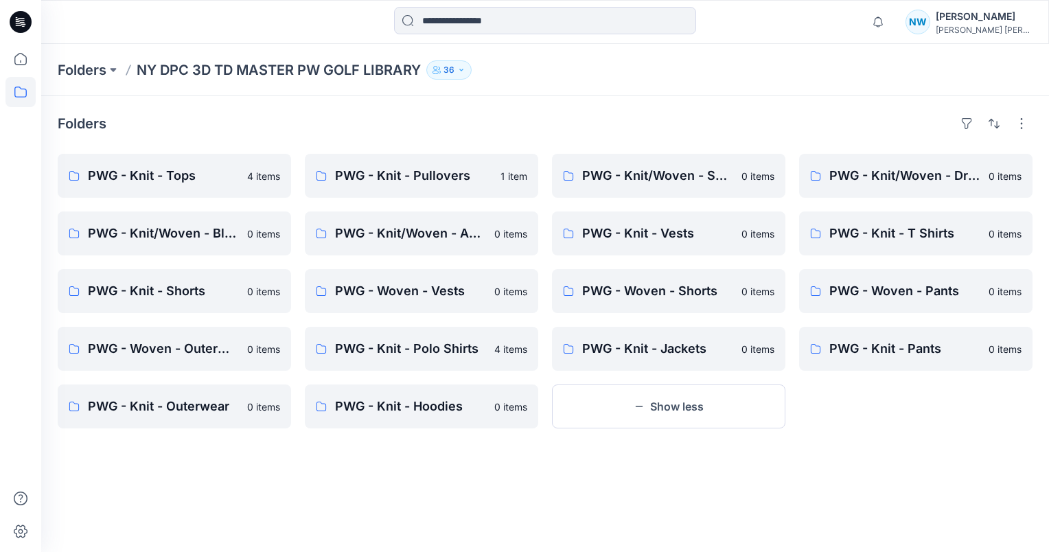
click at [279, 70] on p "NY DPC 3D TD MASTER PW GOLF LIBRARY" at bounding box center [279, 69] width 284 height 19
click at [387, 170] on p "PWG - Knit - Pullovers" at bounding box center [413, 175] width 157 height 19
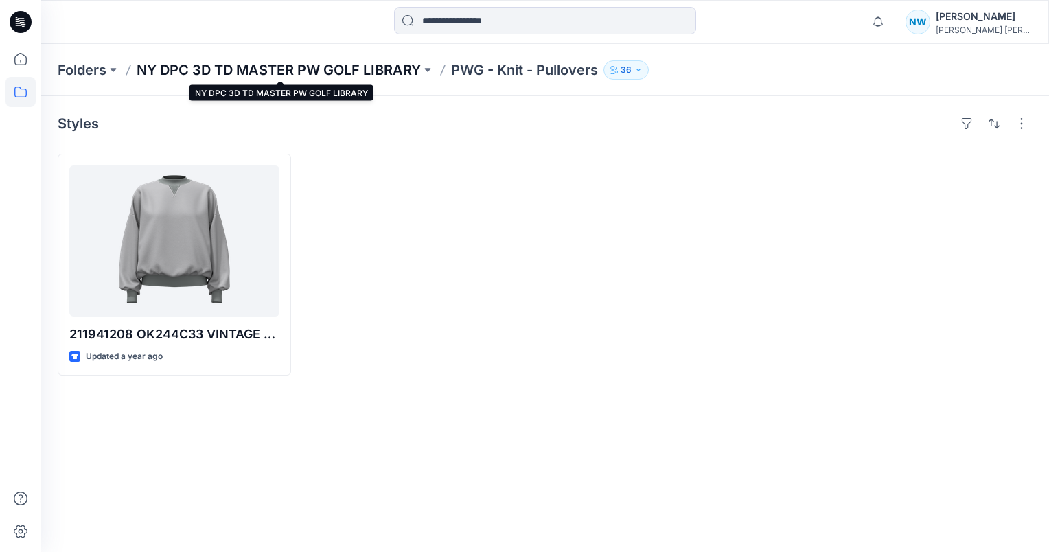
click at [340, 74] on p "NY DPC 3D TD MASTER PW GOLF LIBRARY" at bounding box center [279, 69] width 284 height 19
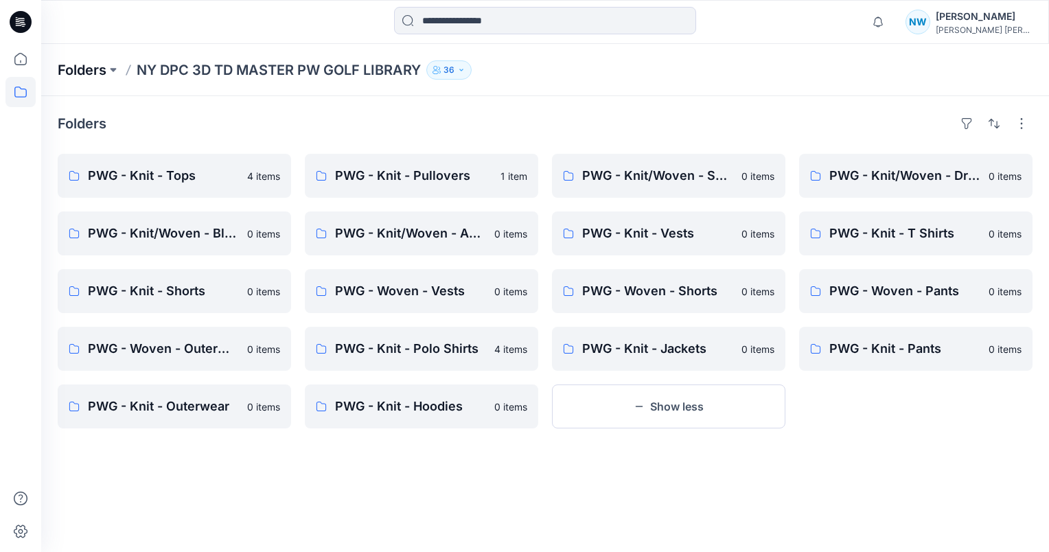
click at [83, 76] on p "Folders" at bounding box center [82, 69] width 49 height 19
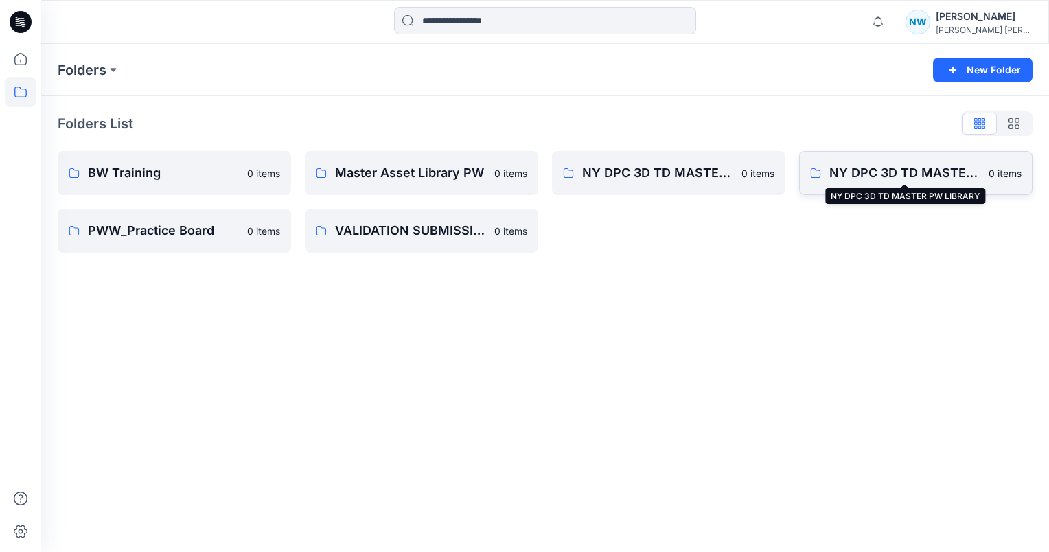
click at [864, 176] on p "NY DPC 3D TD MASTER PW LIBRARY" at bounding box center [904, 172] width 151 height 19
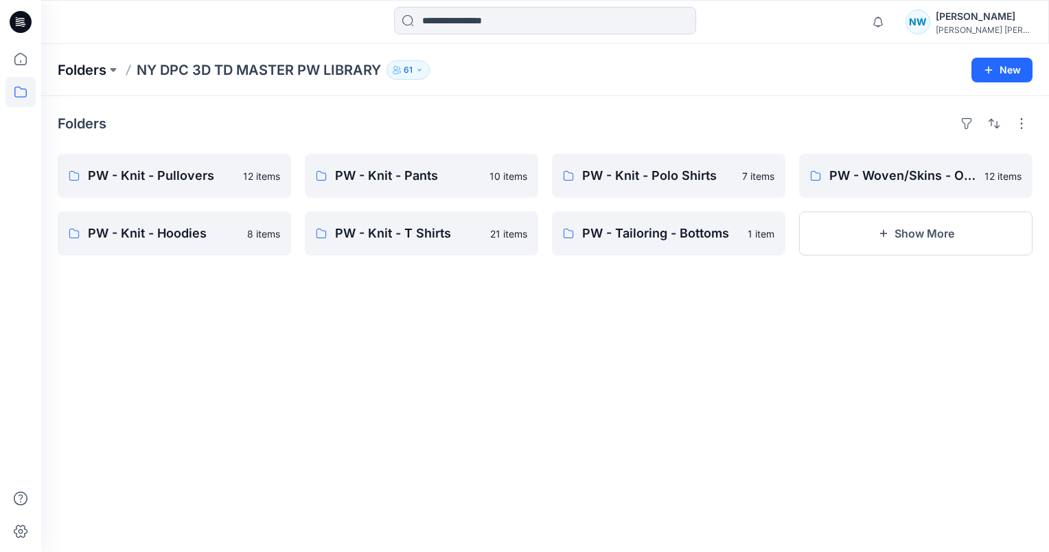
click at [97, 71] on p "Folders" at bounding box center [82, 69] width 49 height 19
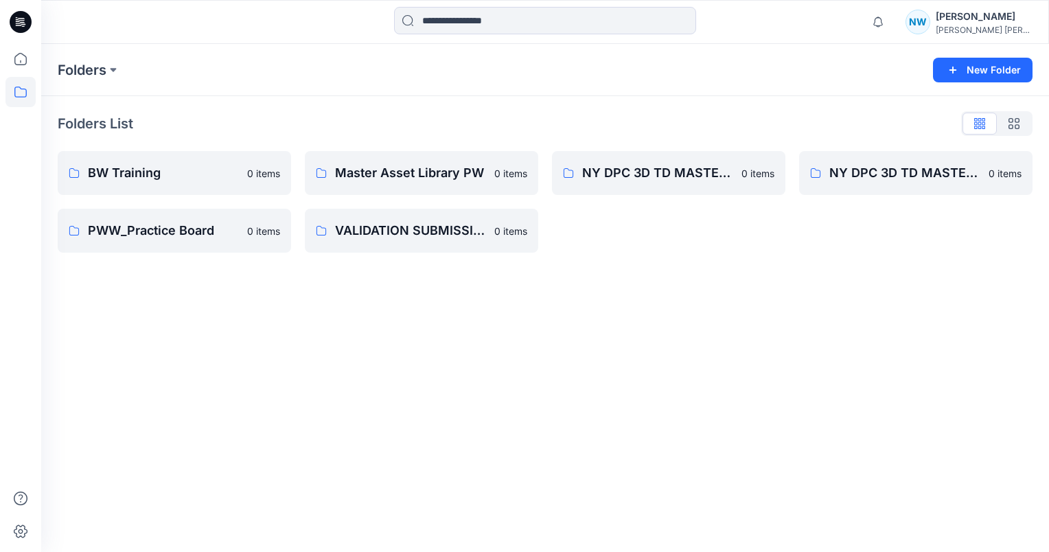
click at [479, 514] on div "Folders New Folder Folders List BW Training 0 items PWW_Practice Board 0 items …" at bounding box center [545, 298] width 1008 height 508
click at [658, 171] on p "NY DPC 3D TD MASTER PW GOLF LIBRARY" at bounding box center [657, 172] width 151 height 19
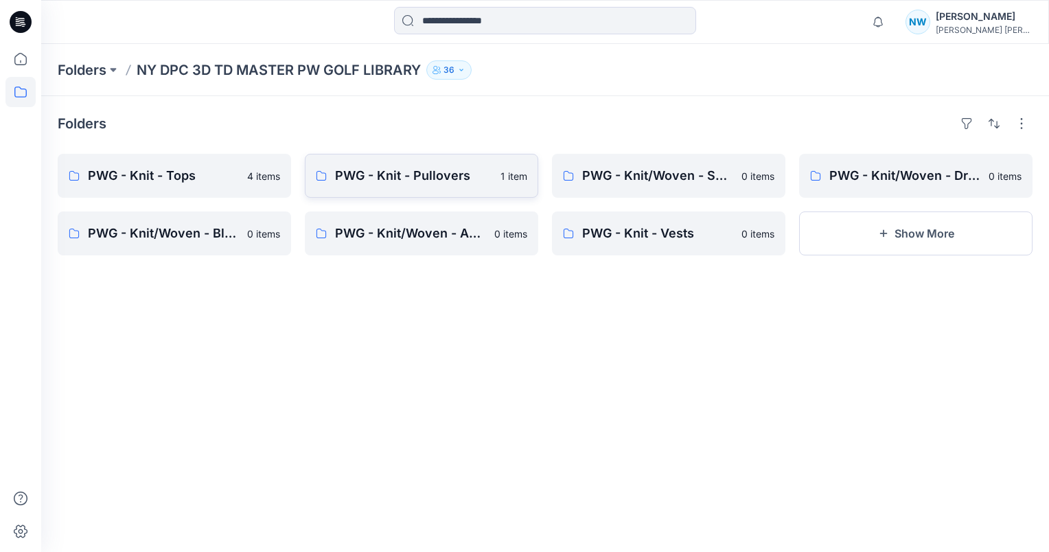
click at [424, 172] on p "PWG - Knit - Pullovers" at bounding box center [413, 175] width 157 height 19
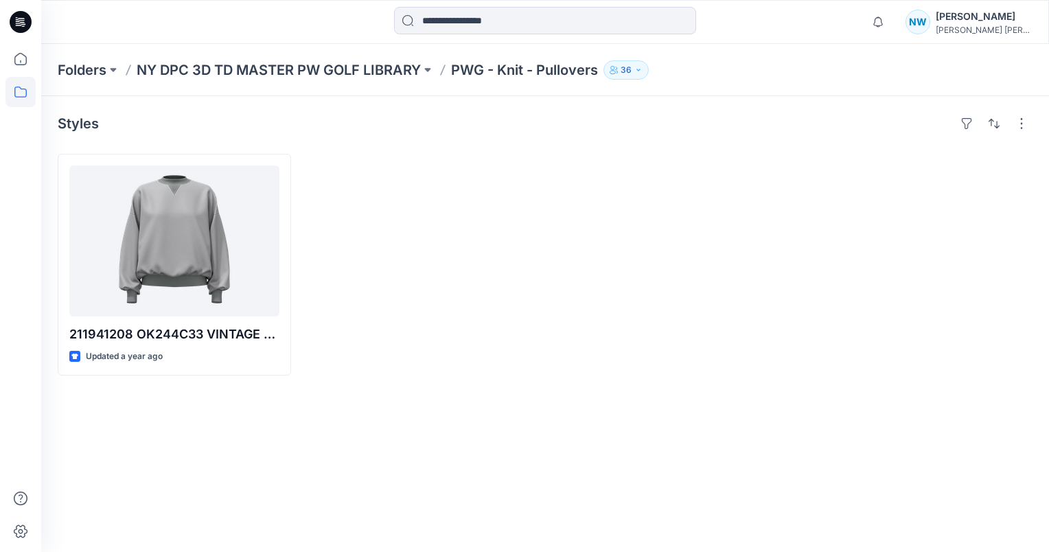
click at [369, 284] on div at bounding box center [421, 265] width 233 height 222
click at [85, 104] on div "Styles 211941208 OK244C33 VINTAGE FLEECE-LOGO CN FLC-LONG SLEEVE Updated a year…" at bounding box center [545, 324] width 1008 height 456
click at [82, 82] on div "Folders NY DPC 3D TD MASTER PW GOLF LIBRARY PWG - Knit - Pullovers 36" at bounding box center [545, 70] width 1008 height 52
click at [106, 80] on div "Folders NY DPC 3D TD MASTER PW GOLF LIBRARY PWG - Knit - Pullovers 36" at bounding box center [545, 70] width 1008 height 52
click at [88, 63] on p "Folders" at bounding box center [82, 69] width 49 height 19
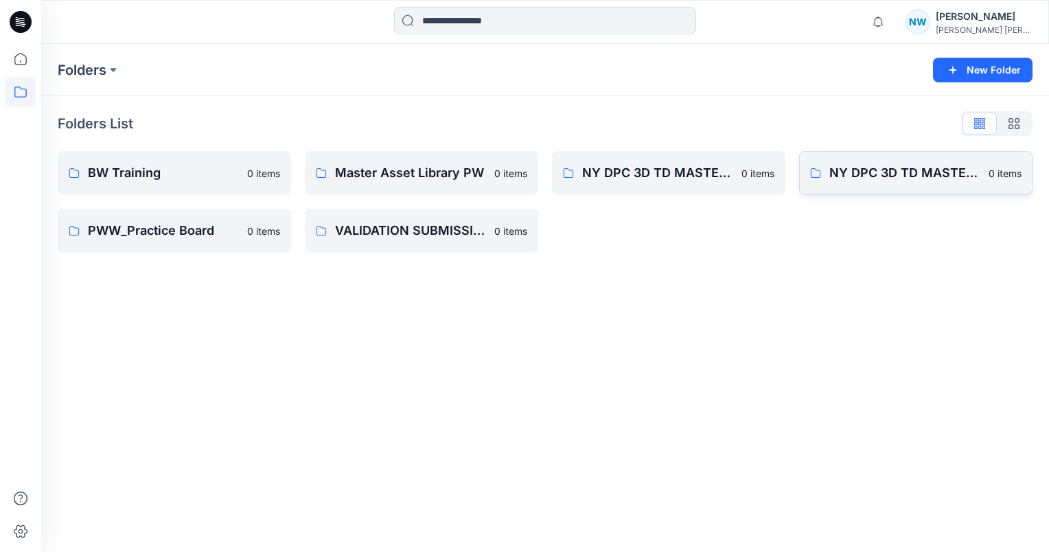
click at [897, 181] on p "NY DPC 3D TD MASTER PW LIBRARY" at bounding box center [904, 172] width 151 height 19
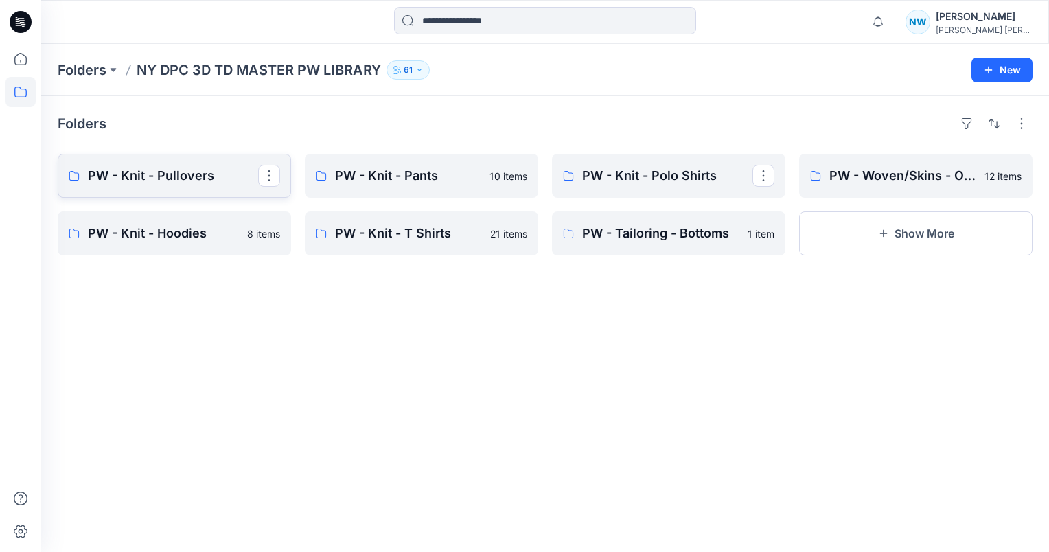
click at [189, 176] on p "PW - Knit - Pullovers" at bounding box center [173, 175] width 170 height 19
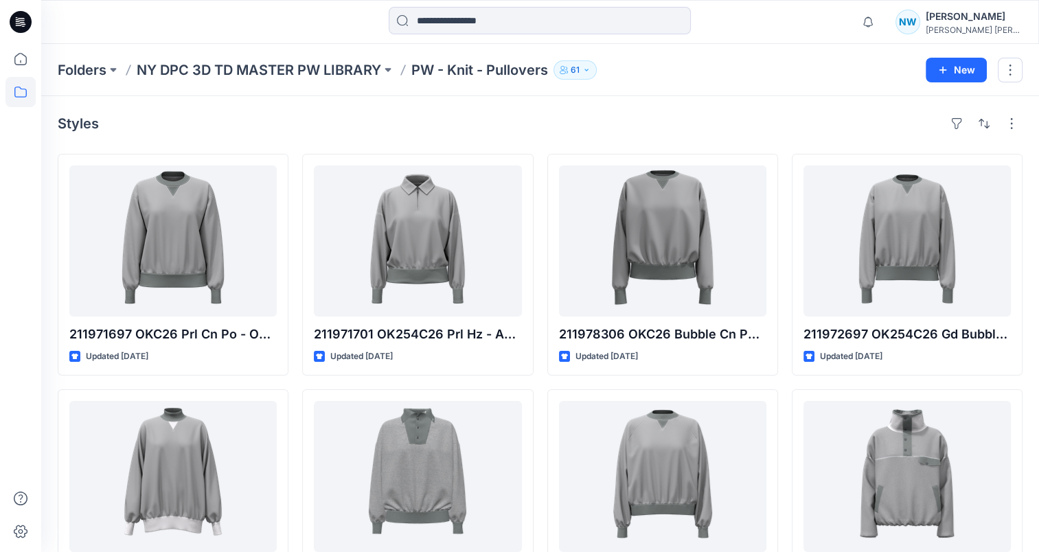
click at [575, 68] on p "61" at bounding box center [575, 69] width 9 height 15
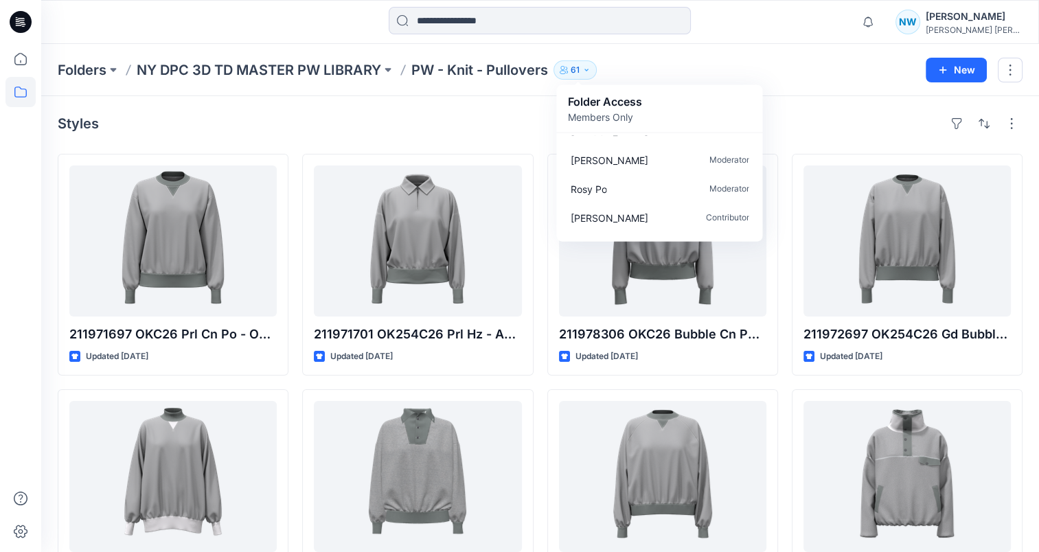
scroll to position [568, 0]
click at [423, 126] on div "Styles" at bounding box center [540, 124] width 965 height 22
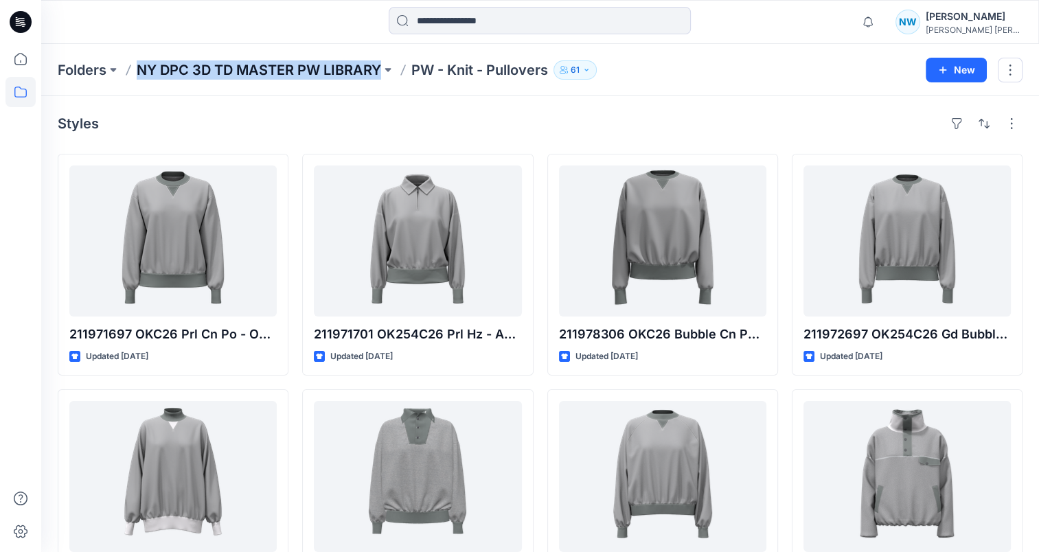
drag, startPoint x: 397, startPoint y: 69, endPoint x: 139, endPoint y: 65, distance: 257.5
click at [139, 65] on div "Folders NY DPC 3D TD MASTER PW LIBRARY PW - Knit - Pullovers 61 Folder Access M…" at bounding box center [487, 69] width 858 height 19
copy div "NY DPC 3D TD MASTER PW LIBRARY"
